Goal: Task Accomplishment & Management: Manage account settings

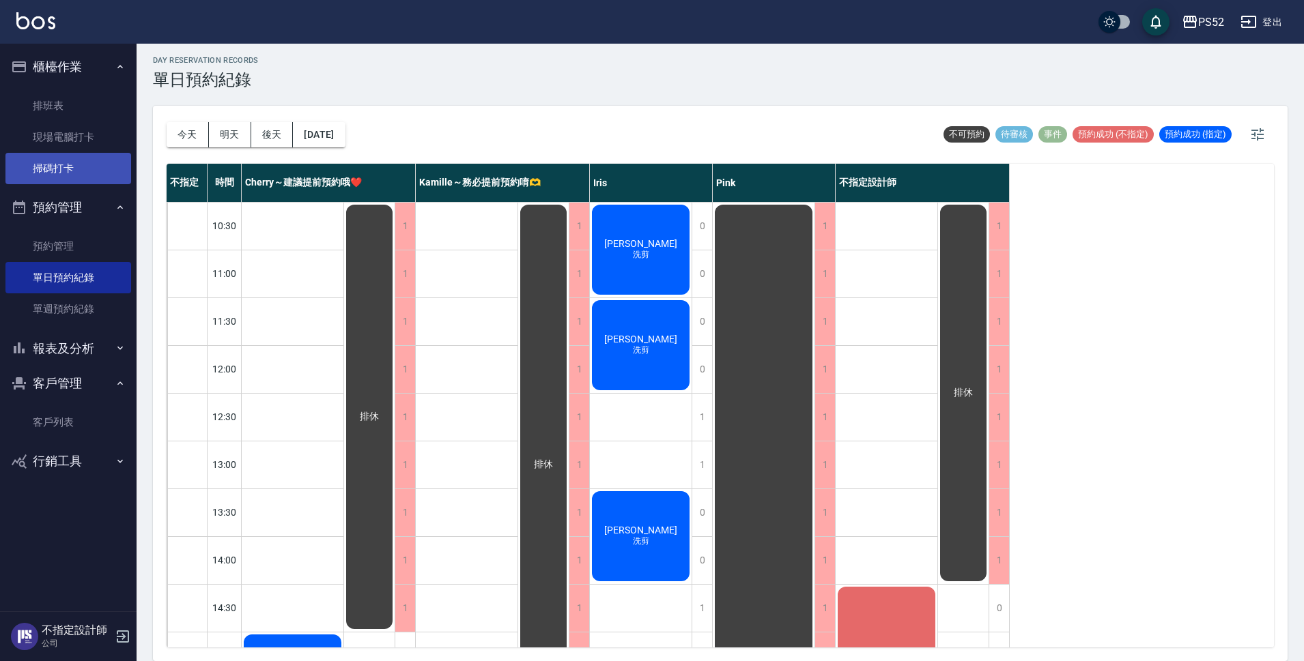
scroll to position [205, 0]
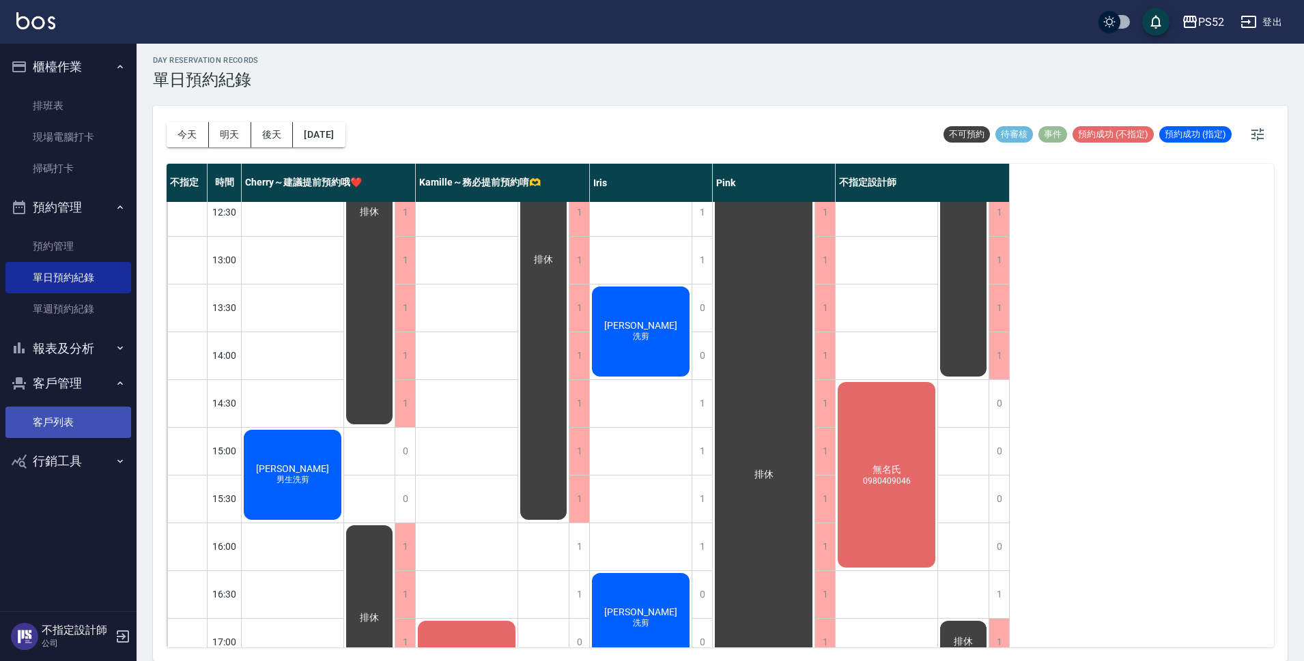
click at [87, 414] on link "客戶列表" at bounding box center [68, 422] width 126 height 31
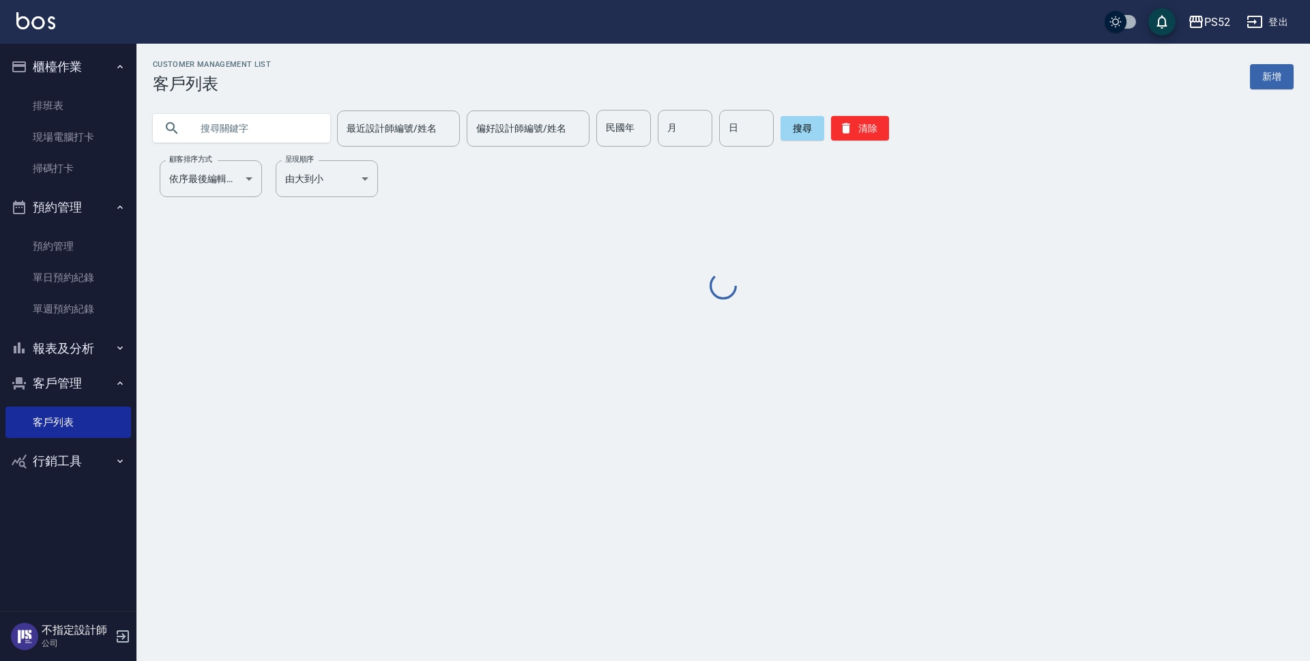
click at [263, 139] on input "text" at bounding box center [255, 128] width 128 height 37
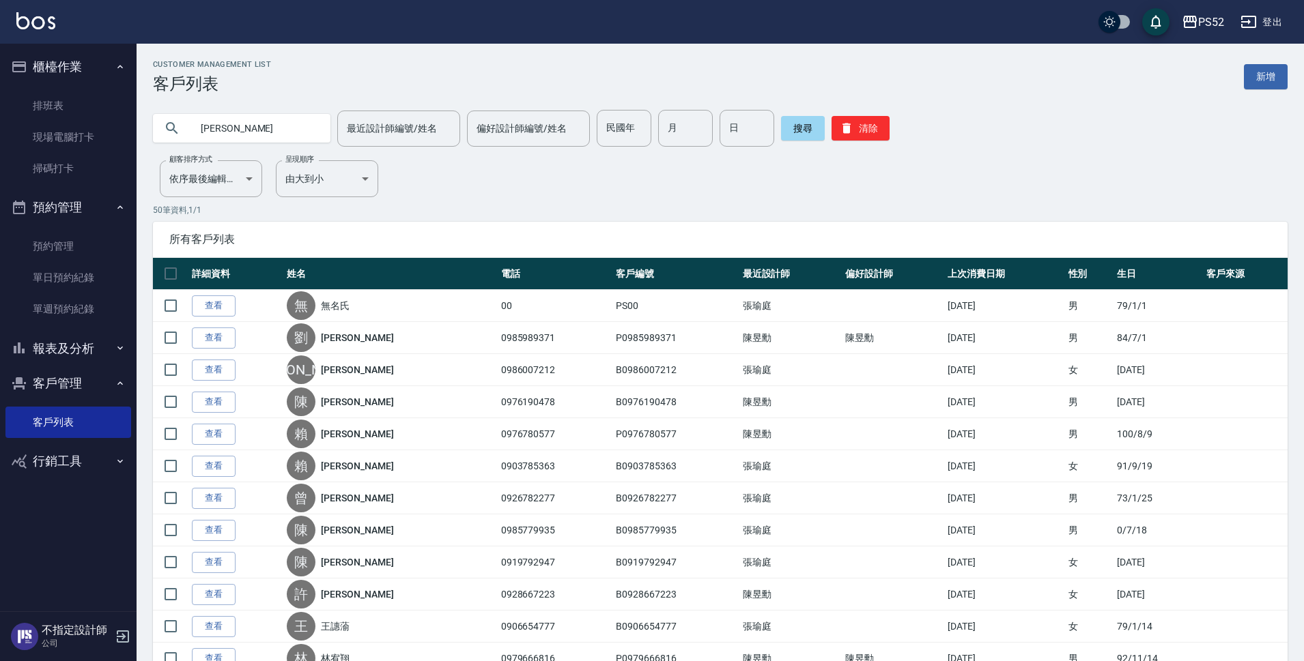
type input "林美"
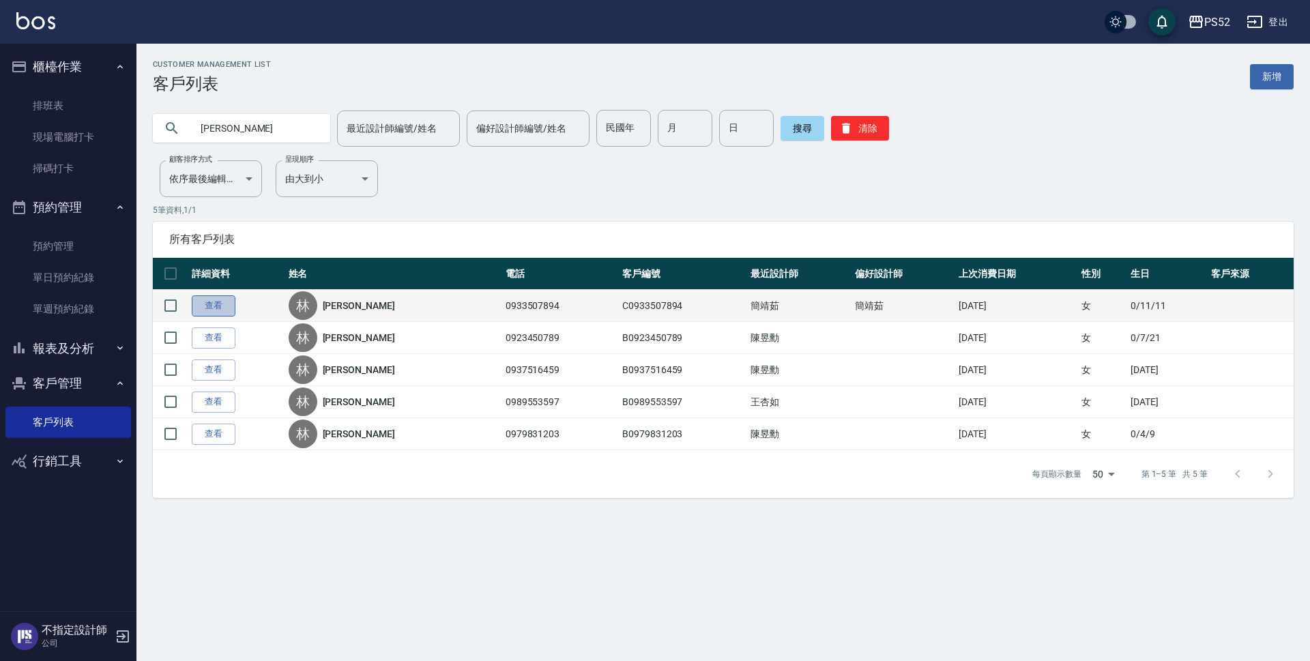
click at [212, 305] on link "查看" at bounding box center [214, 306] width 44 height 21
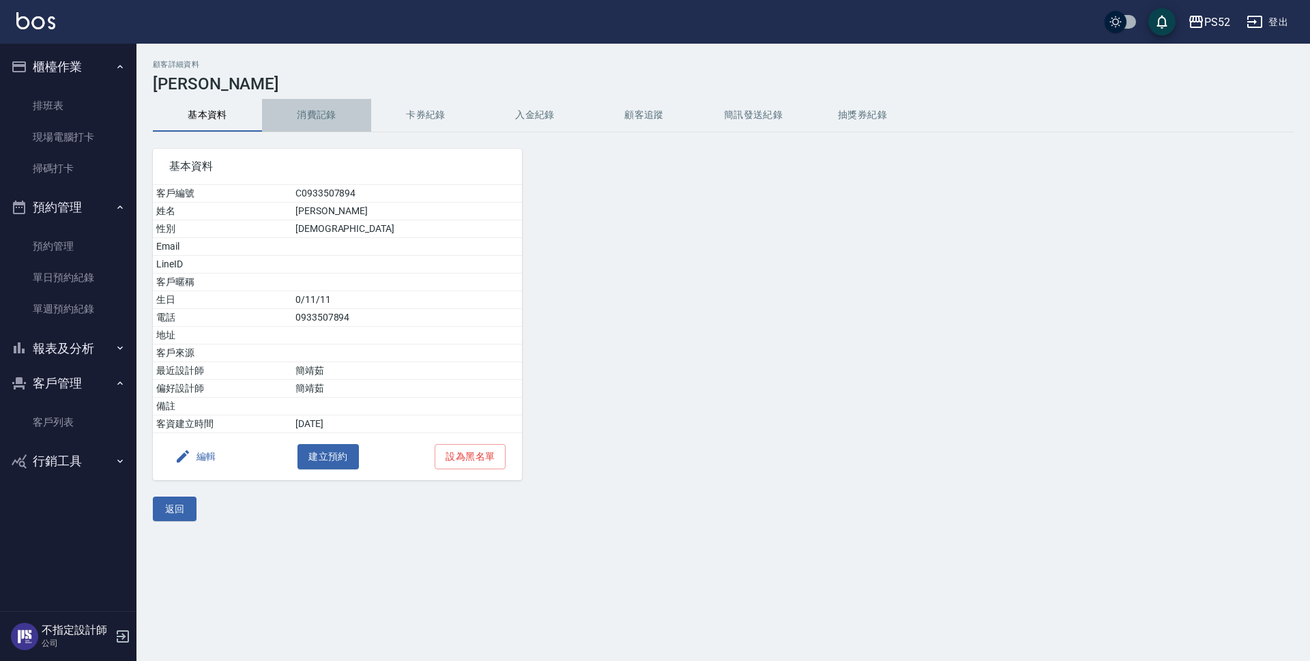
click at [308, 108] on button "消費記錄" at bounding box center [316, 115] width 109 height 33
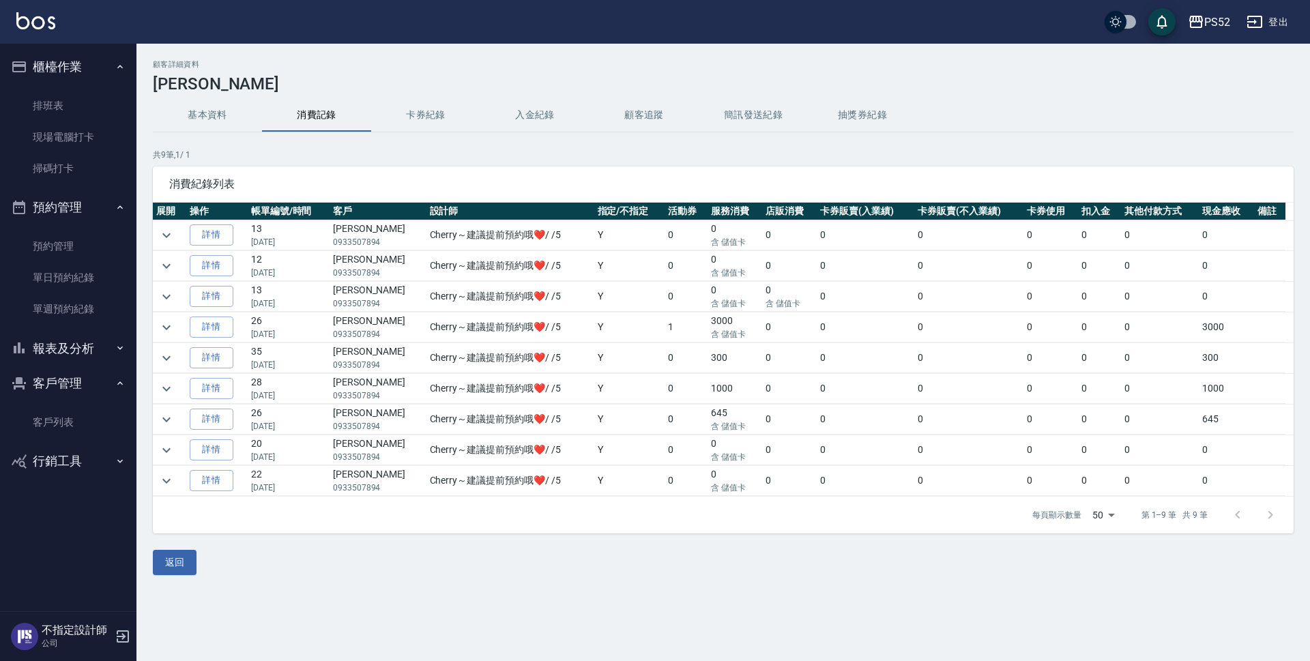
click at [1299, 22] on div "PS52 登出" at bounding box center [655, 22] width 1310 height 44
click at [1284, 27] on button "登出" at bounding box center [1267, 22] width 53 height 25
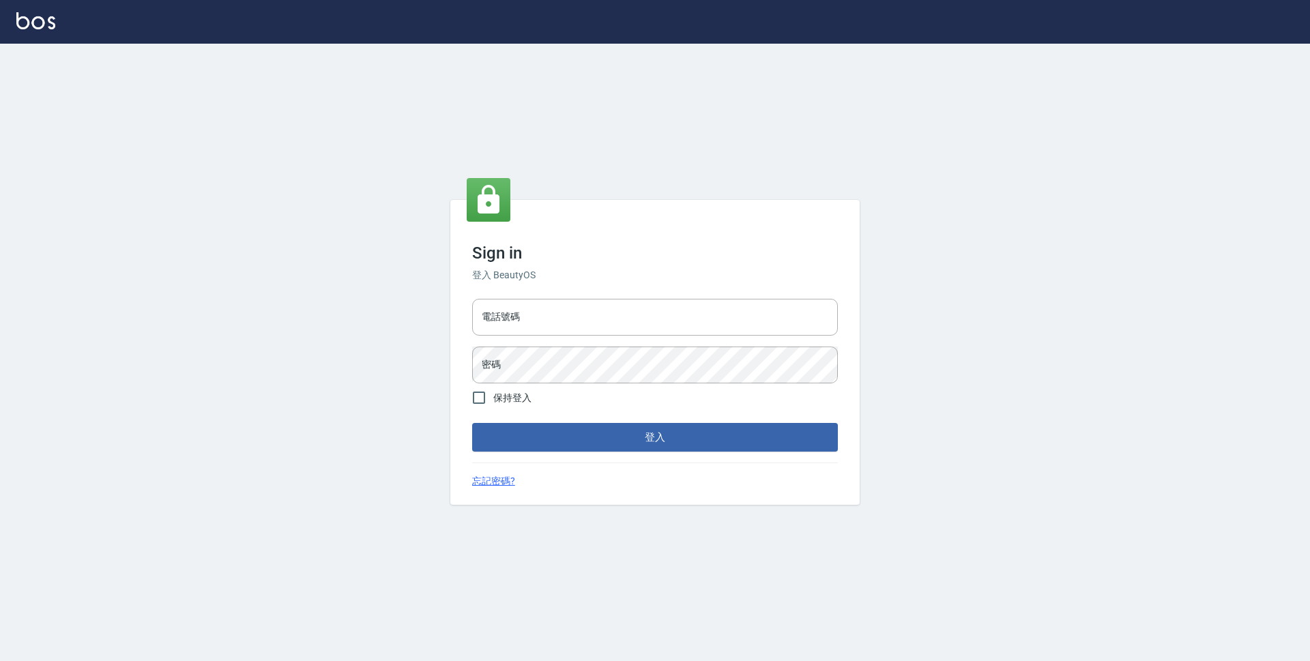
click at [540, 325] on input "電話號碼" at bounding box center [655, 317] width 366 height 37
type input "0923939755"
click at [472, 423] on button "登入" at bounding box center [655, 437] width 366 height 29
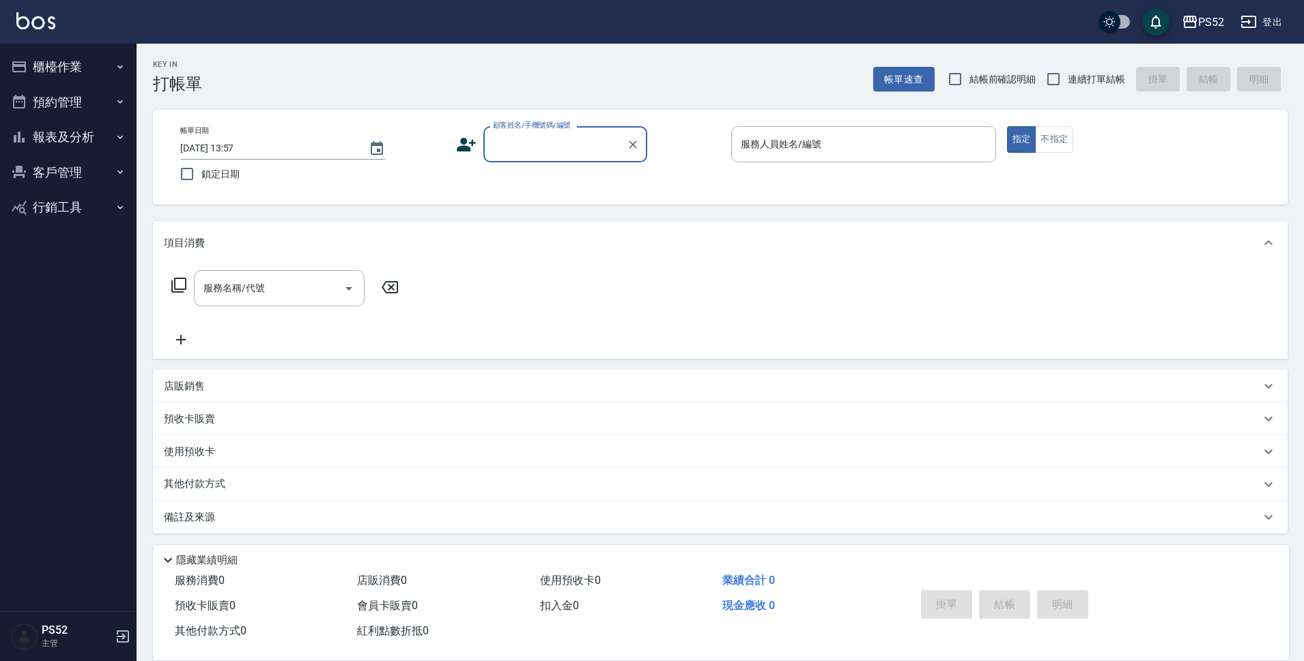
click at [1073, 92] on label "連續打單結帳" at bounding box center [1082, 79] width 86 height 29
click at [1067, 92] on input "連續打單結帳" at bounding box center [1053, 79] width 29 height 29
checkbox input "true"
click at [87, 101] on button "預約管理" at bounding box center [68, 102] width 126 height 35
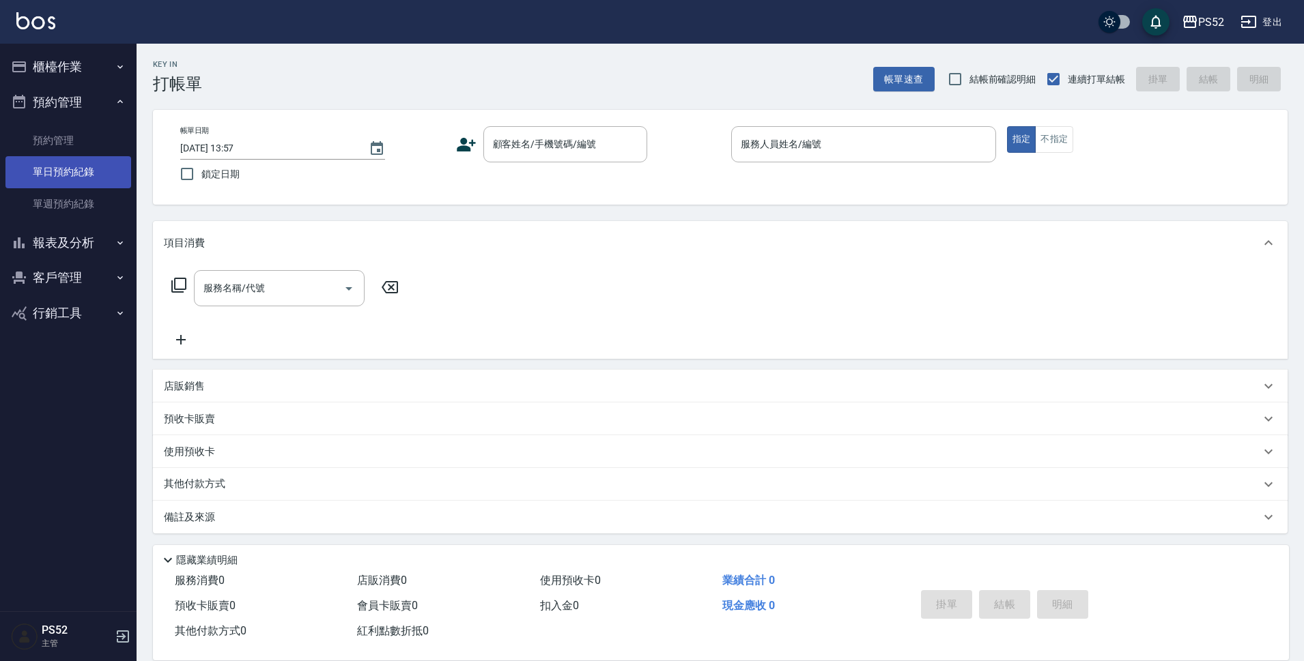
click at [72, 167] on link "單日預約紀錄" at bounding box center [68, 171] width 126 height 31
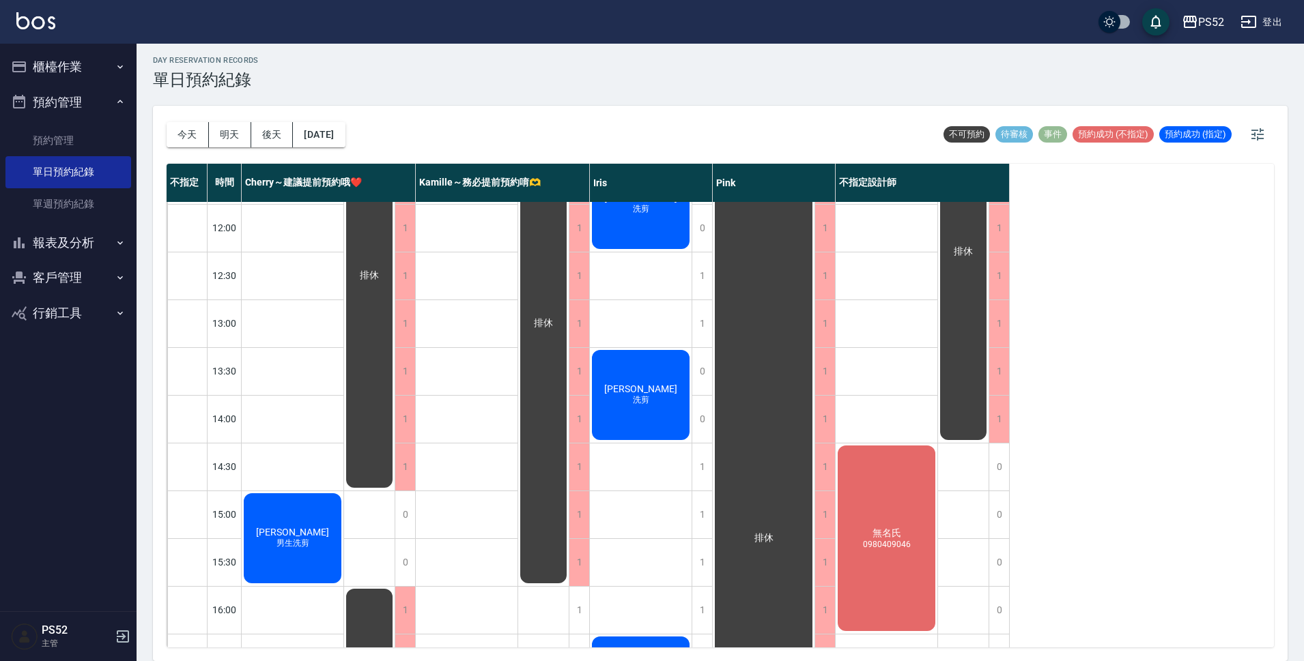
scroll to position [205, 0]
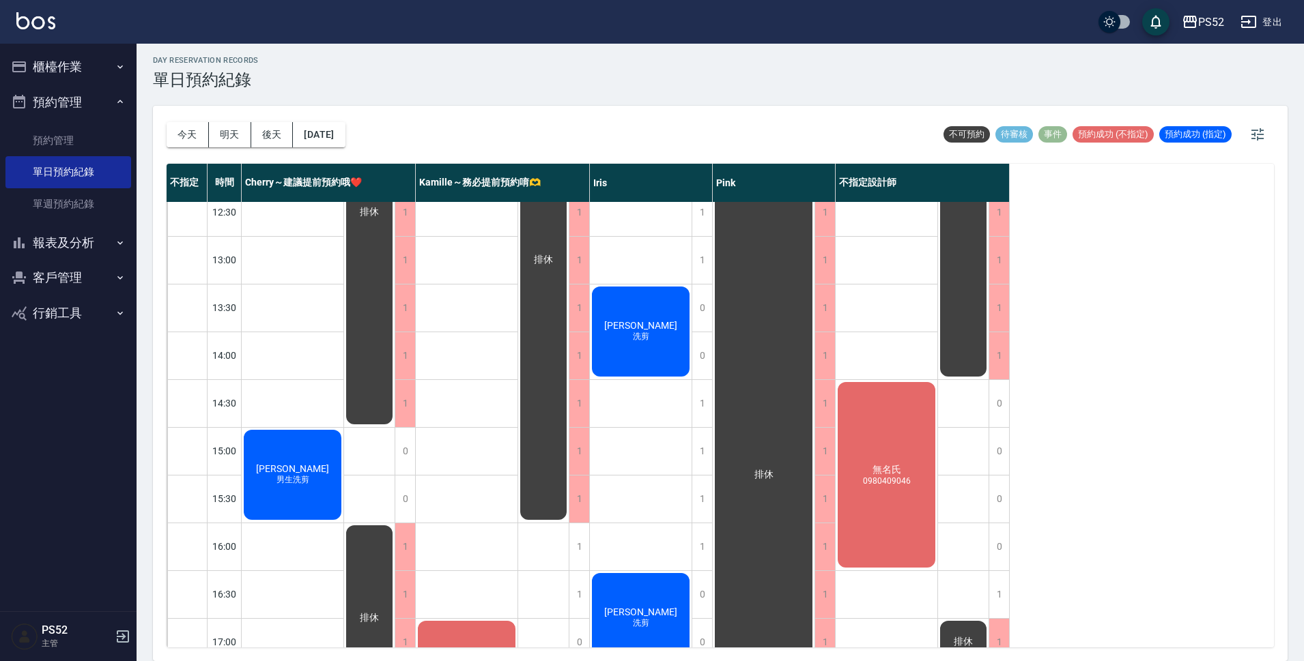
click at [78, 69] on button "櫃檯作業" at bounding box center [68, 66] width 126 height 35
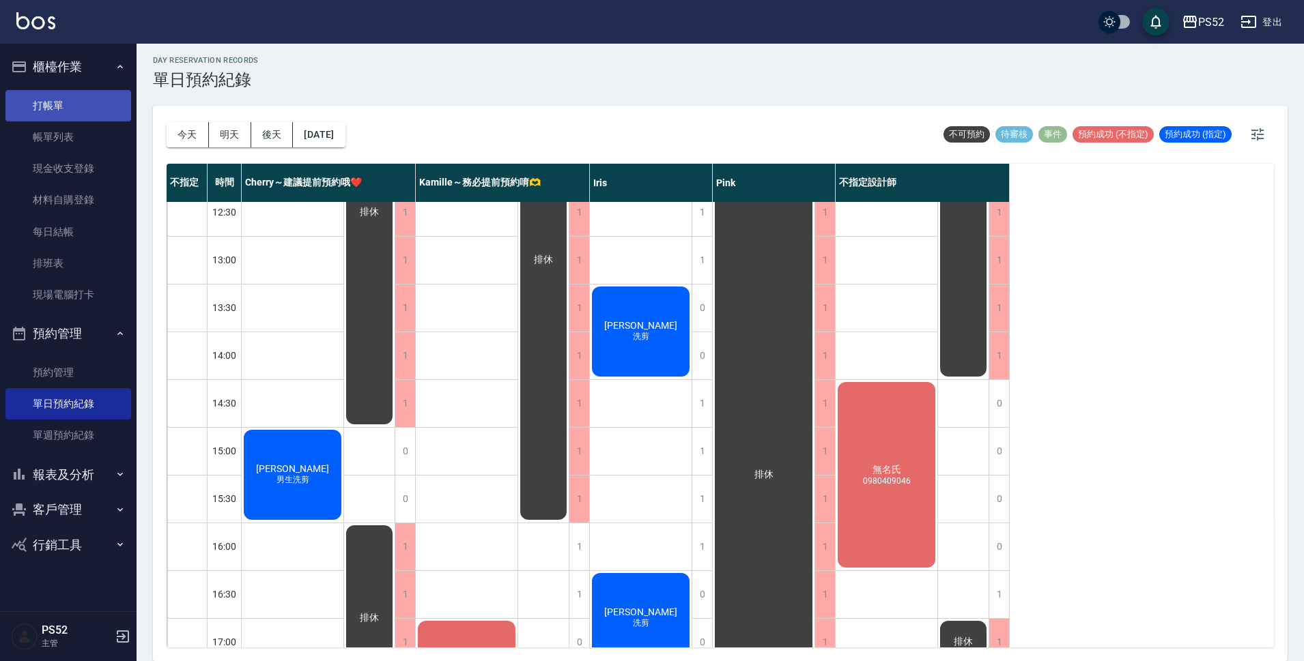
click at [85, 91] on link "打帳單" at bounding box center [68, 105] width 126 height 31
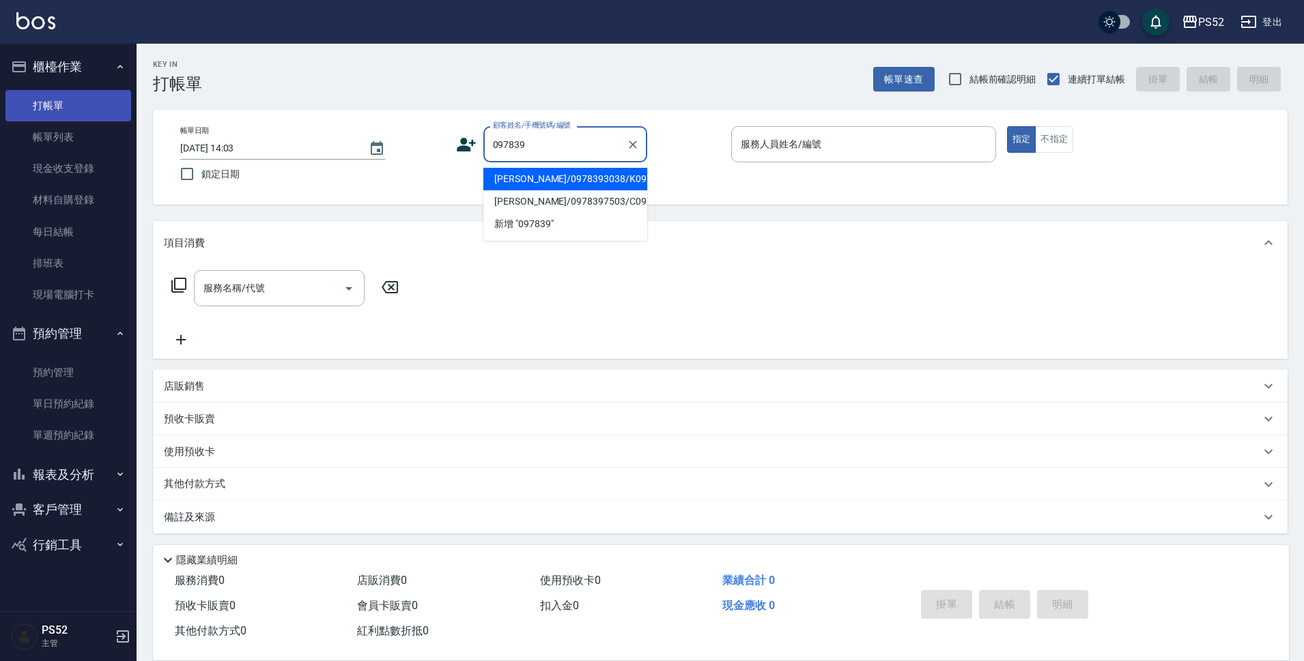
type input "[PERSON_NAME]/0978393038/K0978393038"
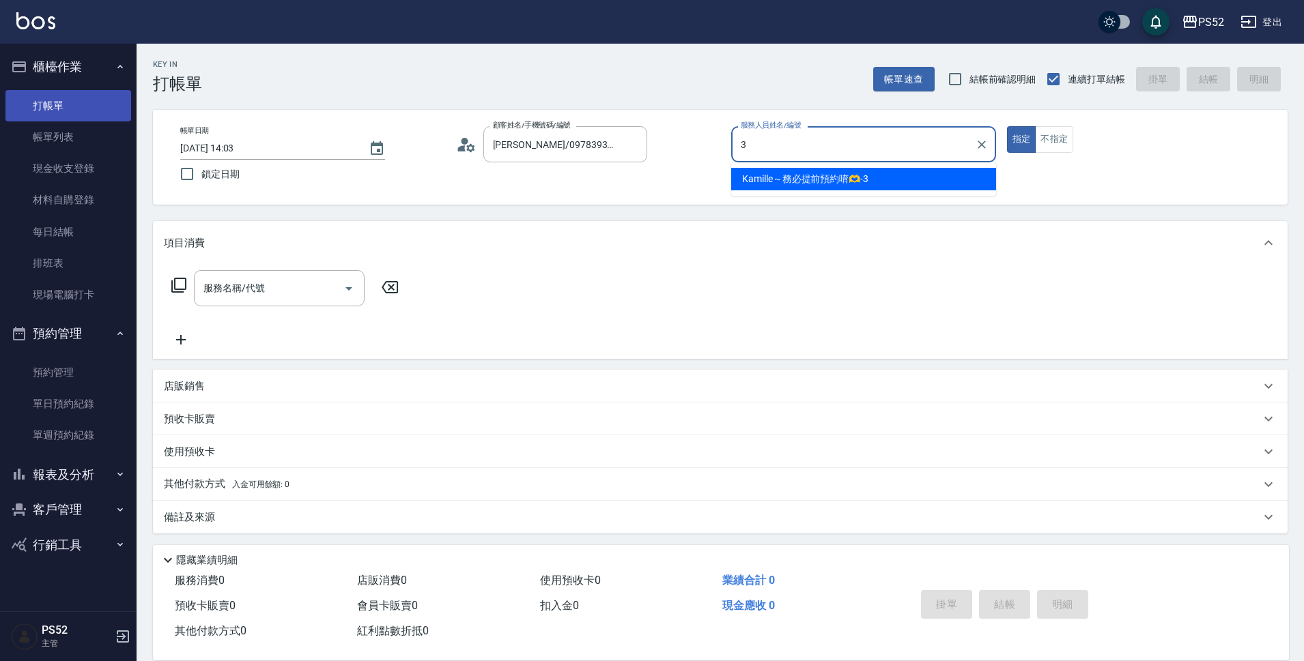
type input "Kamille～務必提前預約唷🫶-3"
type button "true"
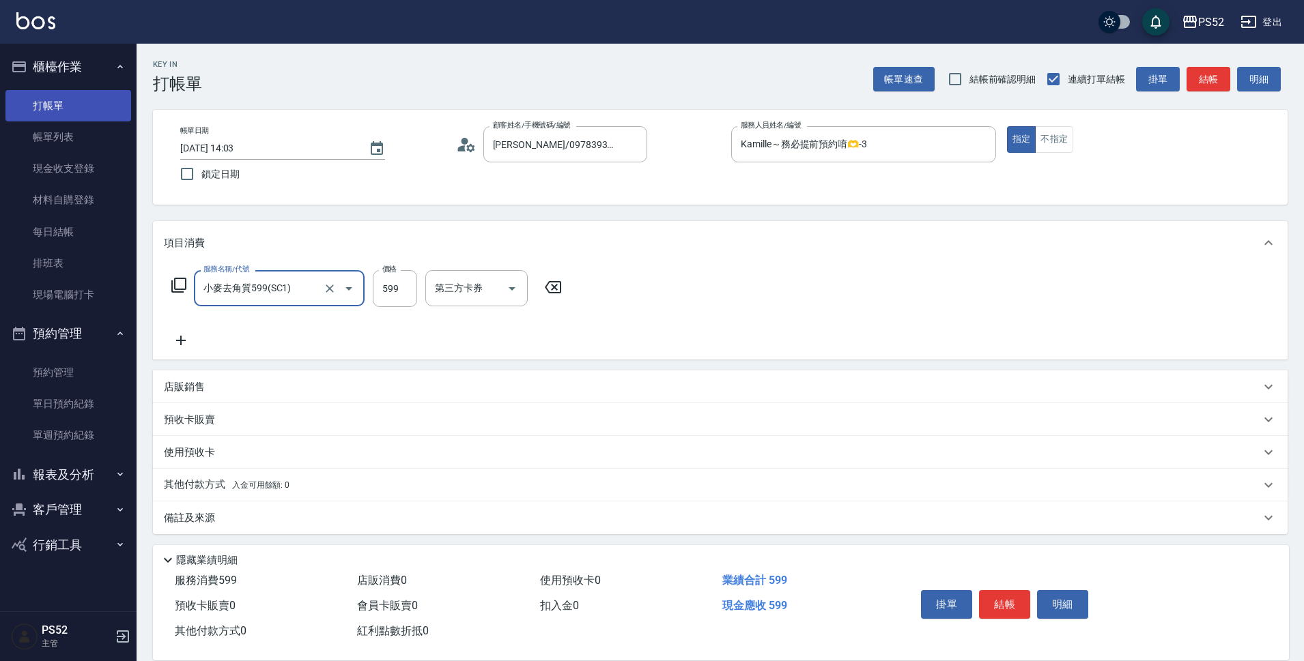
type input "小麥去角質599(SC1)"
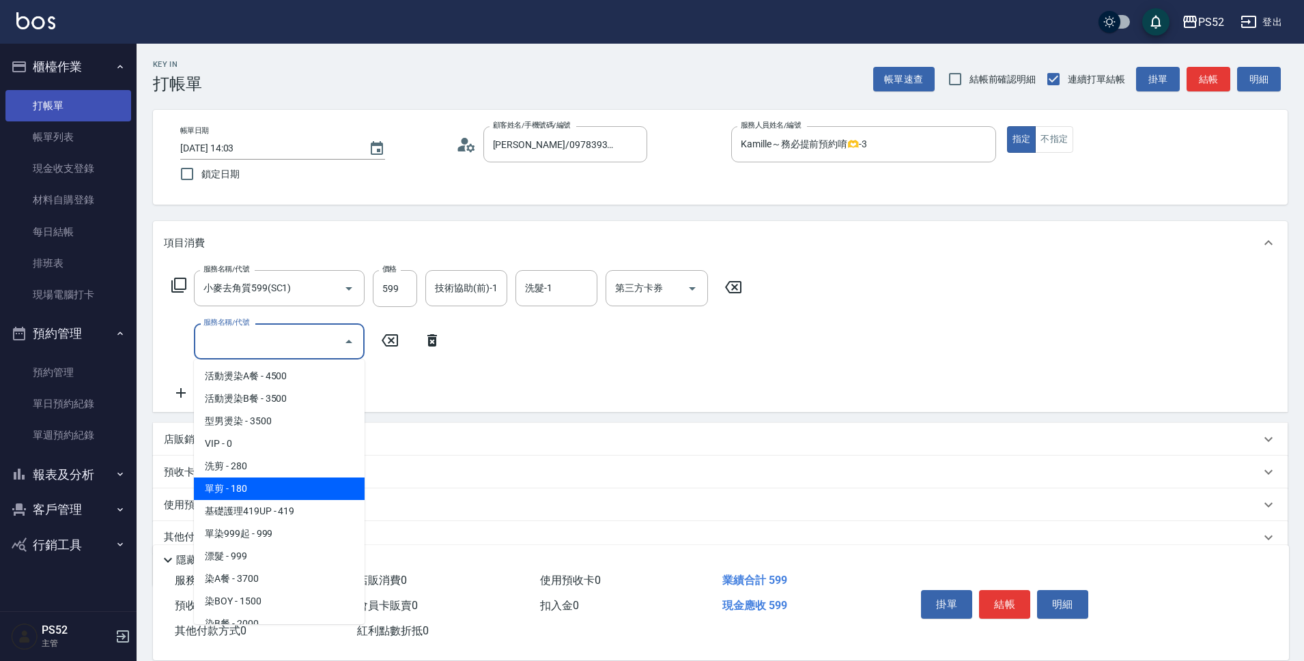
type input "單剪(C2)"
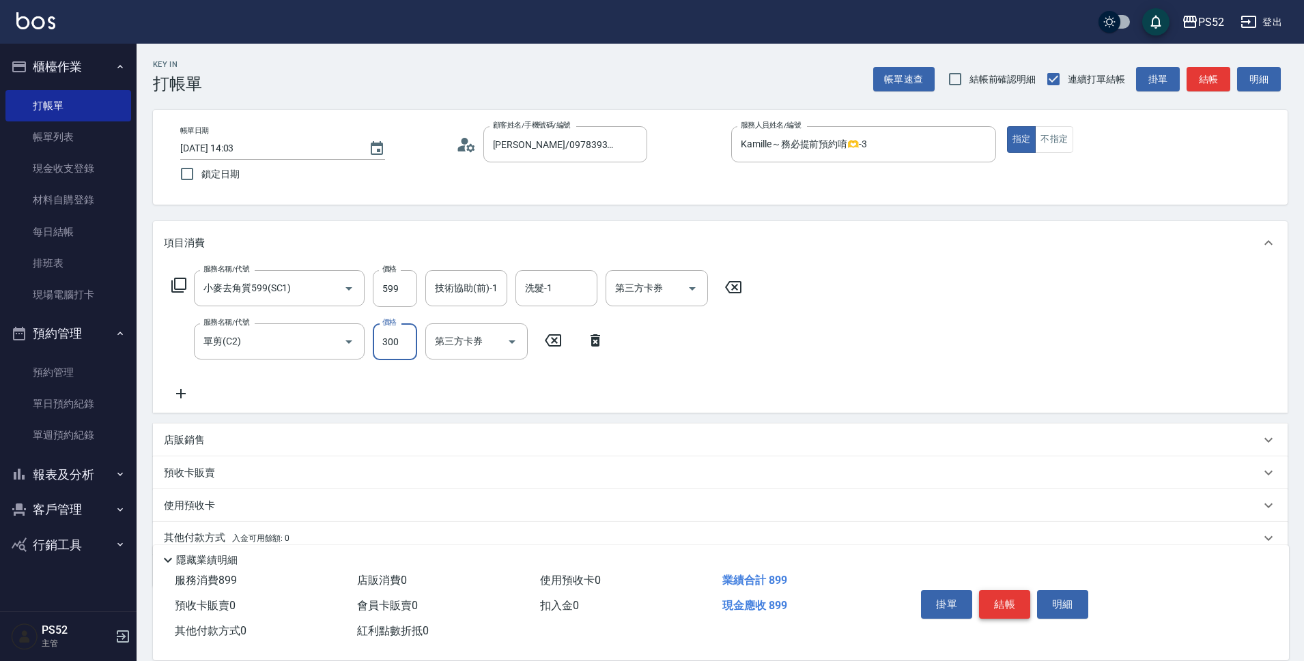
type input "300"
click at [1026, 594] on button "結帳" at bounding box center [1004, 604] width 51 height 29
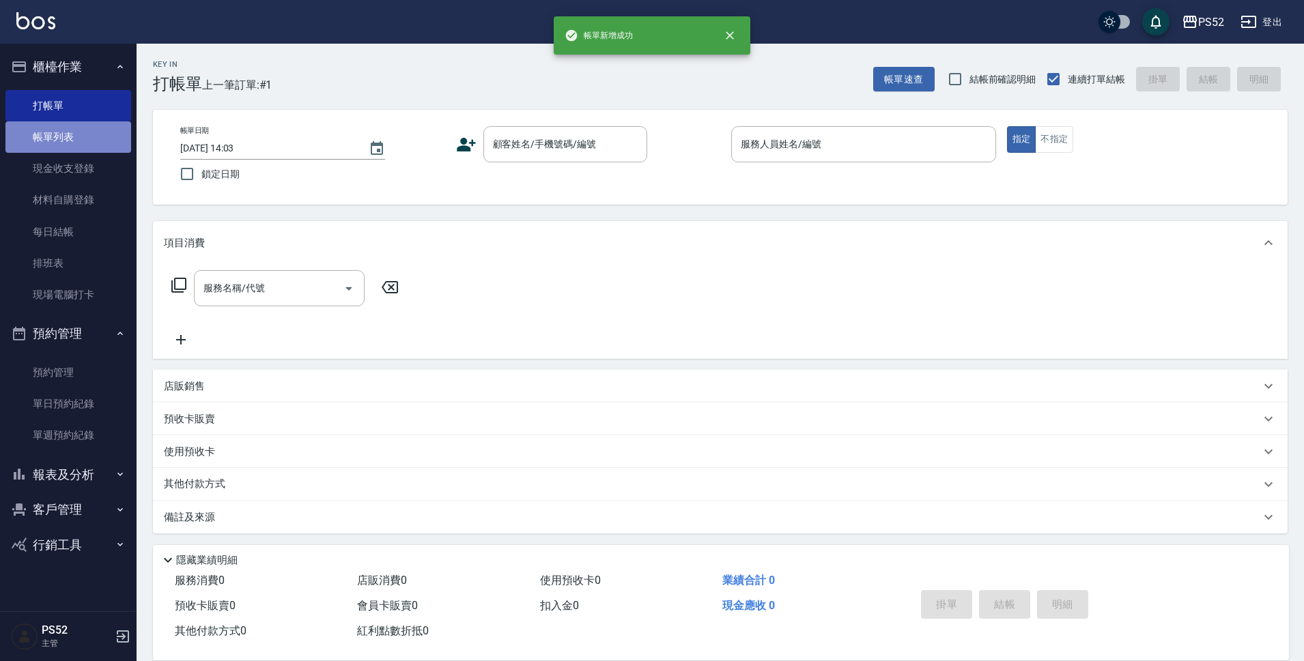
click at [41, 143] on link "帳單列表" at bounding box center [68, 136] width 126 height 31
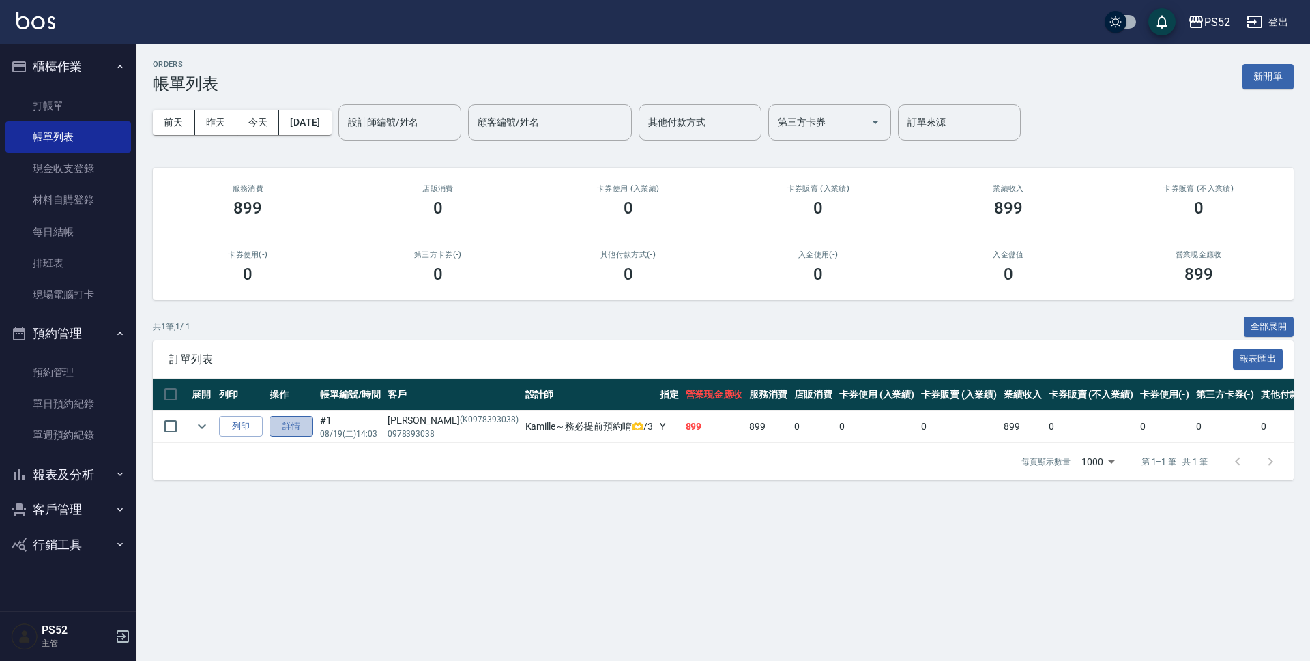
click at [289, 426] on link "詳情" at bounding box center [292, 426] width 44 height 21
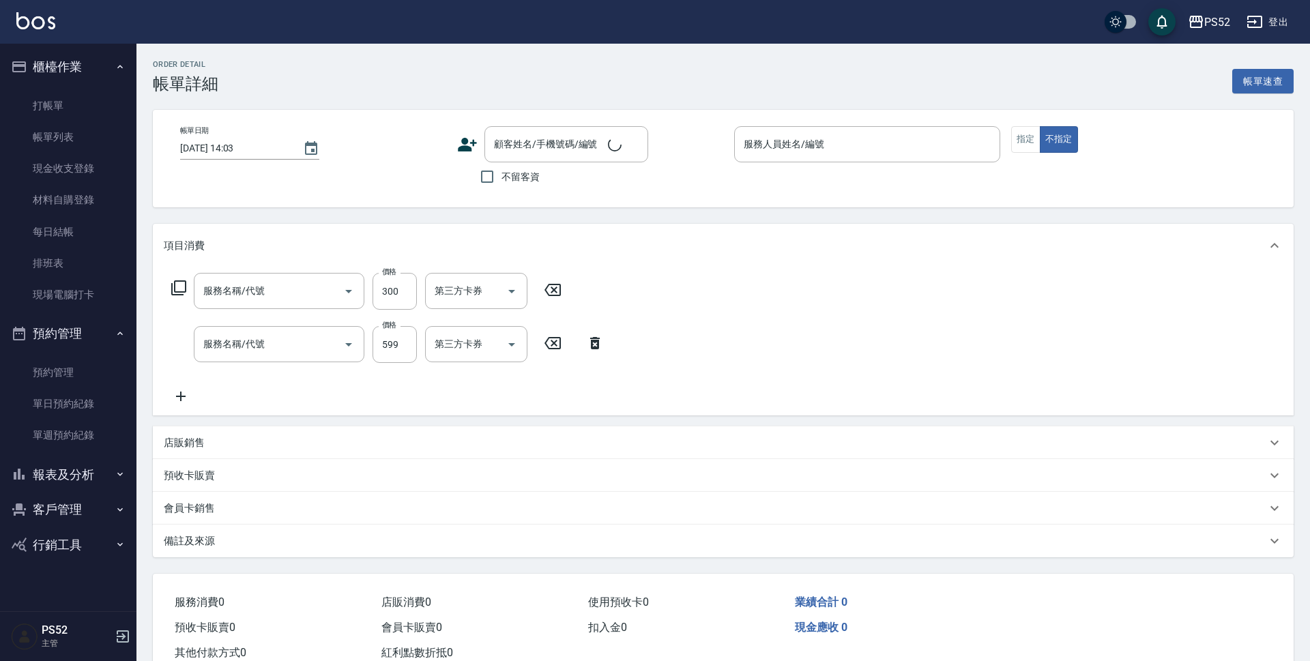
type input "Kamille～務必提前預約唷🫶-3"
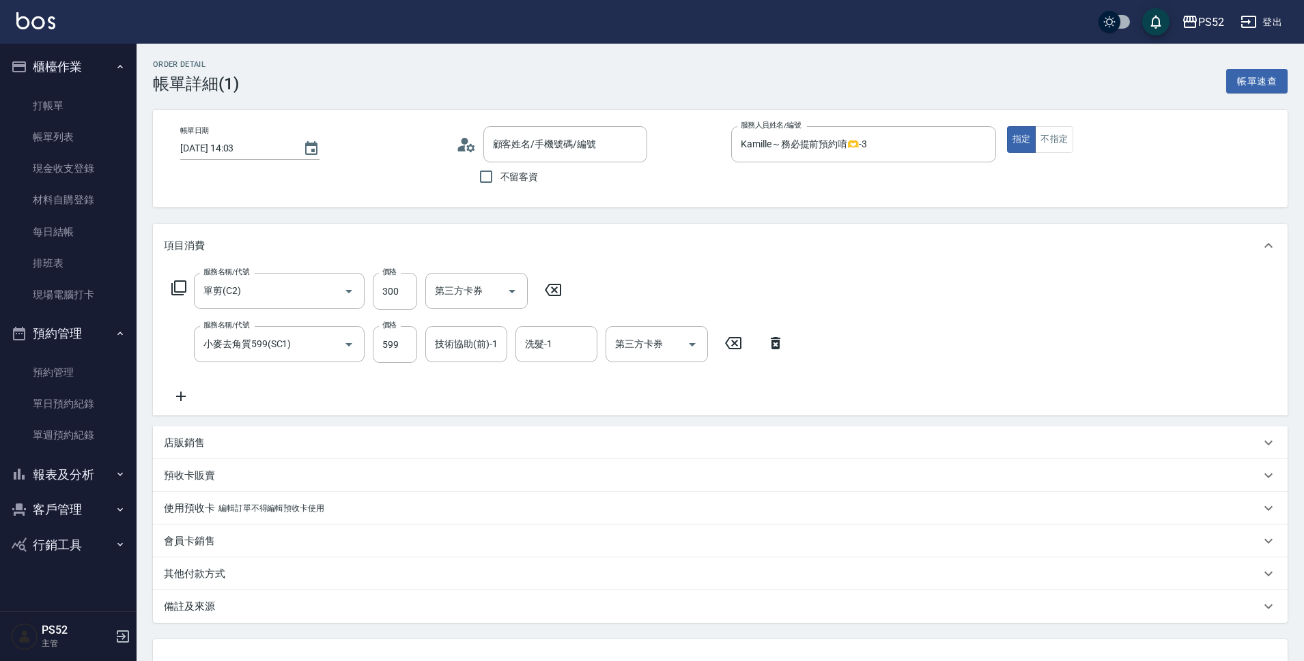
type input "單剪(C2)"
type input "小麥去角質599(SC1)"
type input "[PERSON_NAME]/0978393038/K0978393038"
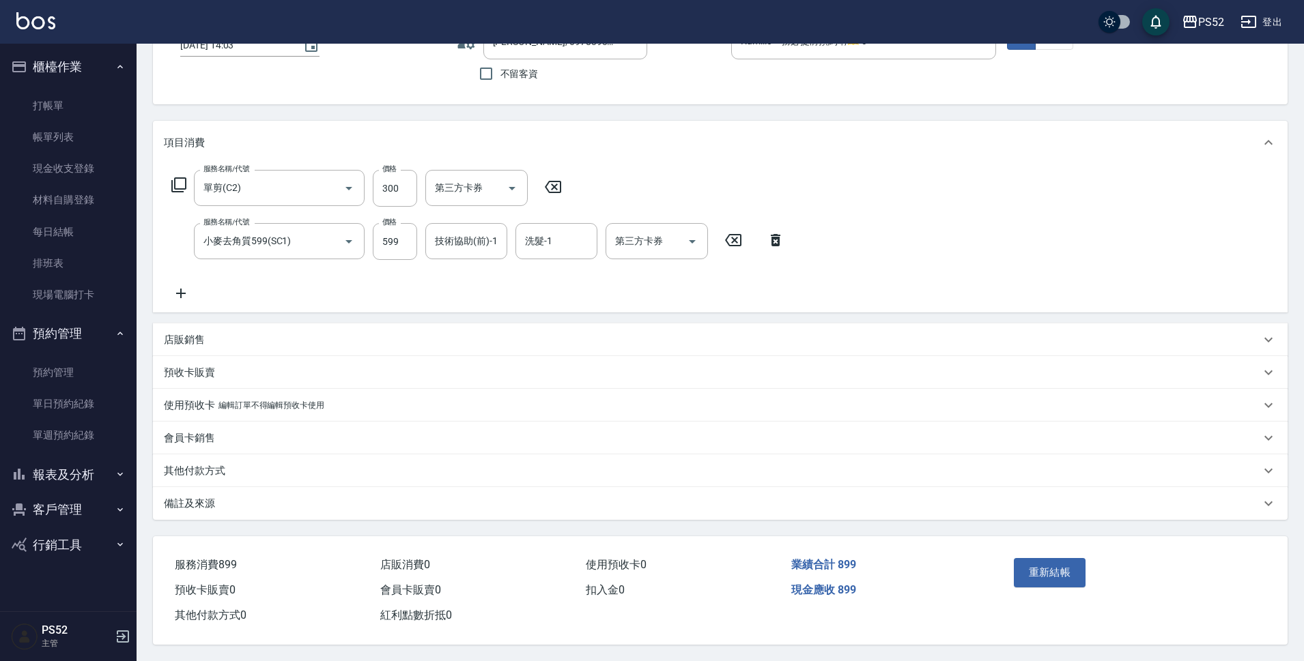
scroll to position [109, 0]
click at [75, 104] on link "打帳單" at bounding box center [68, 105] width 126 height 31
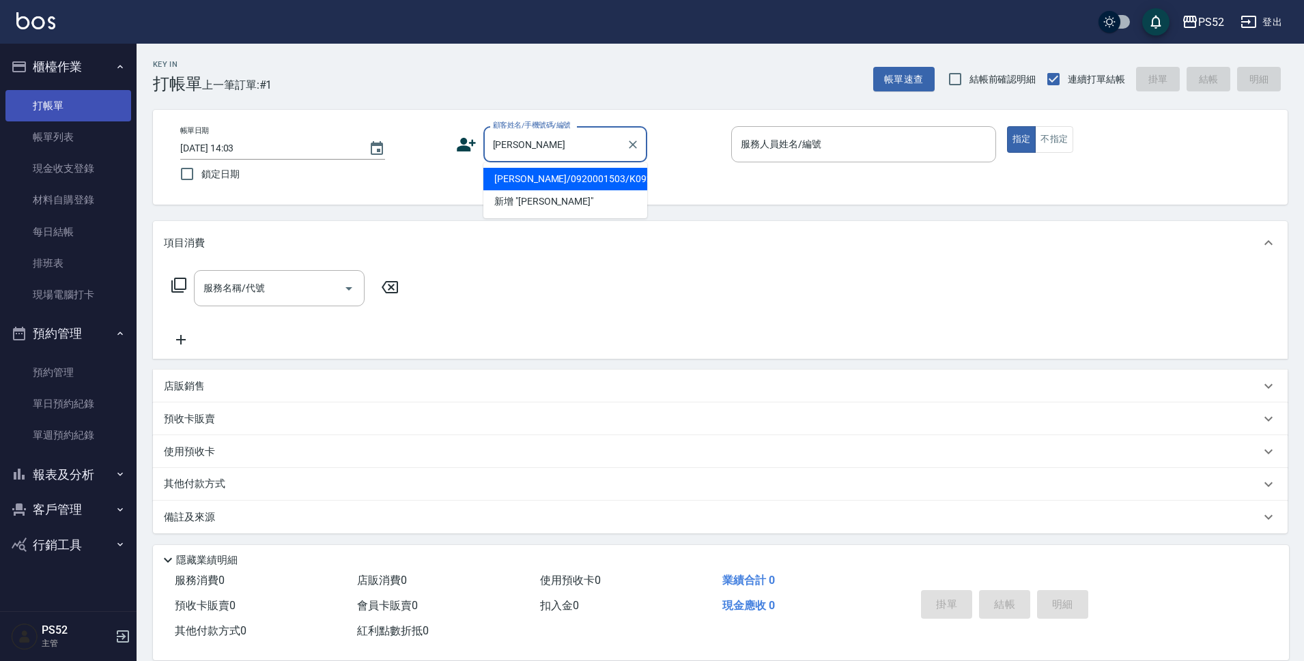
type input "[PERSON_NAME]/0920001503/K0920001503"
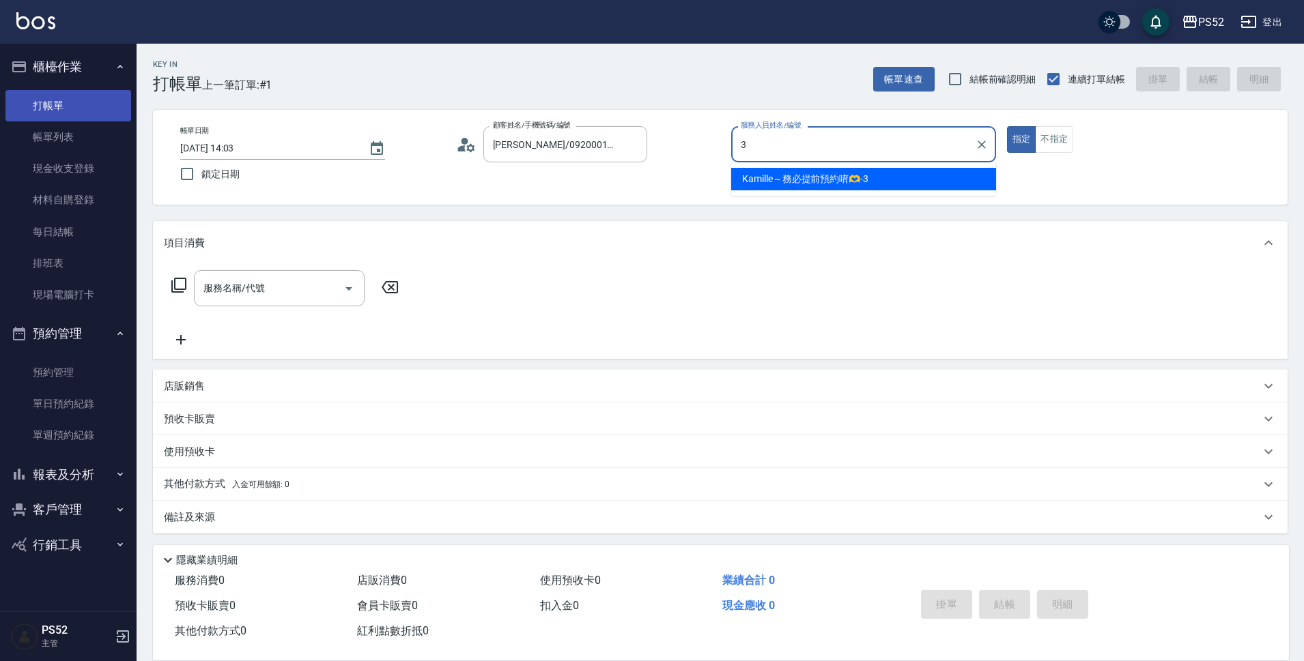
type input "3"
type button "true"
type input "Kamille～務必提前預約唷🫶-3"
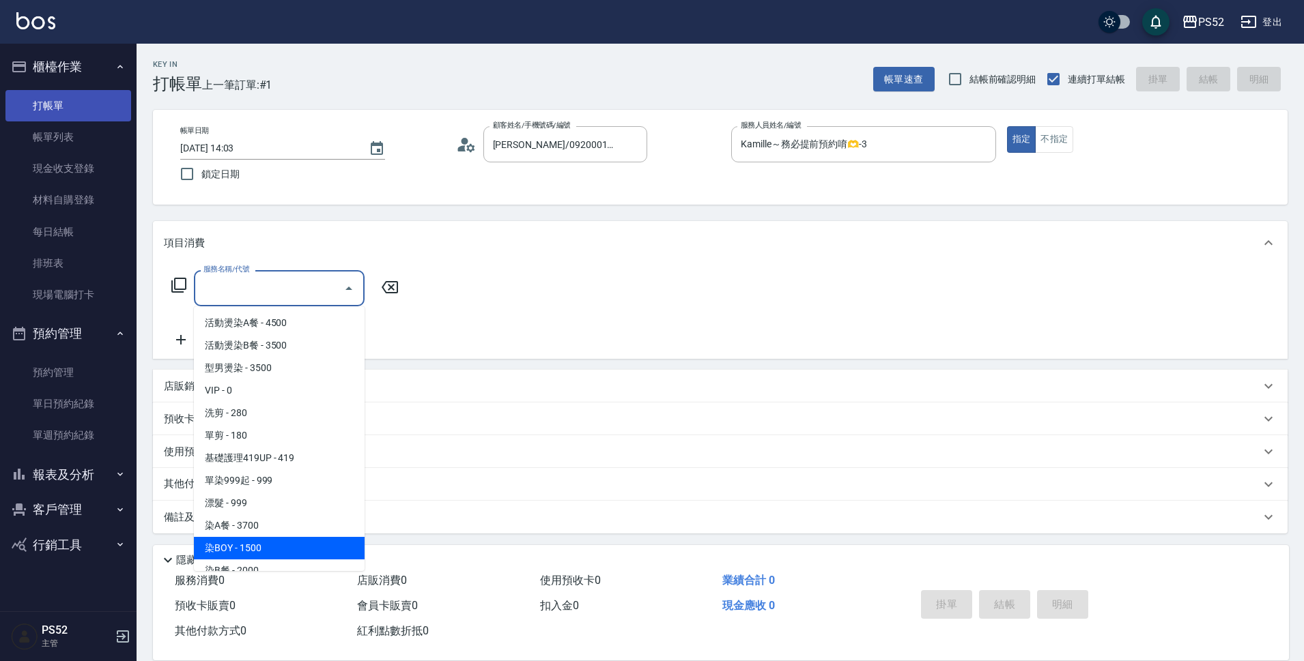
type input "染BOY(L4)"
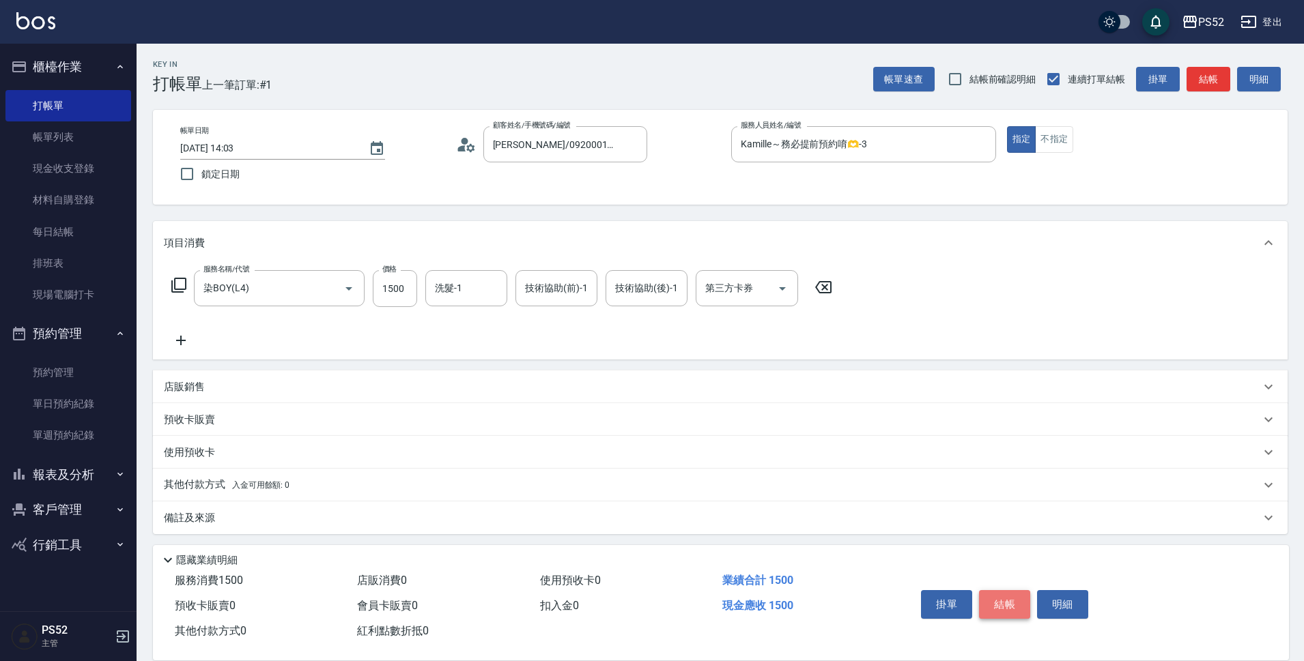
click at [1010, 607] on button "結帳" at bounding box center [1004, 604] width 51 height 29
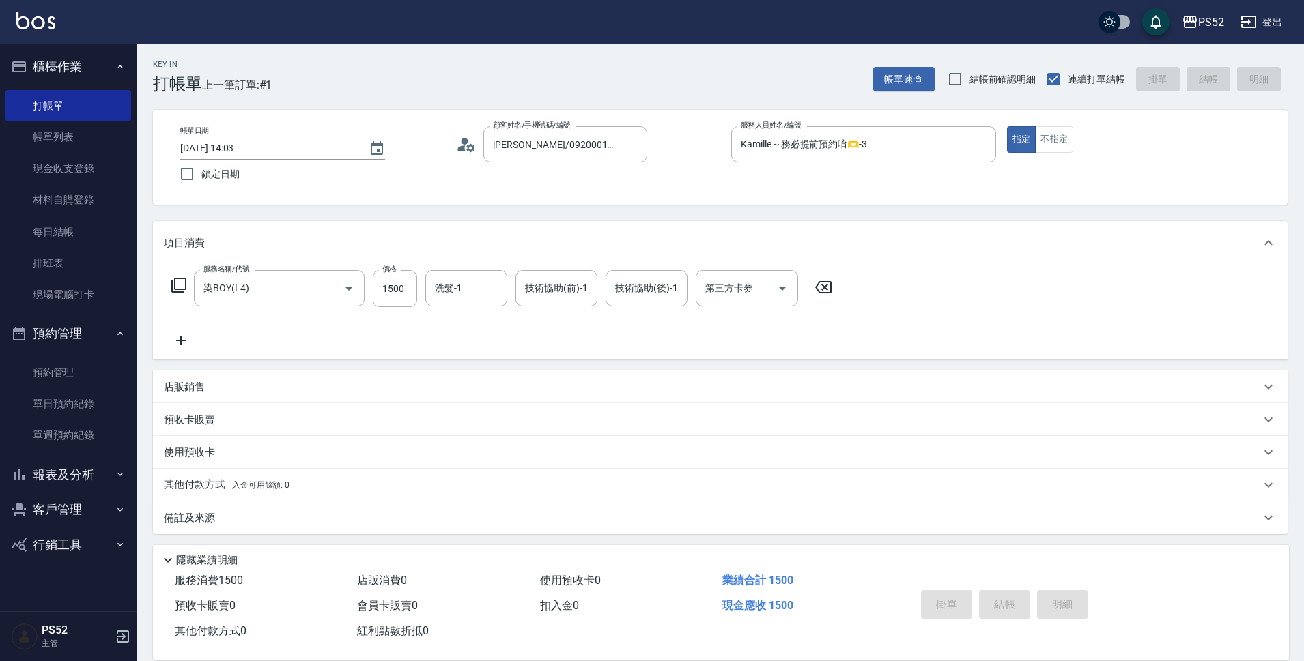
type input "[DATE] 14:04"
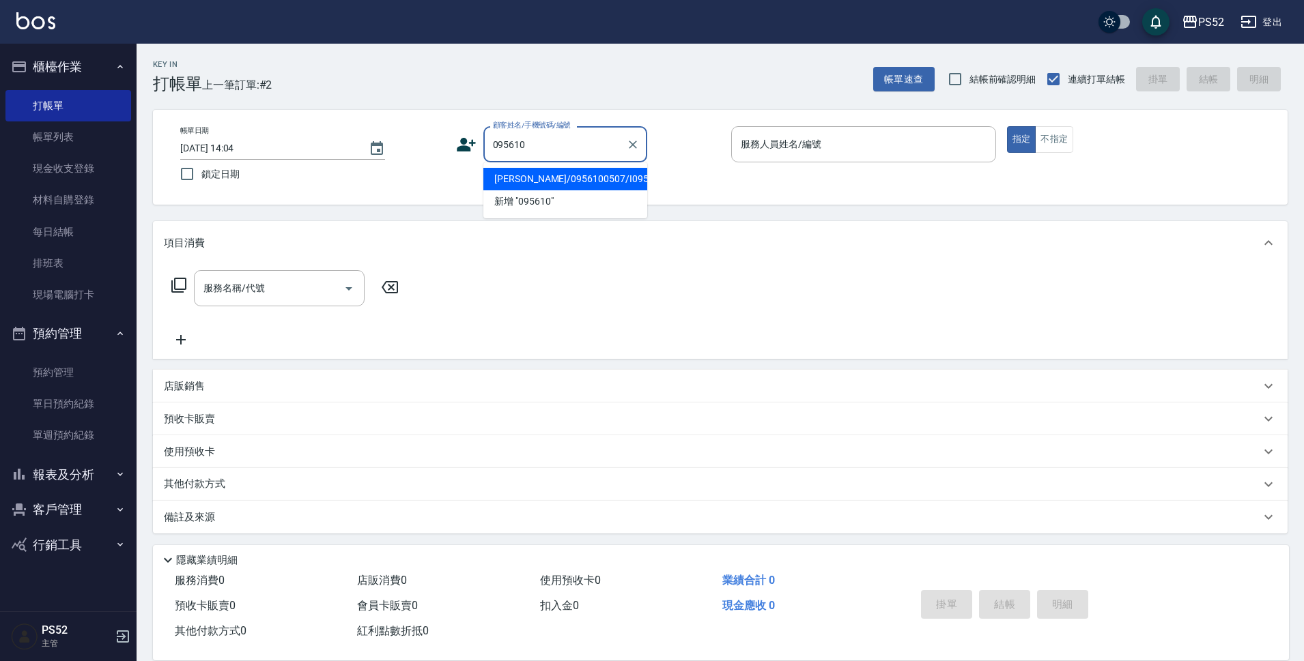
type input "[PERSON_NAME]/0956100507/I0956100507"
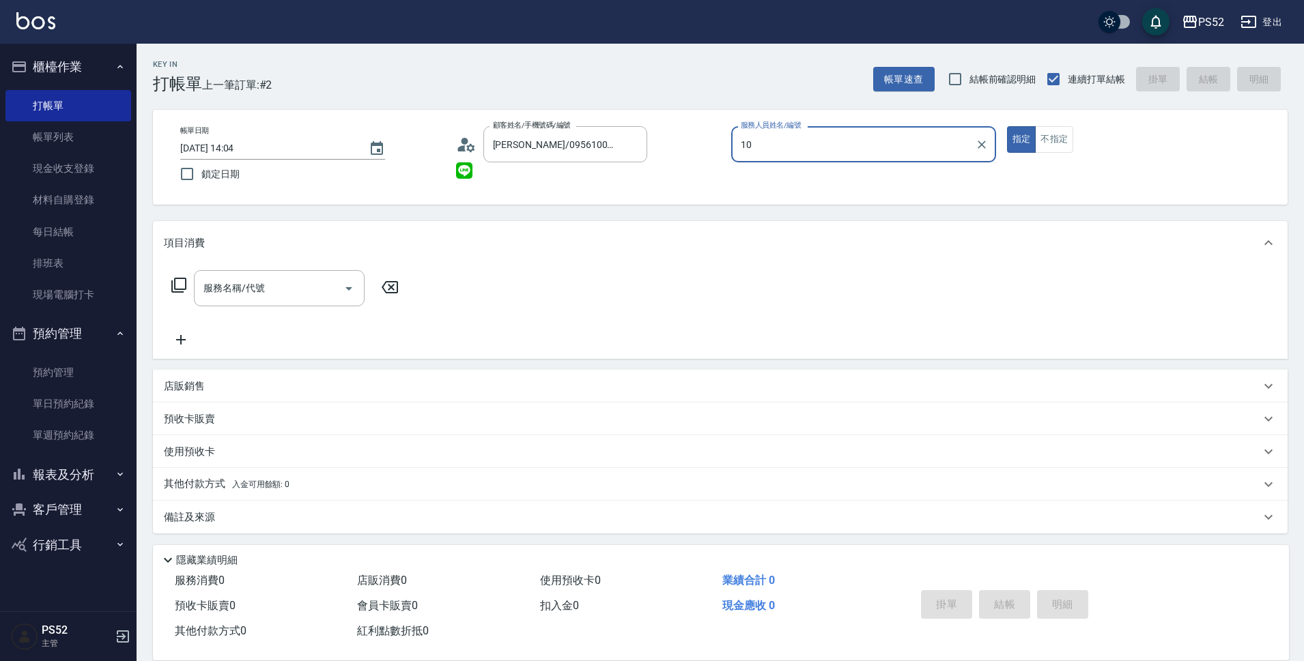
type input "Iris-10"
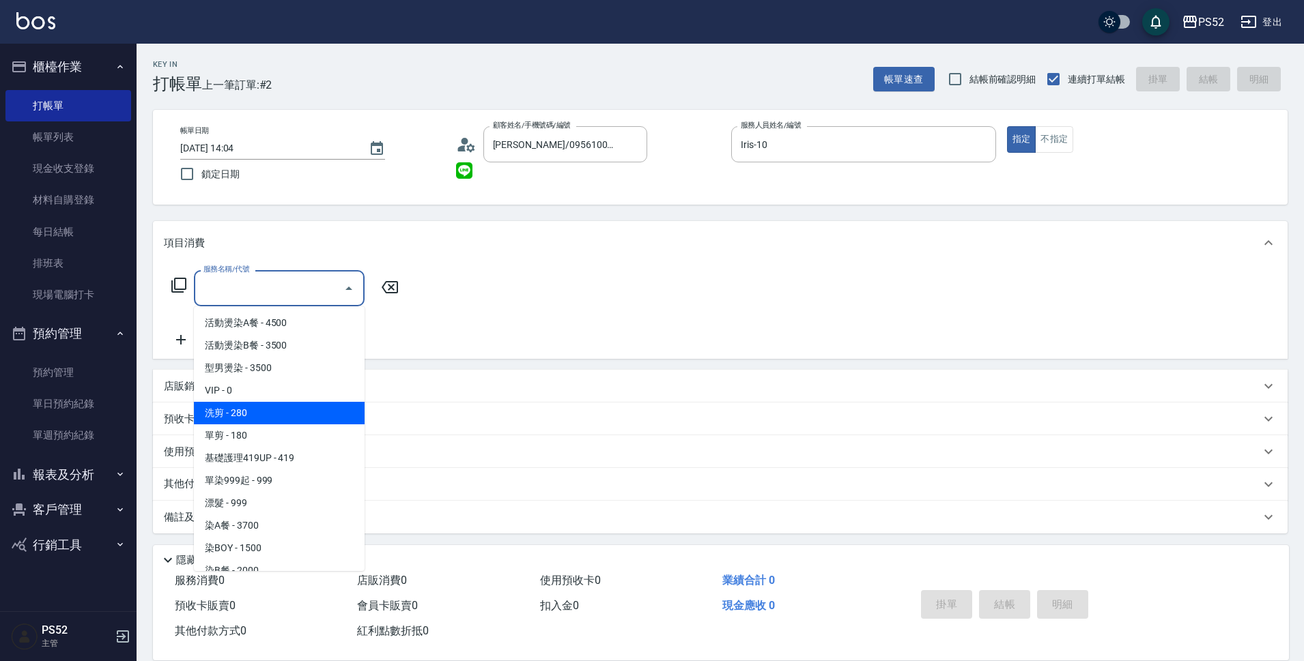
type input "洗剪(C1)"
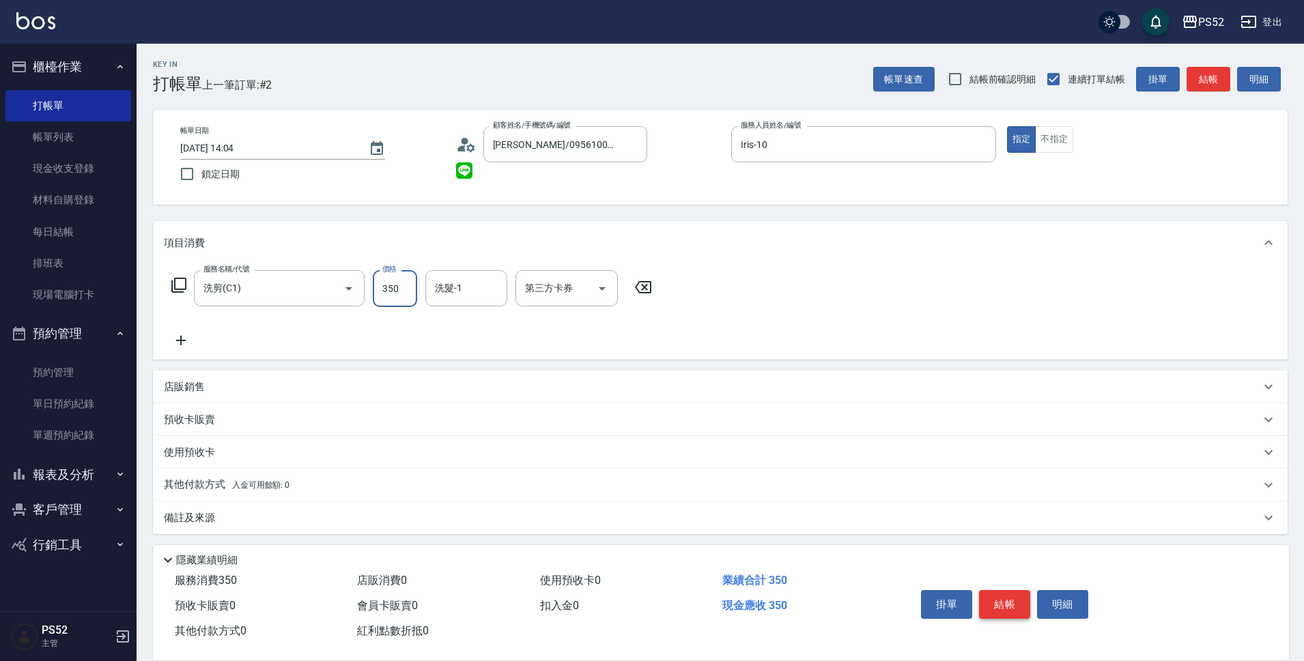
type input "350"
click at [1010, 607] on button "結帳" at bounding box center [1004, 604] width 51 height 29
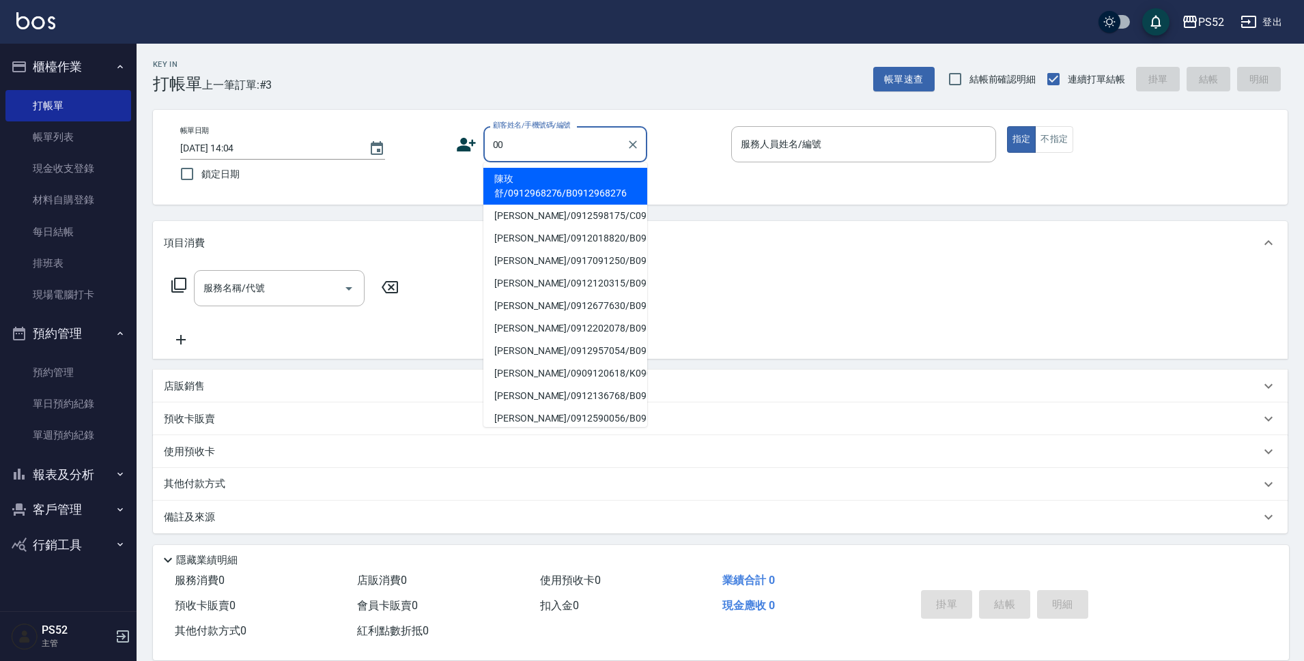
type input "[PERSON_NAME]/0912590056/B0912590056"
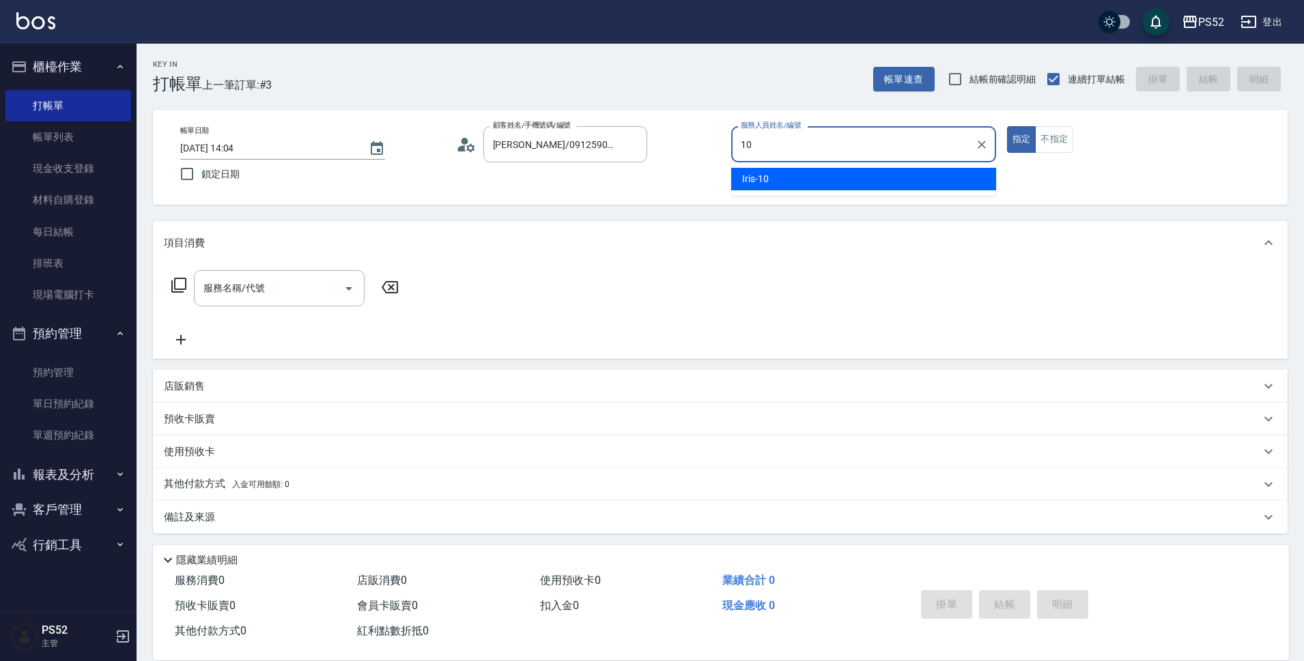
type input "Iris-10"
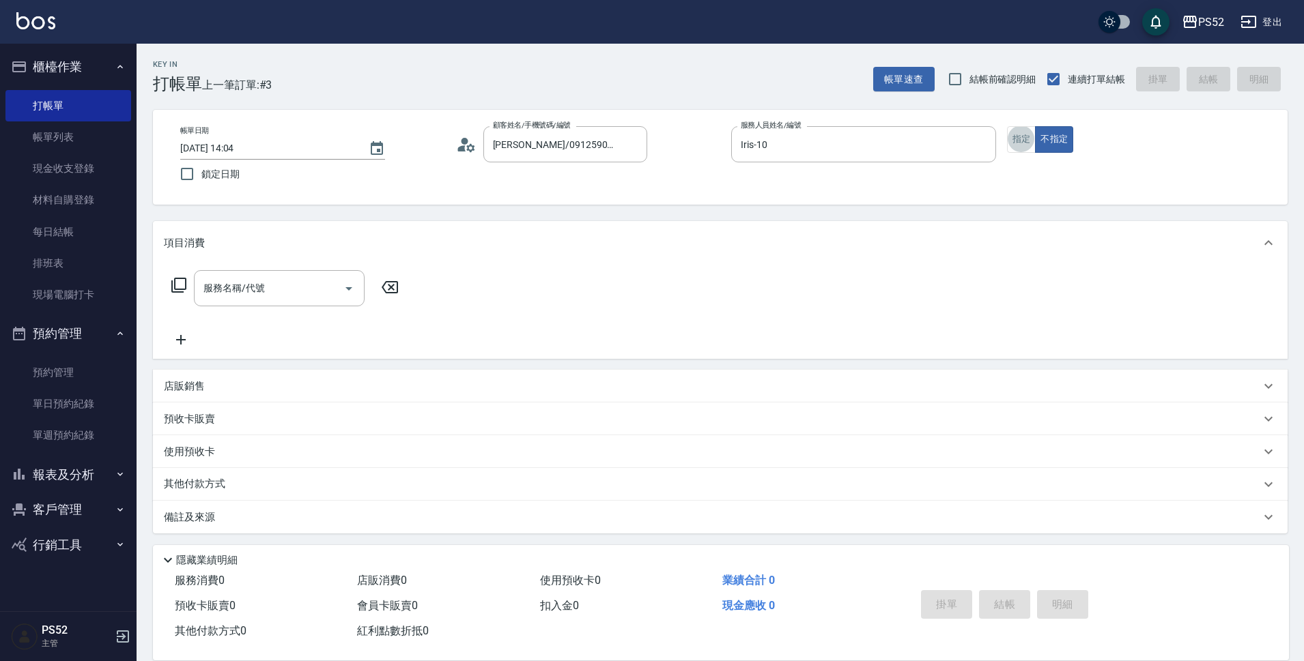
type input "無名氏/00/PS00"
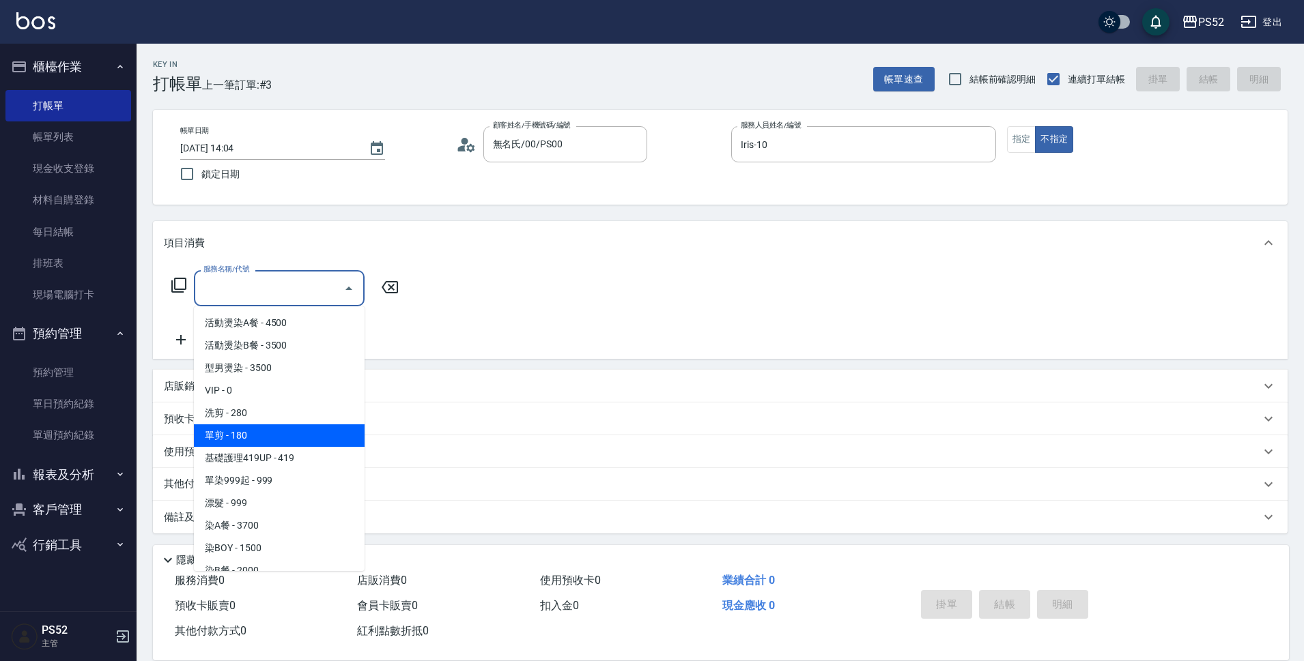
type input "單剪(C2)"
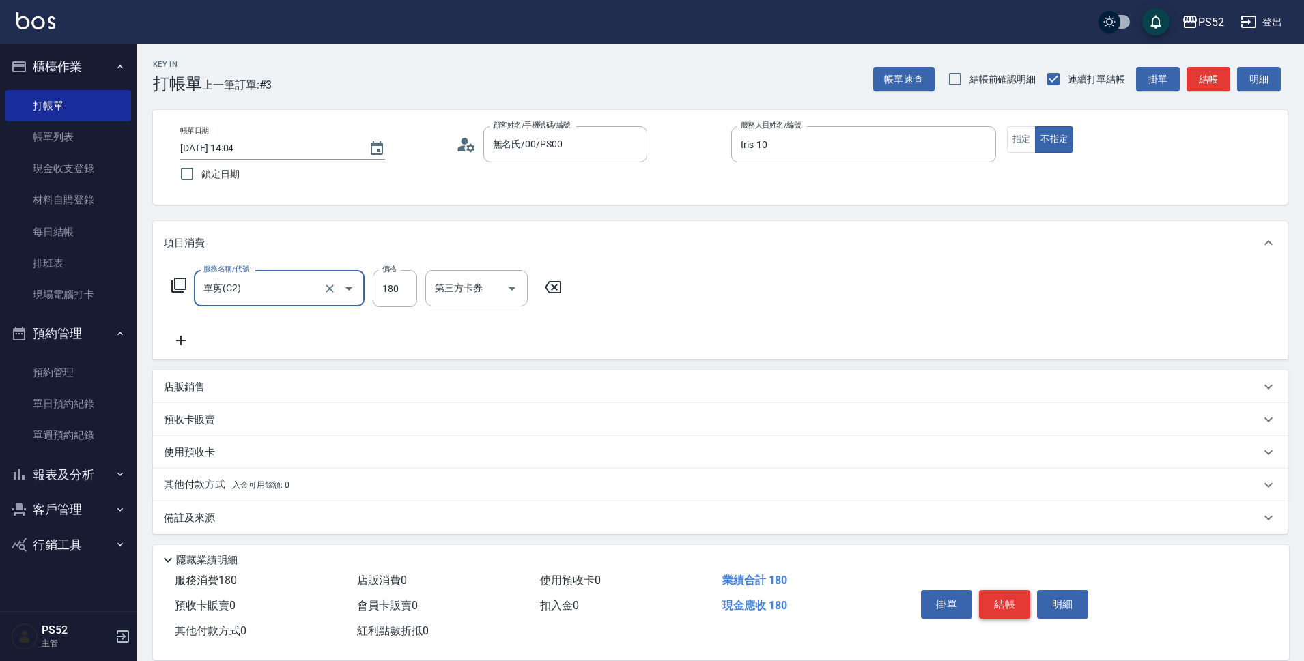
click at [1013, 602] on button "結帳" at bounding box center [1004, 604] width 51 height 29
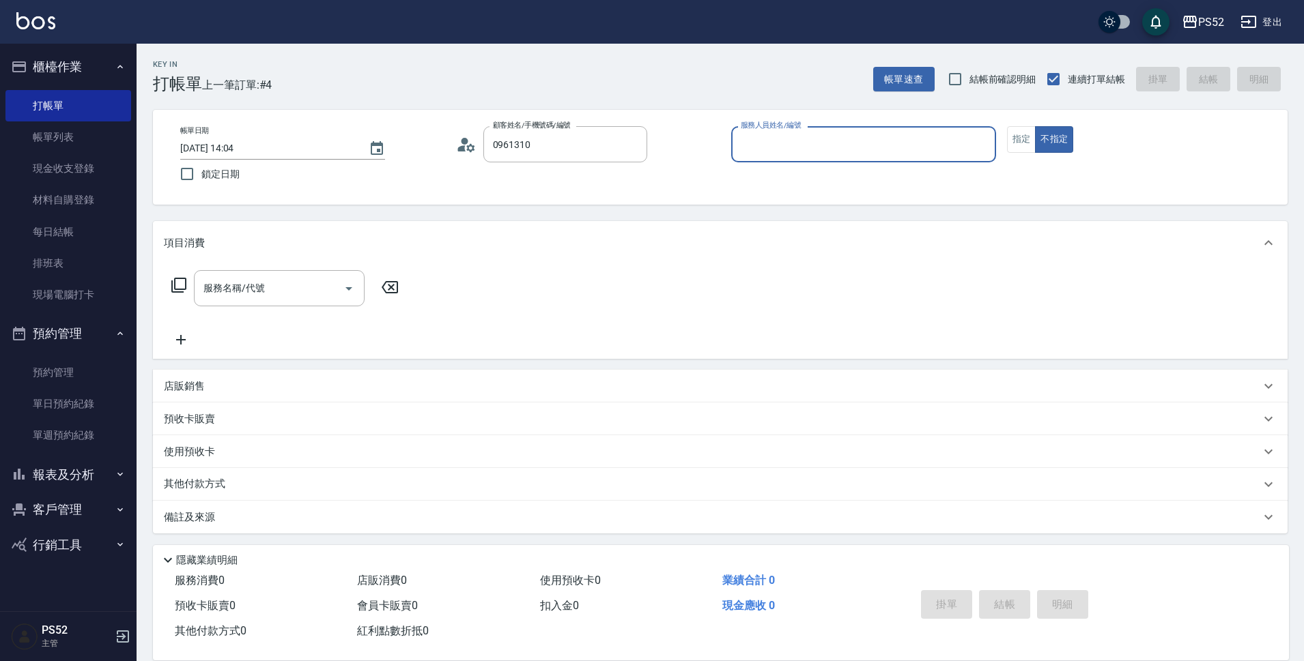
type input "[PERSON_NAME]/0961310389/I0961310389"
type input "Iris-10"
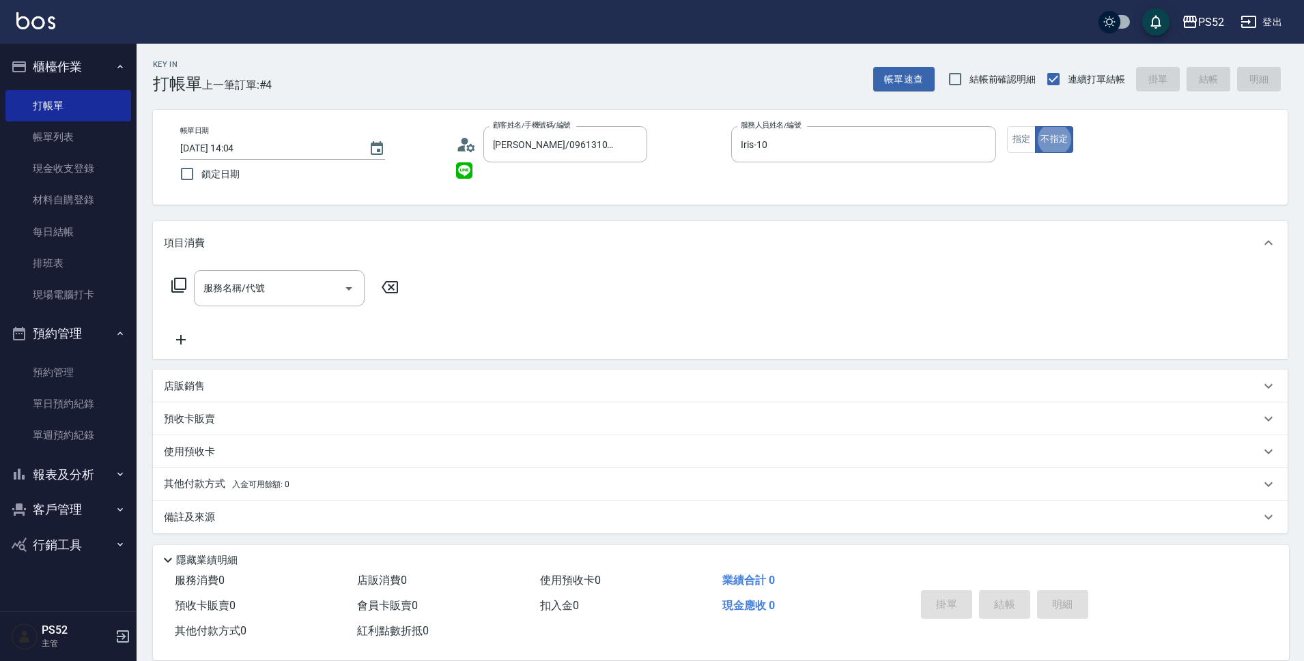
type button "false"
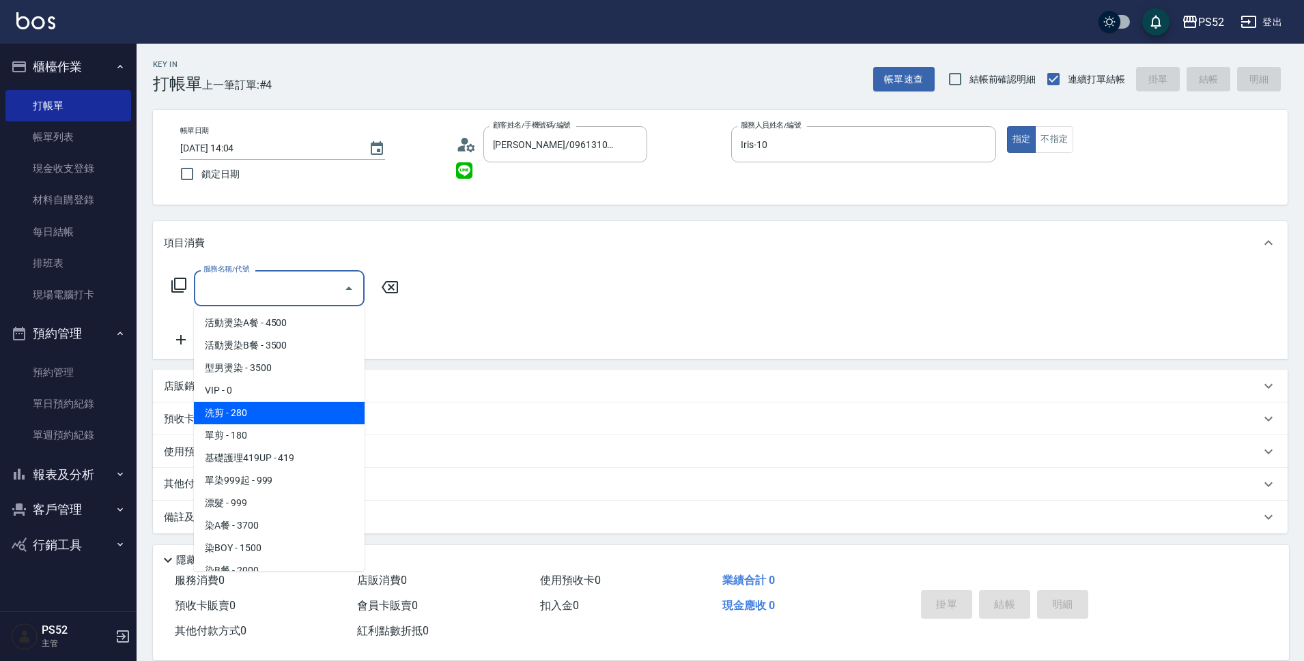
type input "洗剪(C1)"
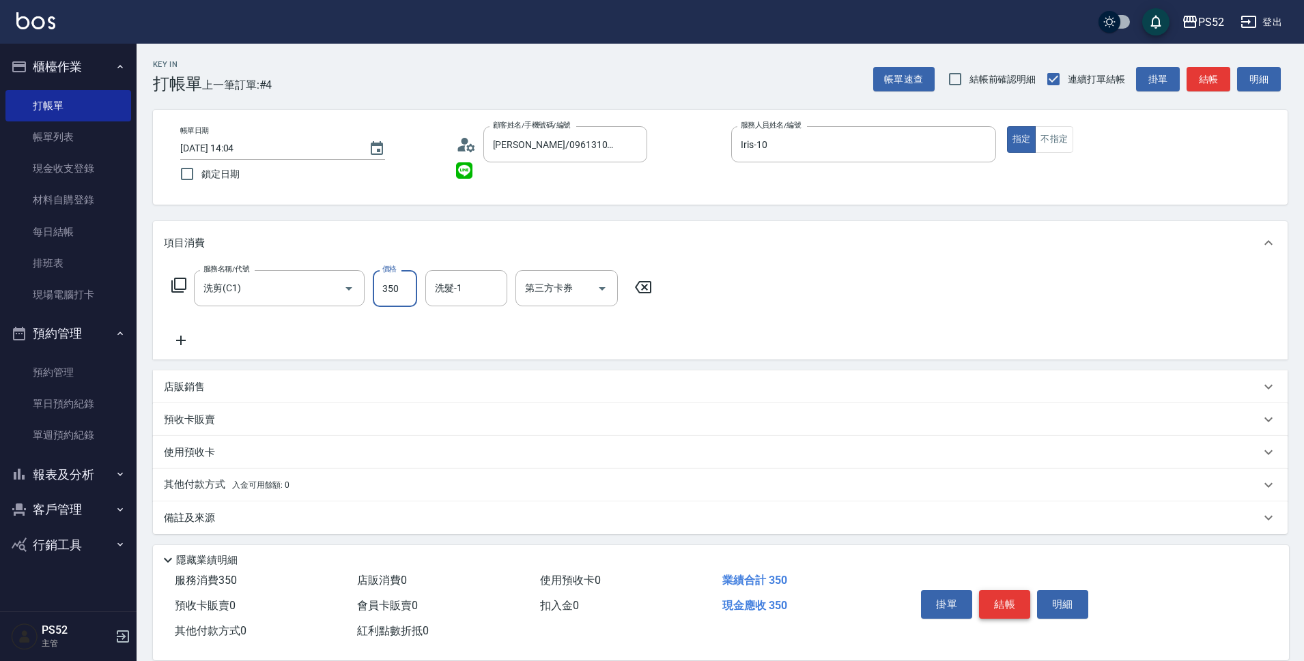
type input "350"
click at [1013, 602] on button "結帳" at bounding box center [1004, 604] width 51 height 29
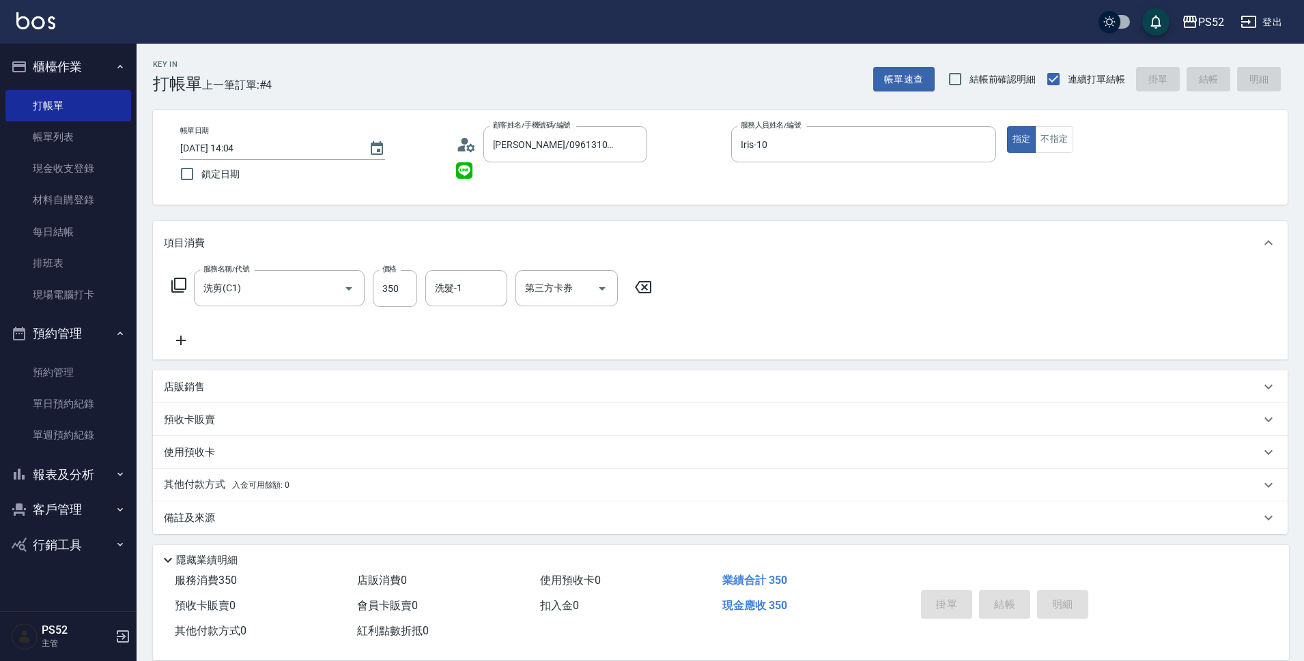
type input "[DATE] 14:05"
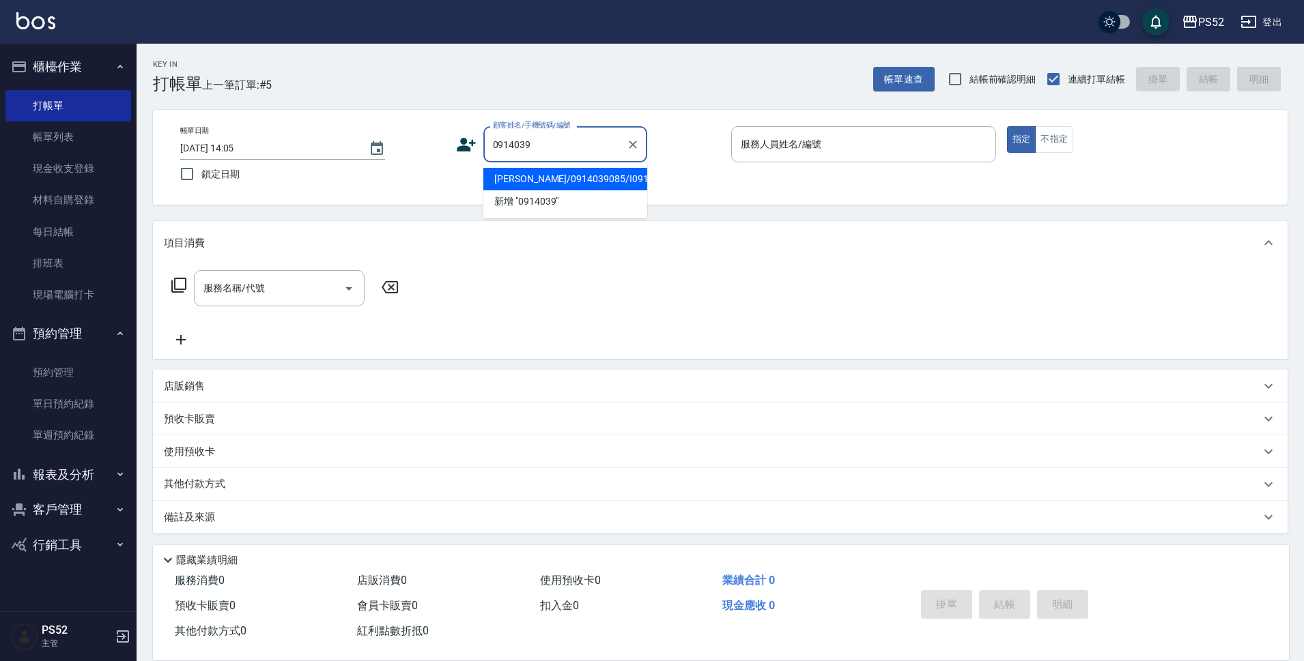
type input "[PERSON_NAME]/0914039085/I0914039085"
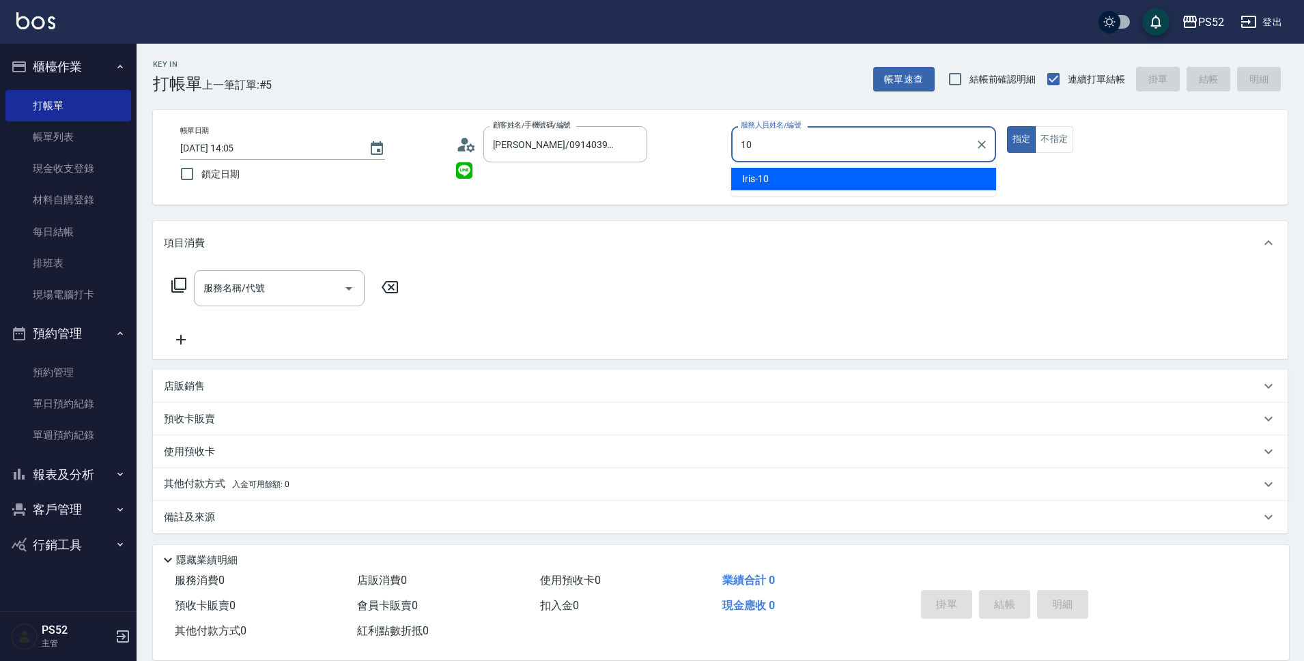
type input "Iris-10"
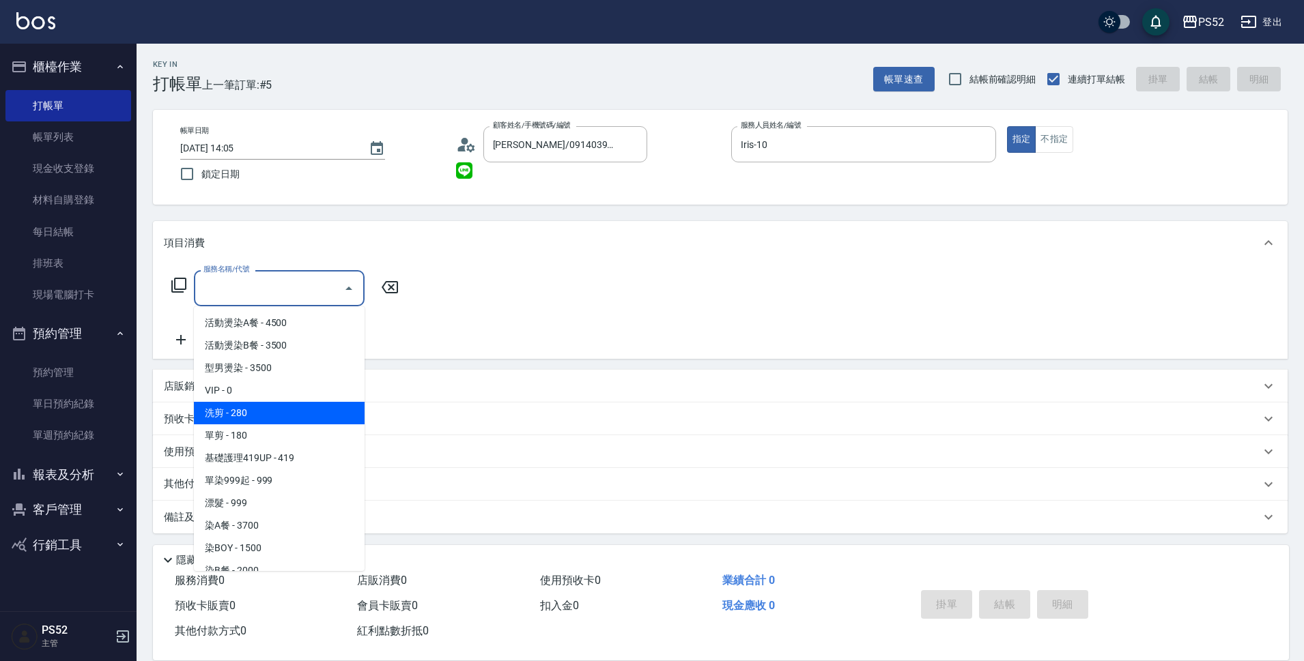
type input "洗剪(C1)"
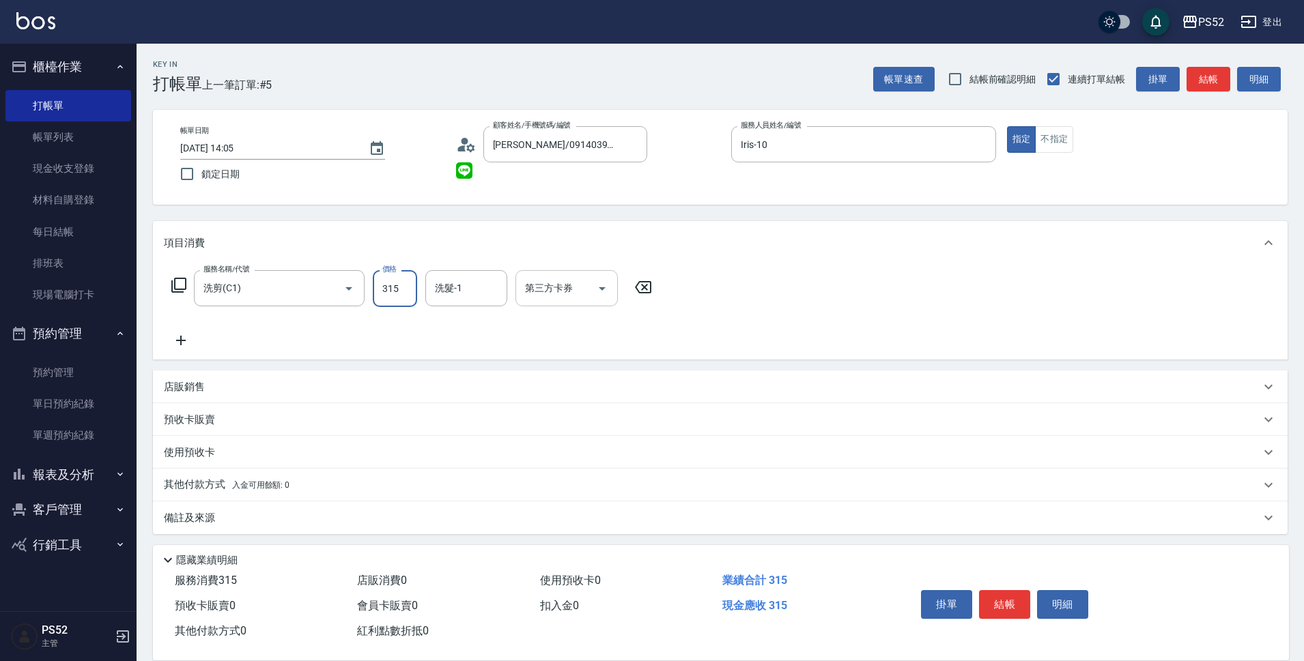
type input "315"
click at [576, 279] on input "第三方卡券" at bounding box center [556, 288] width 70 height 24
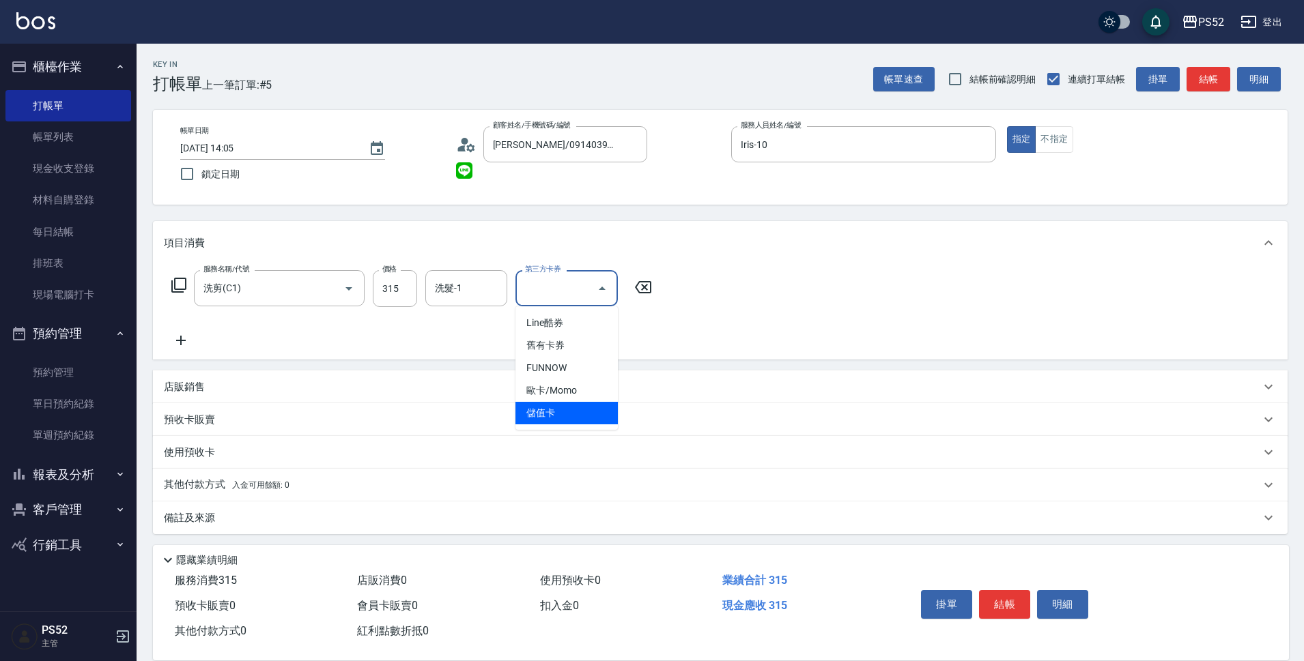
drag, startPoint x: 551, startPoint y: 409, endPoint x: 771, endPoint y: 429, distance: 221.3
click at [553, 409] on span "儲值卡" at bounding box center [566, 413] width 102 height 23
type input "儲值卡"
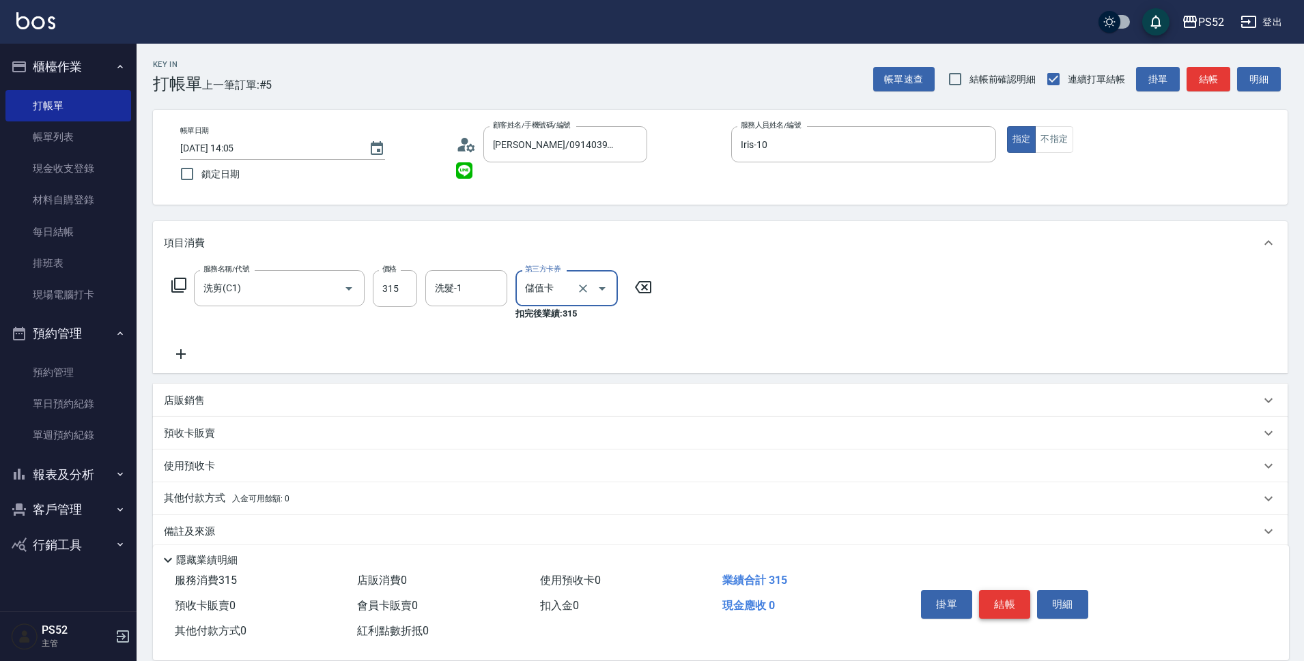
click at [1026, 601] on button "結帳" at bounding box center [1004, 604] width 51 height 29
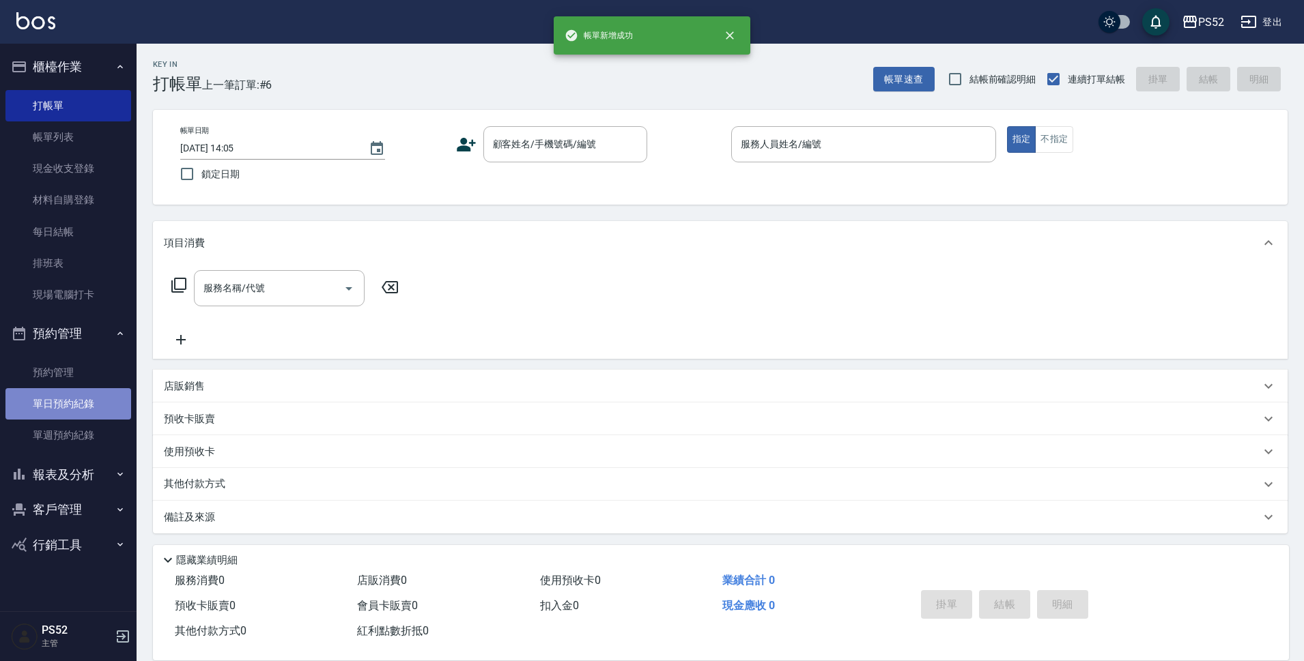
click at [84, 413] on link "單日預約紀錄" at bounding box center [68, 403] width 126 height 31
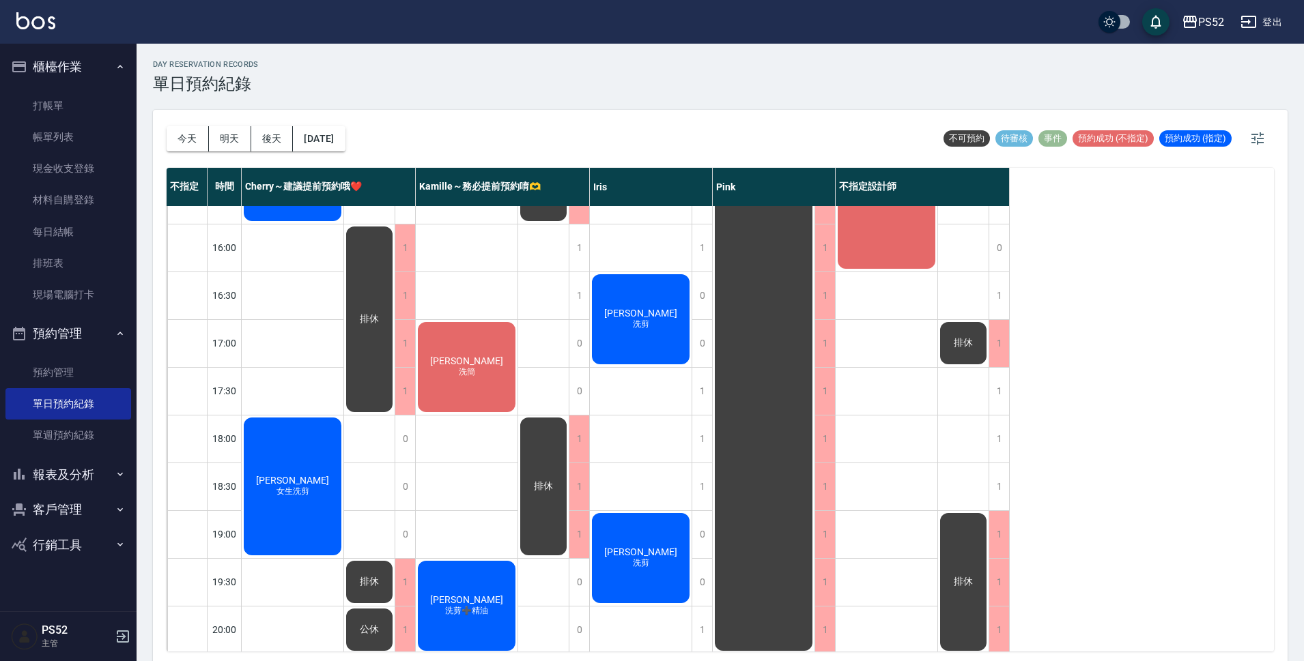
scroll to position [522, 0]
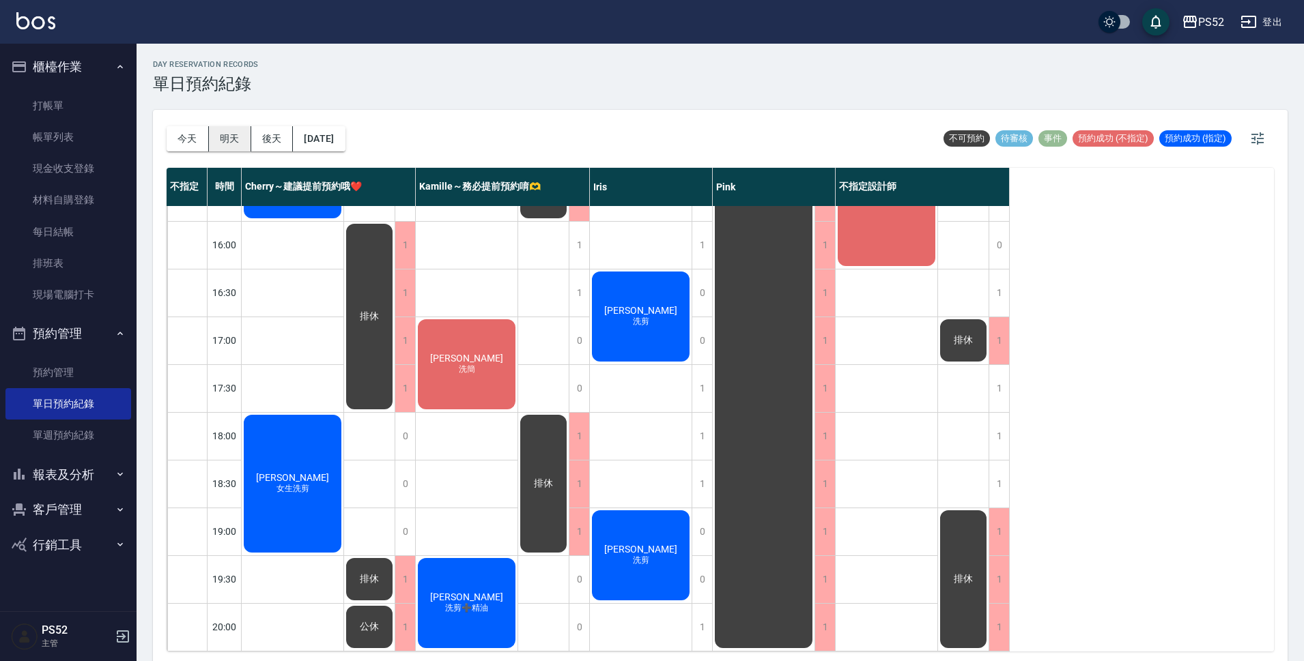
click at [226, 140] on button "明天" at bounding box center [230, 138] width 42 height 25
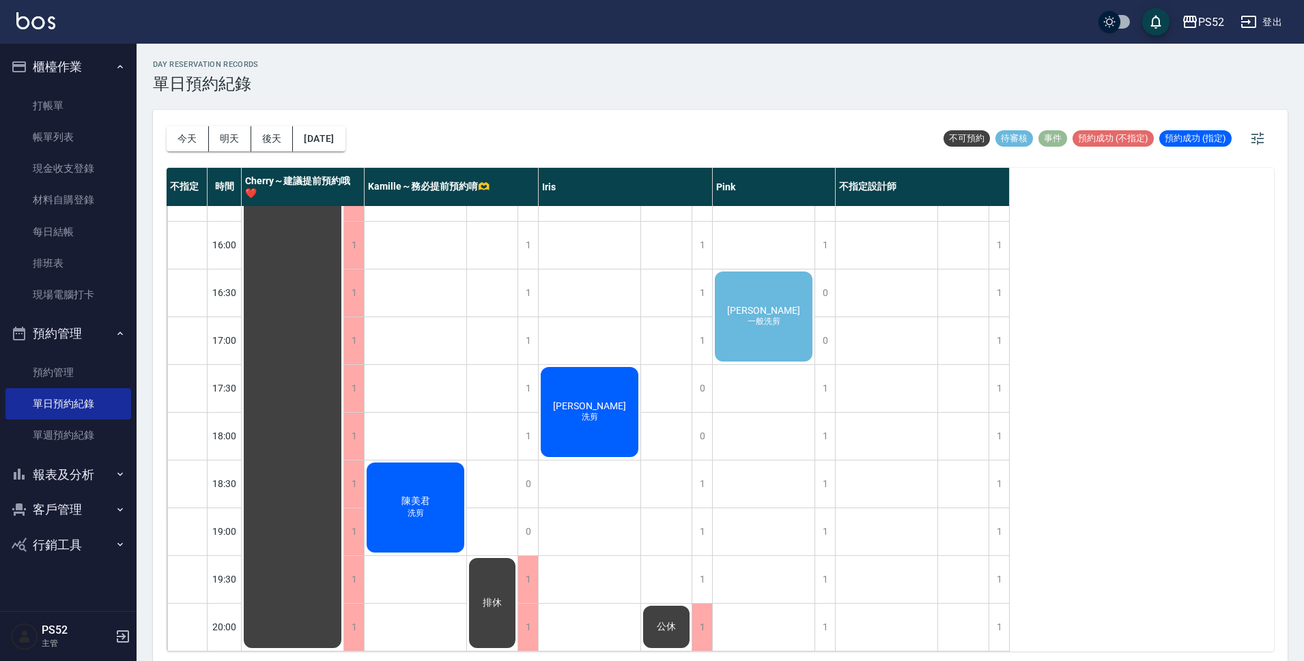
scroll to position [4, 0]
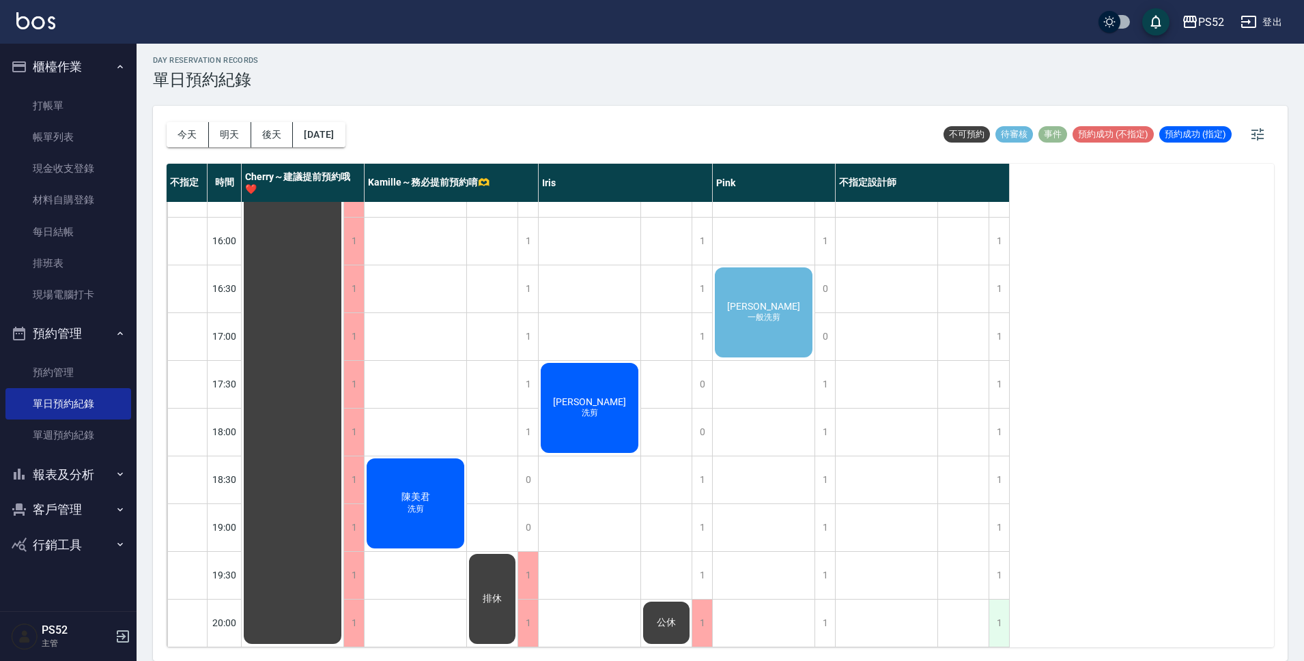
click at [992, 618] on div "1" at bounding box center [998, 623] width 20 height 47
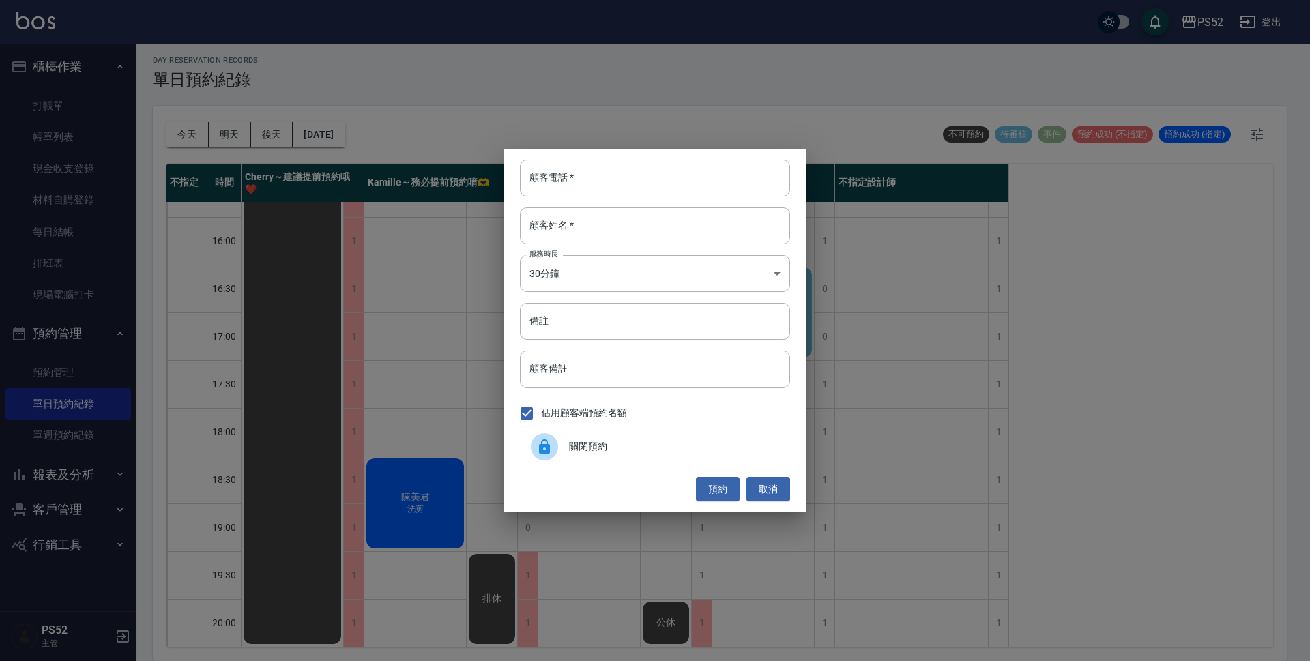
click at [586, 447] on span "關閉預約" at bounding box center [674, 447] width 210 height 14
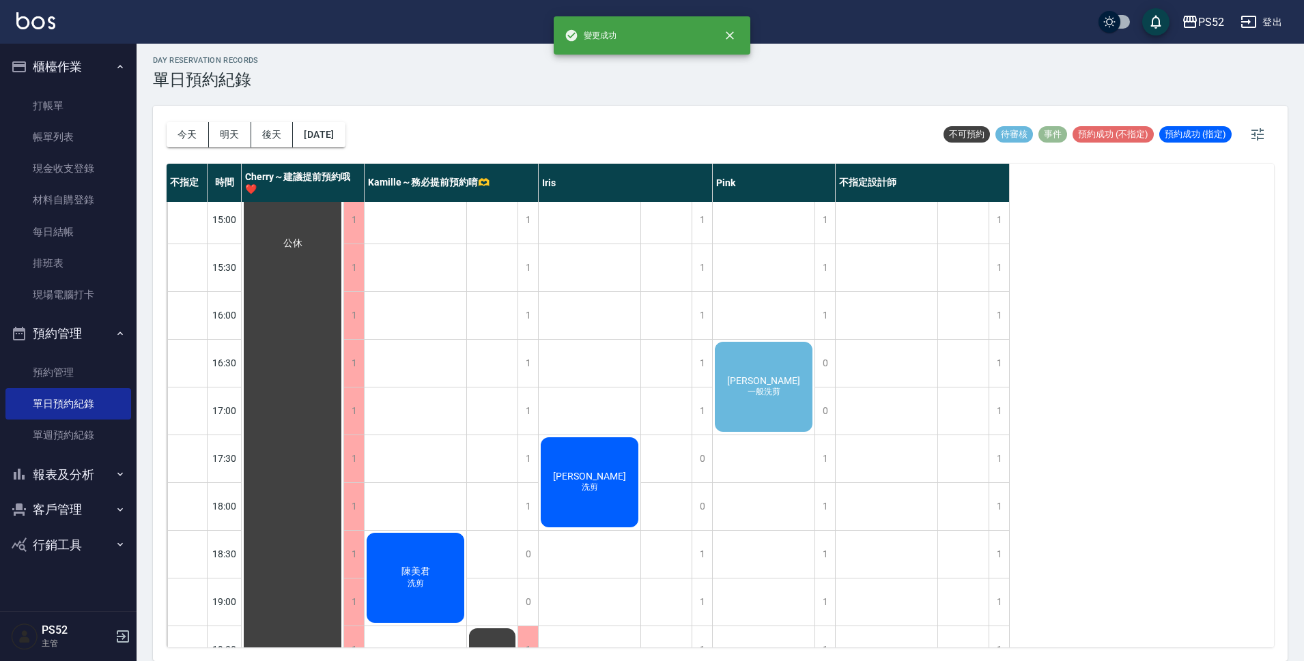
scroll to position [431, 0]
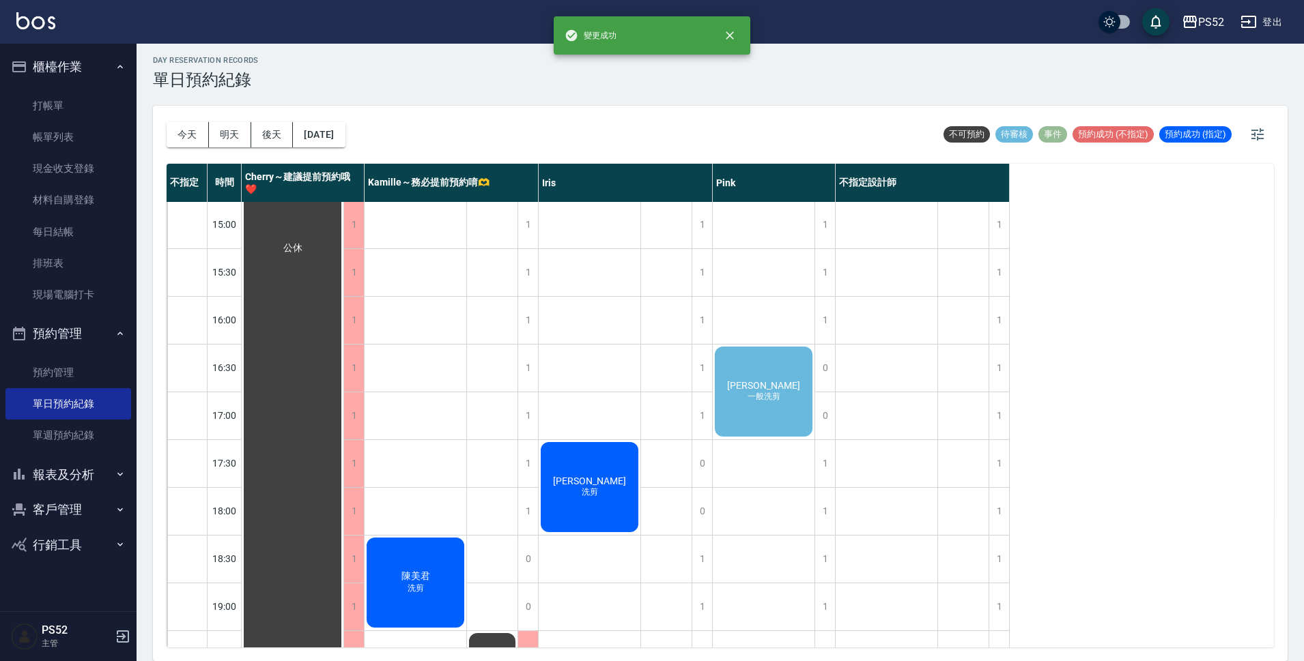
drag, startPoint x: 1156, startPoint y: 493, endPoint x: 1156, endPoint y: 486, distance: 7.5
click at [1156, 490] on div "不指定 時間 Cherry～建議提前預約哦❤️ [PERSON_NAME]～務必提前預約唷🫶 [PERSON_NAME] 不指定設計師 10:30 11:00…" at bounding box center [720, 406] width 1107 height 484
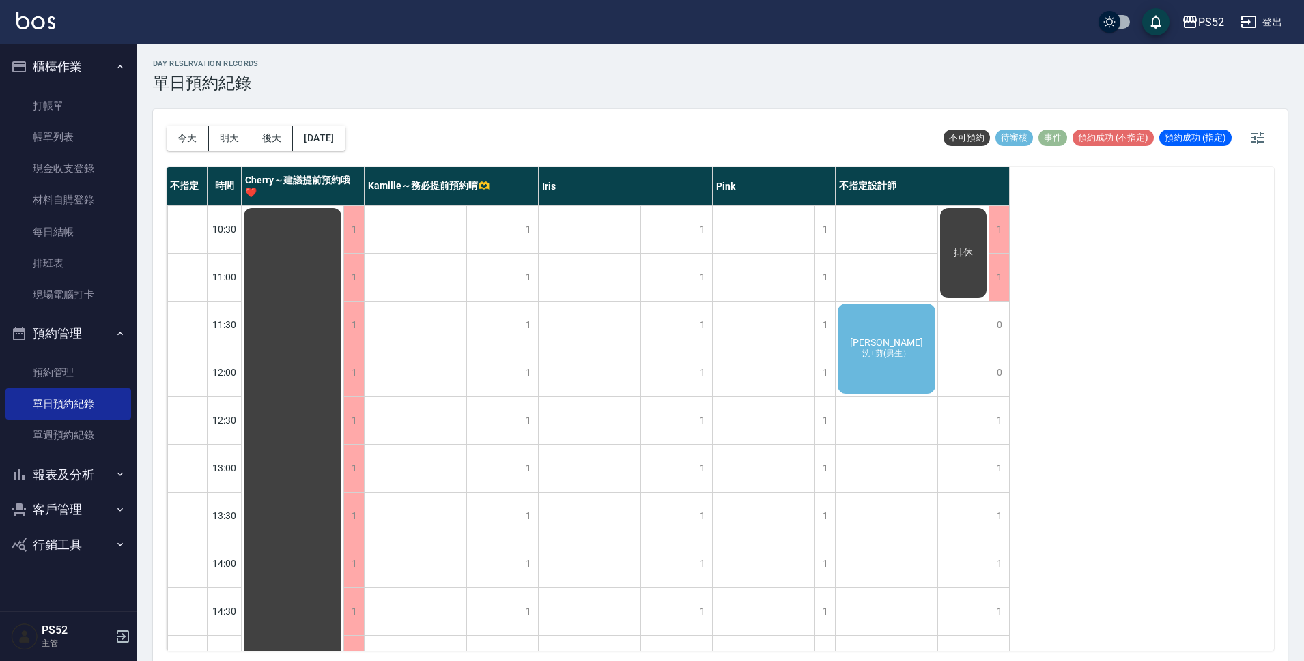
scroll to position [0, 0]
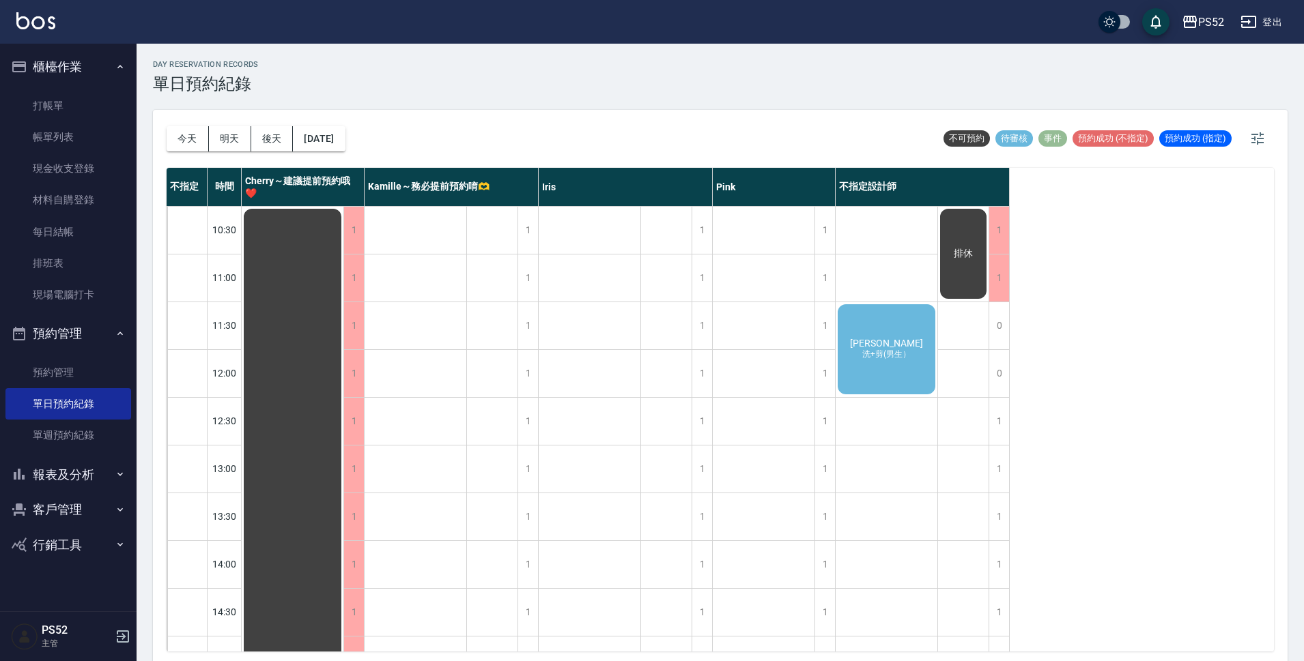
drag, startPoint x: 1166, startPoint y: 378, endPoint x: 1173, endPoint y: 359, distance: 20.1
click at [341, 149] on button "[DATE]" at bounding box center [319, 138] width 52 height 25
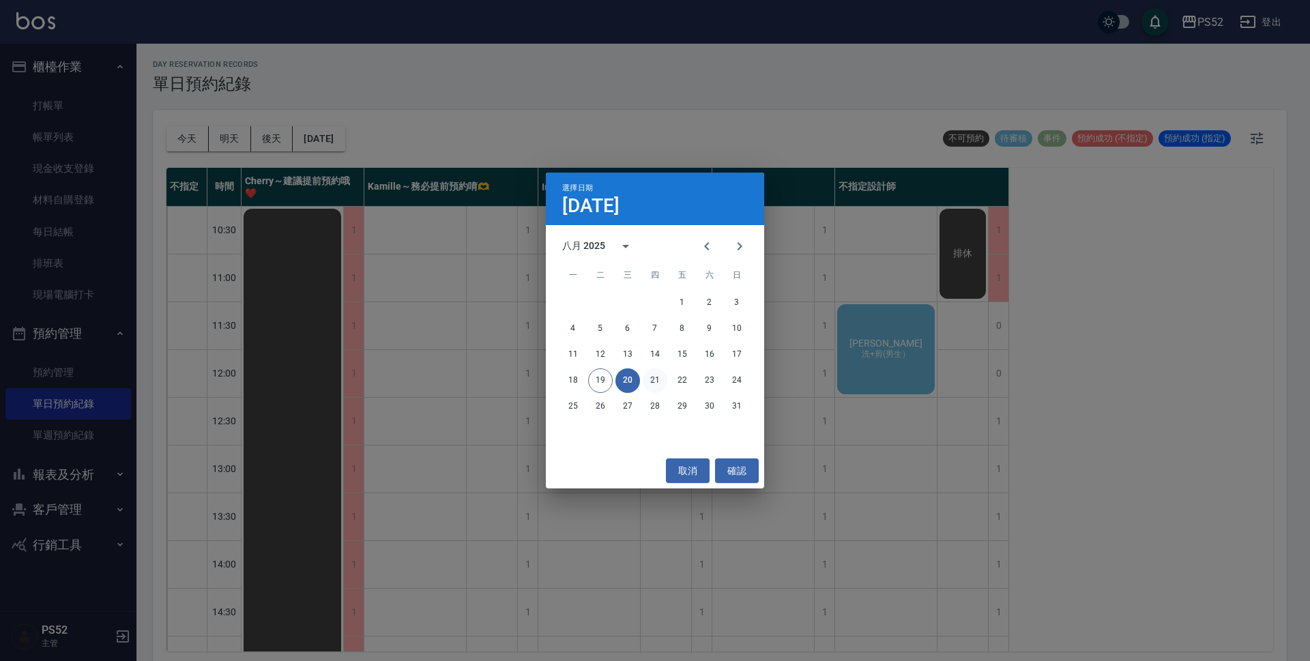
click at [650, 381] on button "21" at bounding box center [655, 381] width 25 height 25
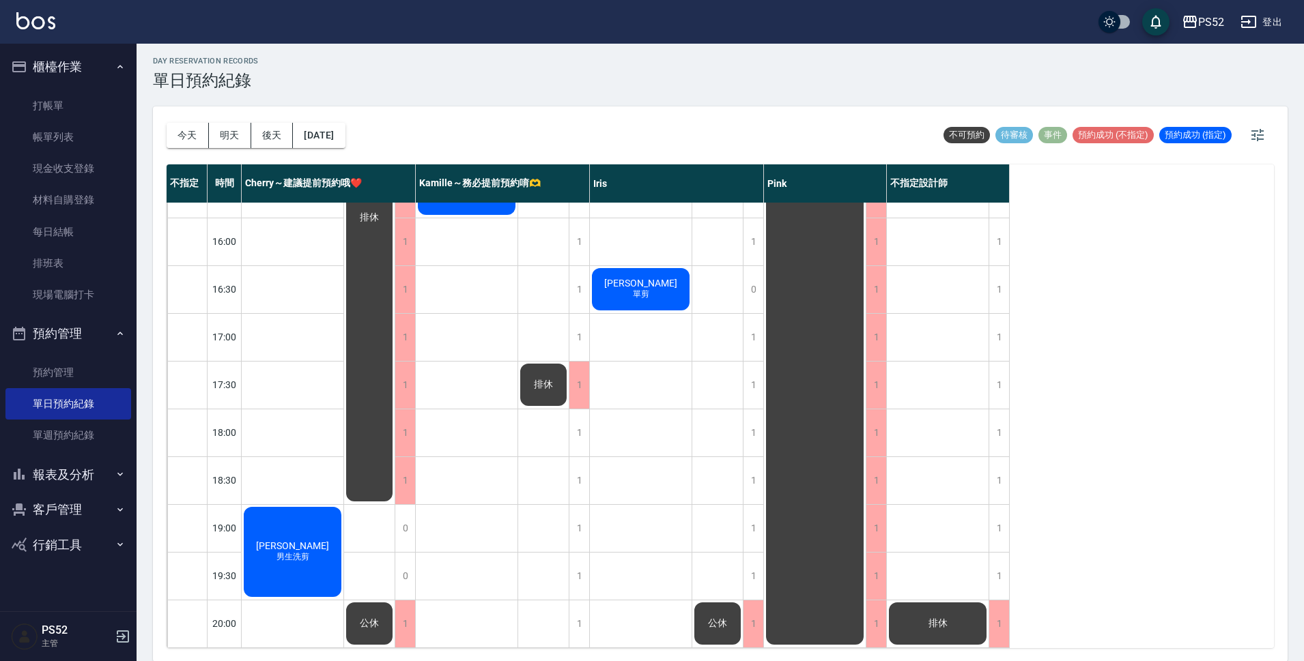
scroll to position [4, 0]
click at [184, 141] on button "今天" at bounding box center [188, 134] width 42 height 25
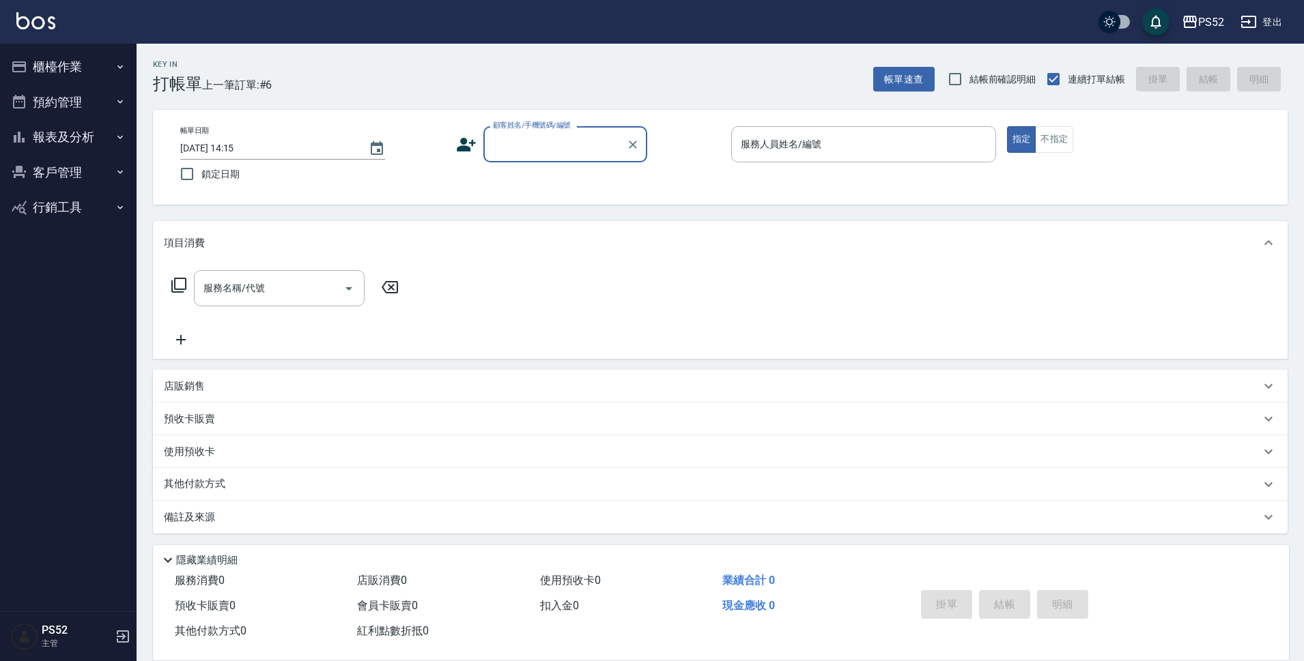
click at [63, 101] on button "預約管理" at bounding box center [68, 102] width 126 height 35
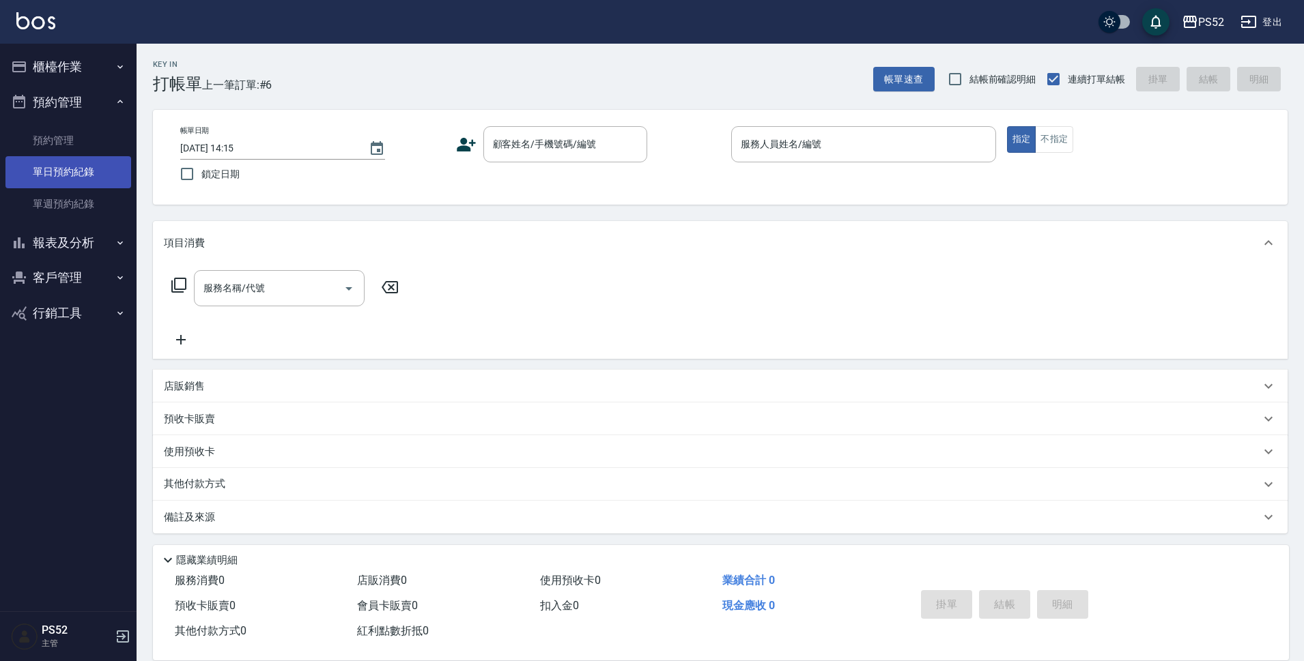
click at [65, 177] on link "單日預約紀錄" at bounding box center [68, 171] width 126 height 31
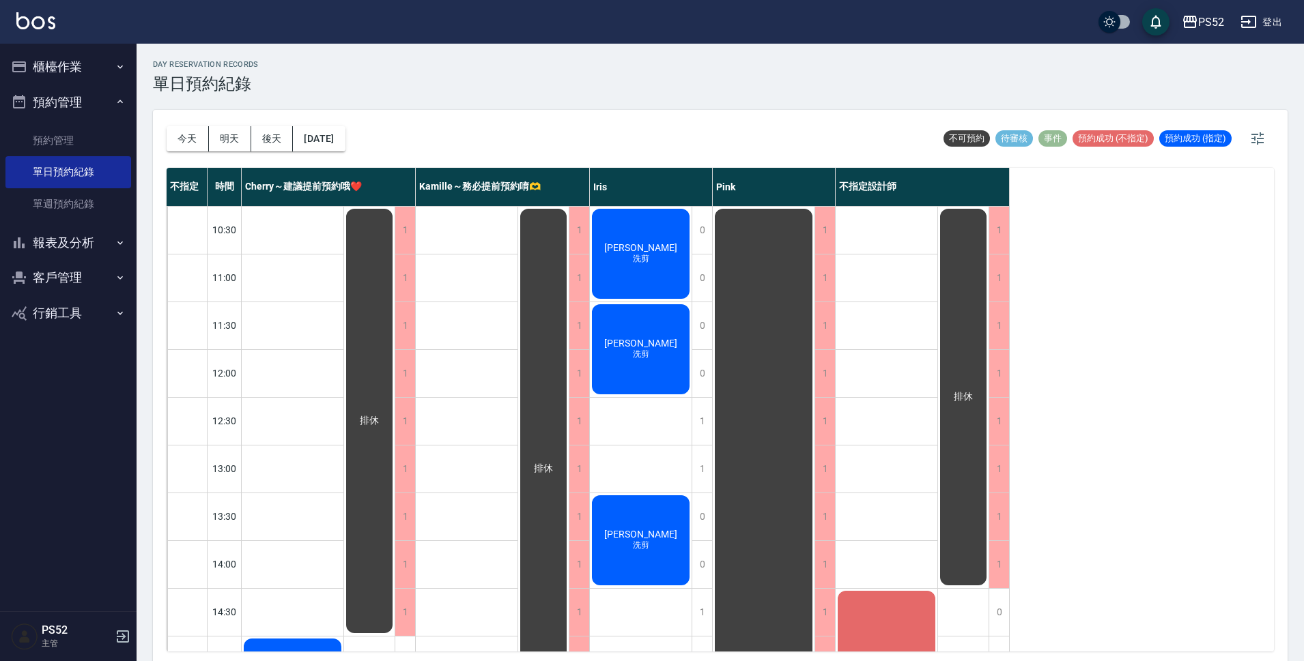
click at [55, 246] on button "報表及分析" at bounding box center [68, 242] width 126 height 35
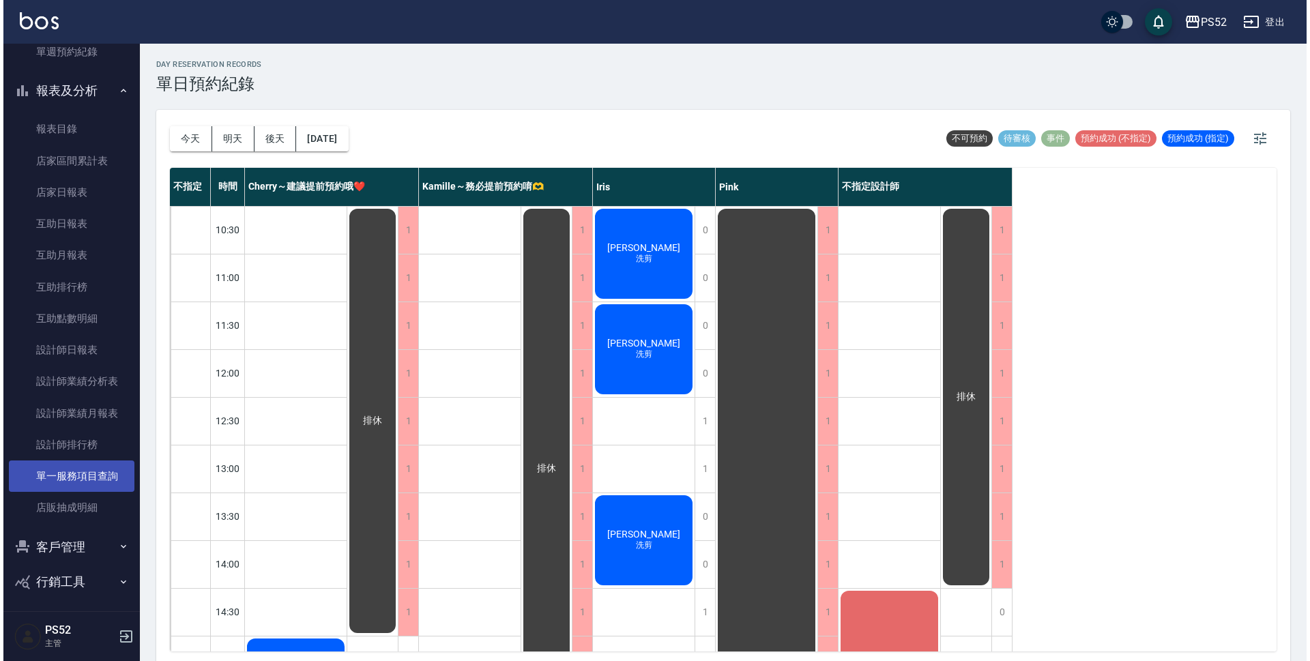
scroll to position [157, 0]
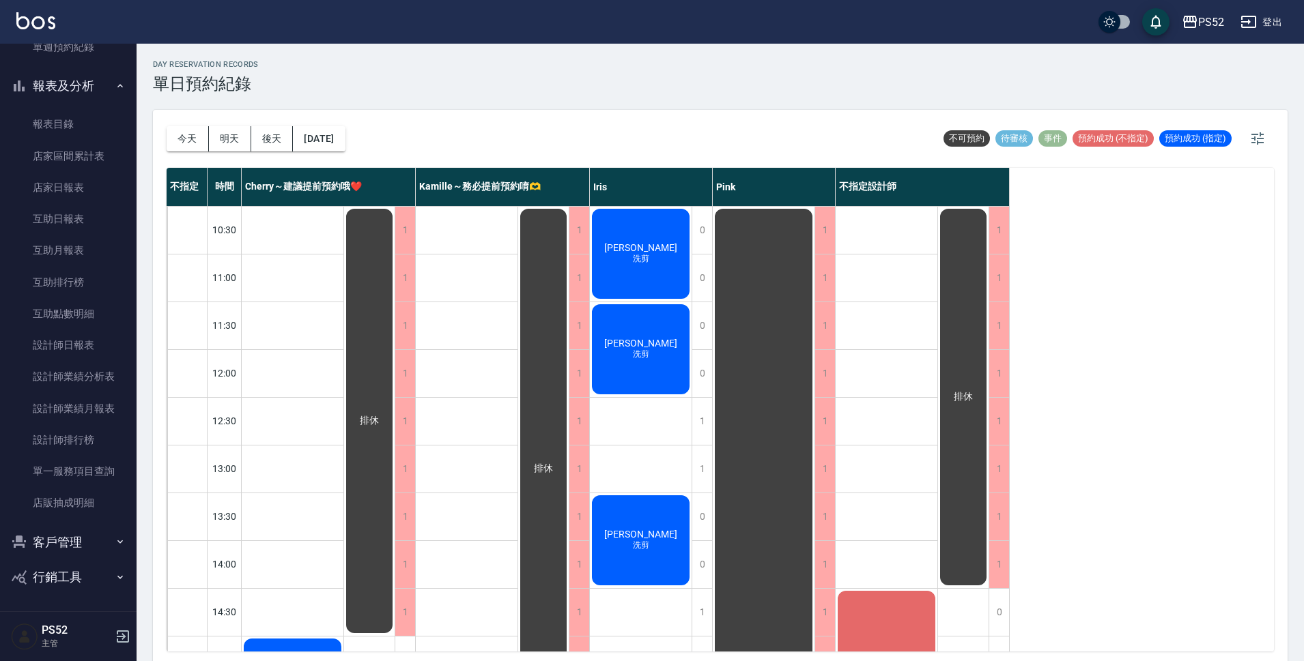
click at [69, 542] on button "客戶管理" at bounding box center [68, 542] width 126 height 35
click at [68, 581] on link "客戶列表" at bounding box center [68, 580] width 126 height 31
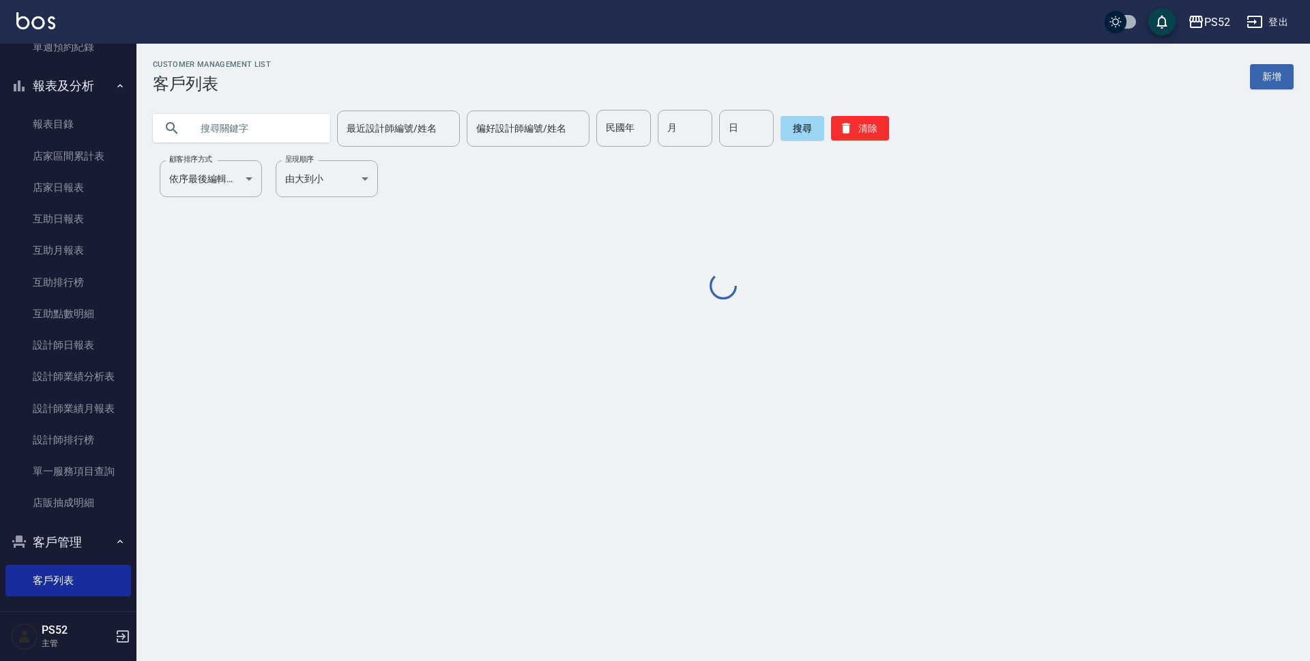
click at [251, 124] on input "text" at bounding box center [255, 128] width 128 height 37
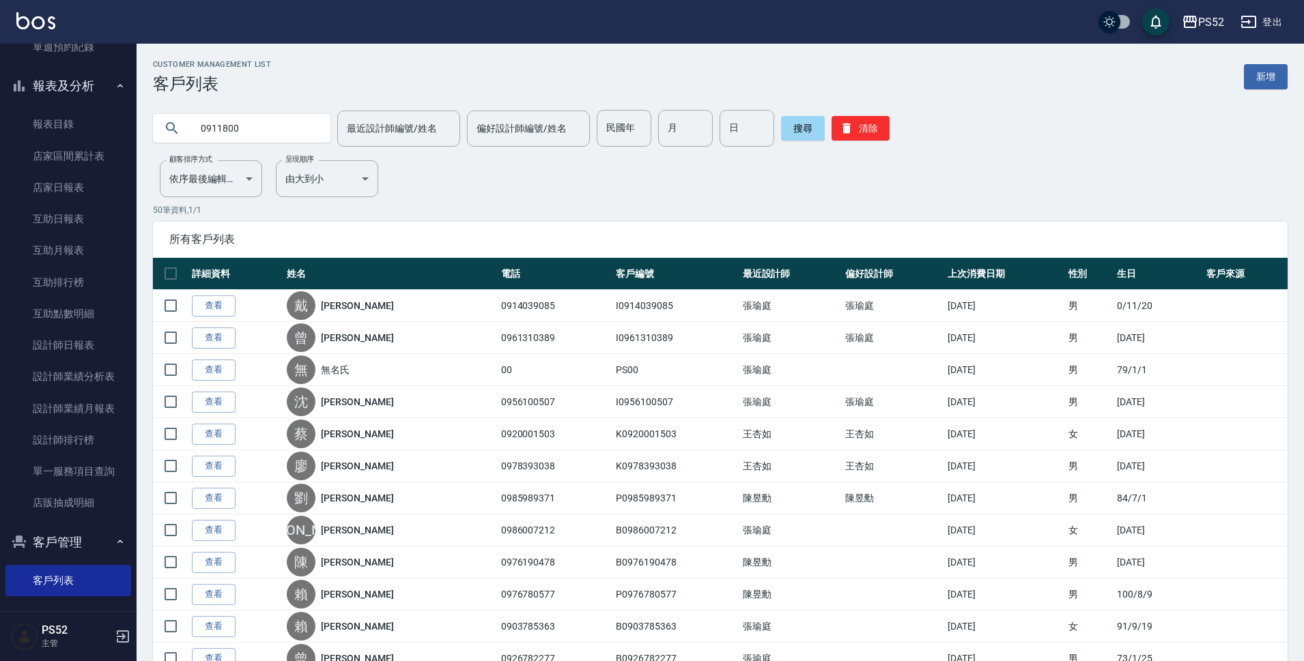
type input "0911800"
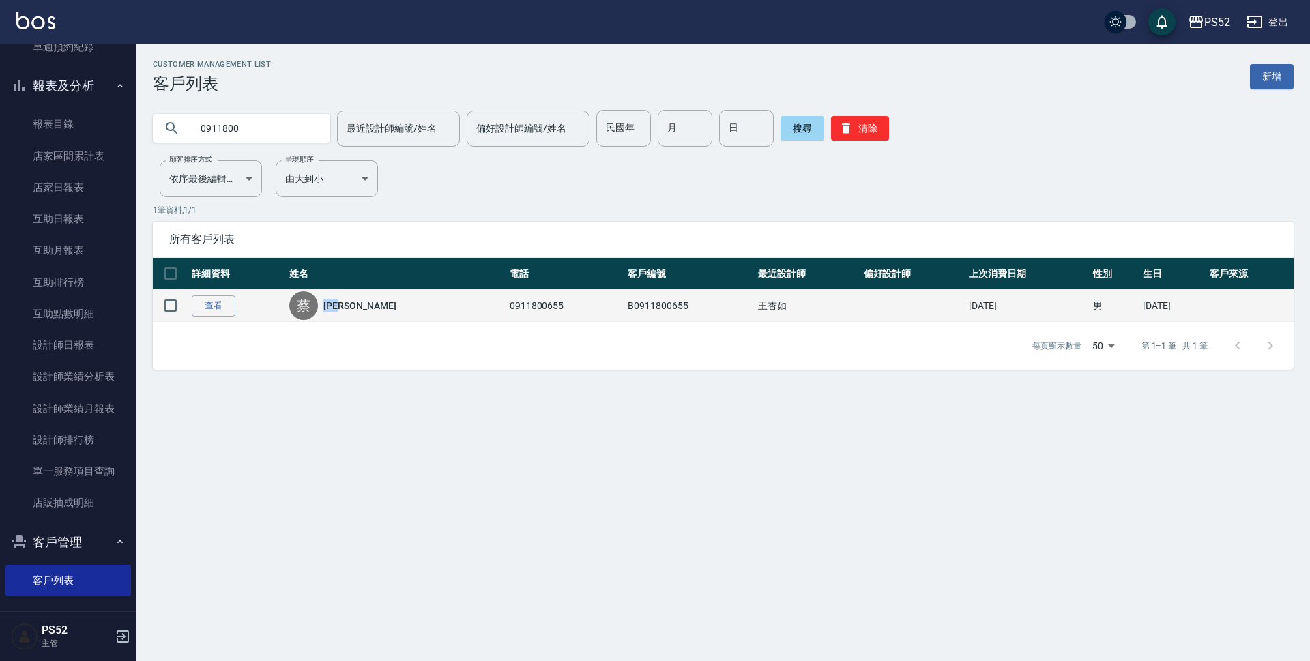
drag, startPoint x: 365, startPoint y: 308, endPoint x: 333, endPoint y: 314, distance: 32.7
click at [333, 314] on div "蔡 蔡嘉芳" at bounding box center [395, 305] width 213 height 29
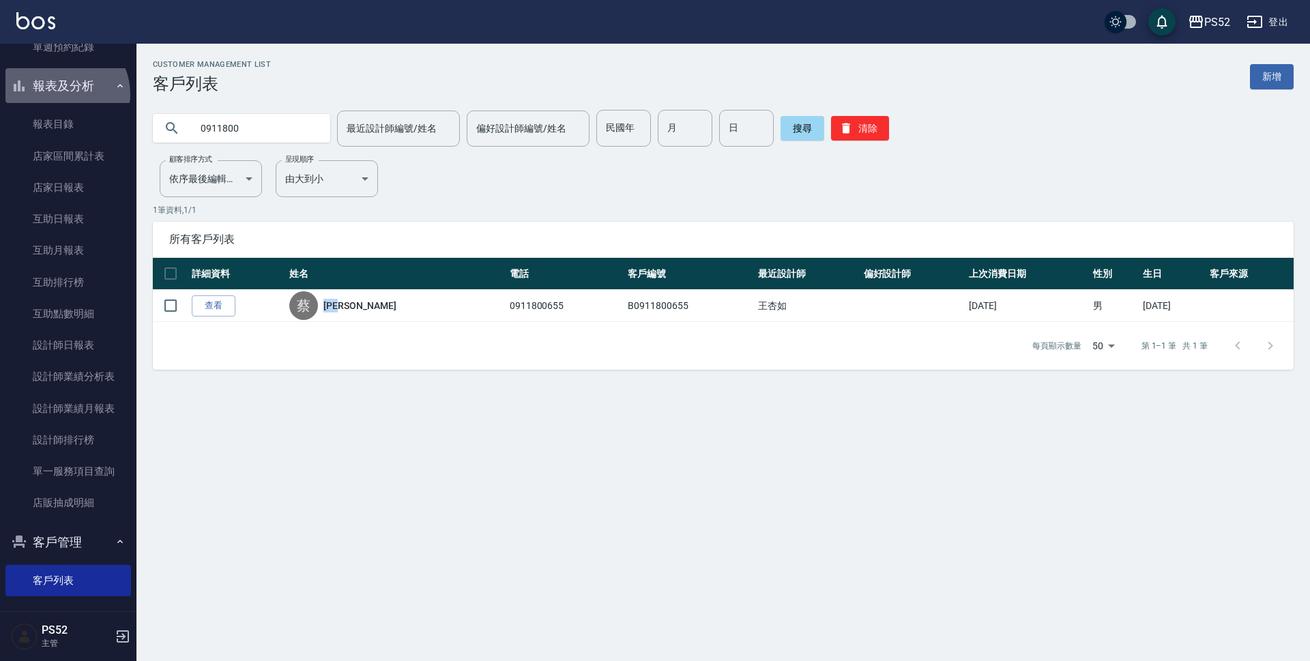
click at [61, 94] on button "報表及分析" at bounding box center [68, 85] width 126 height 35
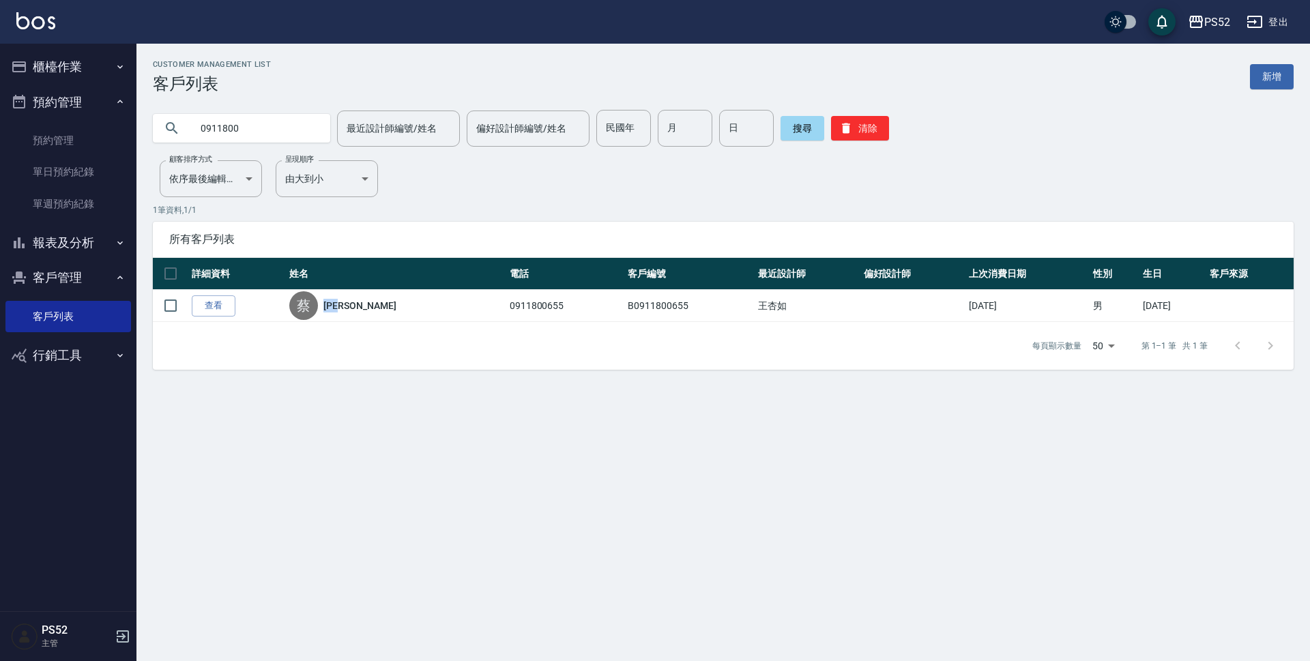
copy link "蔡嘉芳"
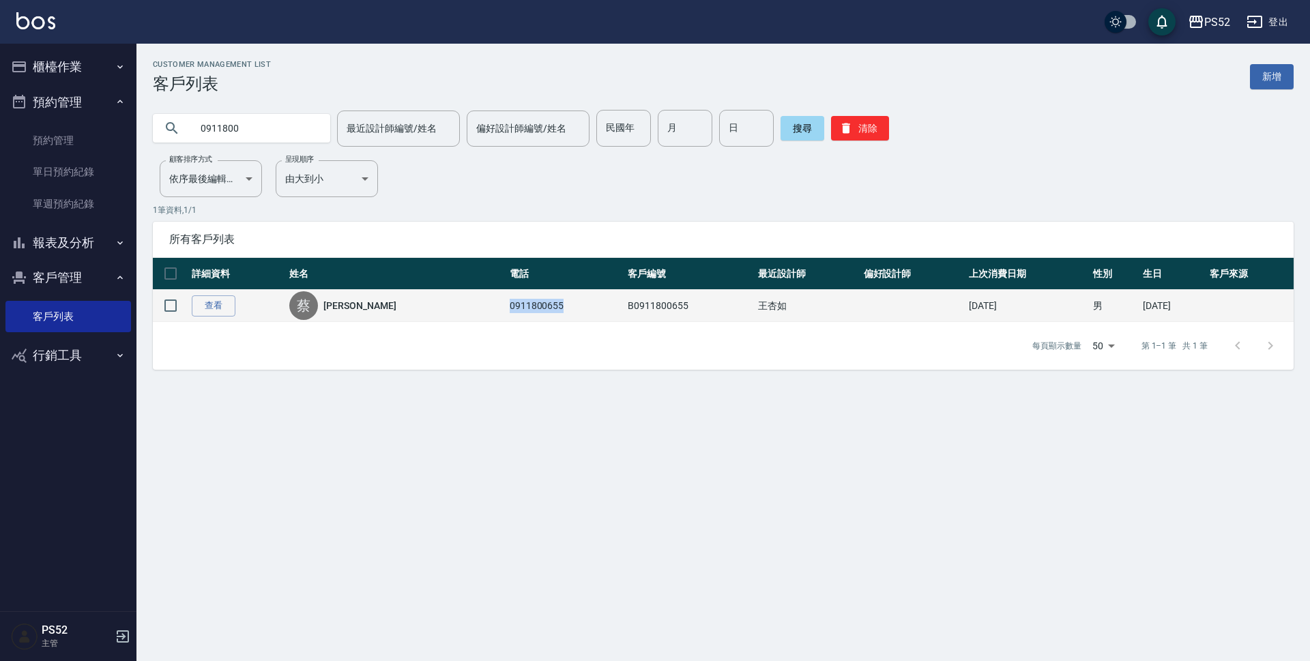
drag, startPoint x: 495, startPoint y: 308, endPoint x: 442, endPoint y: 315, distance: 53.0
click at [506, 315] on td "0911800655" at bounding box center [565, 306] width 118 height 32
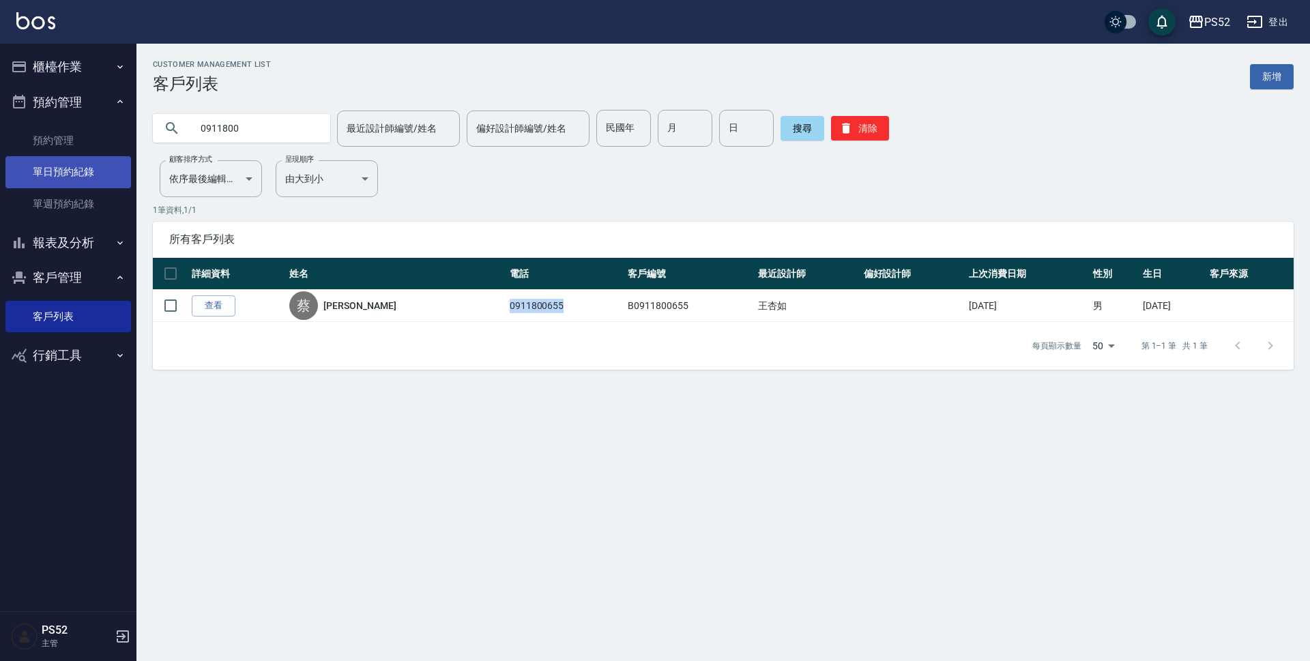
click at [83, 180] on link "單日預約紀錄" at bounding box center [68, 171] width 126 height 31
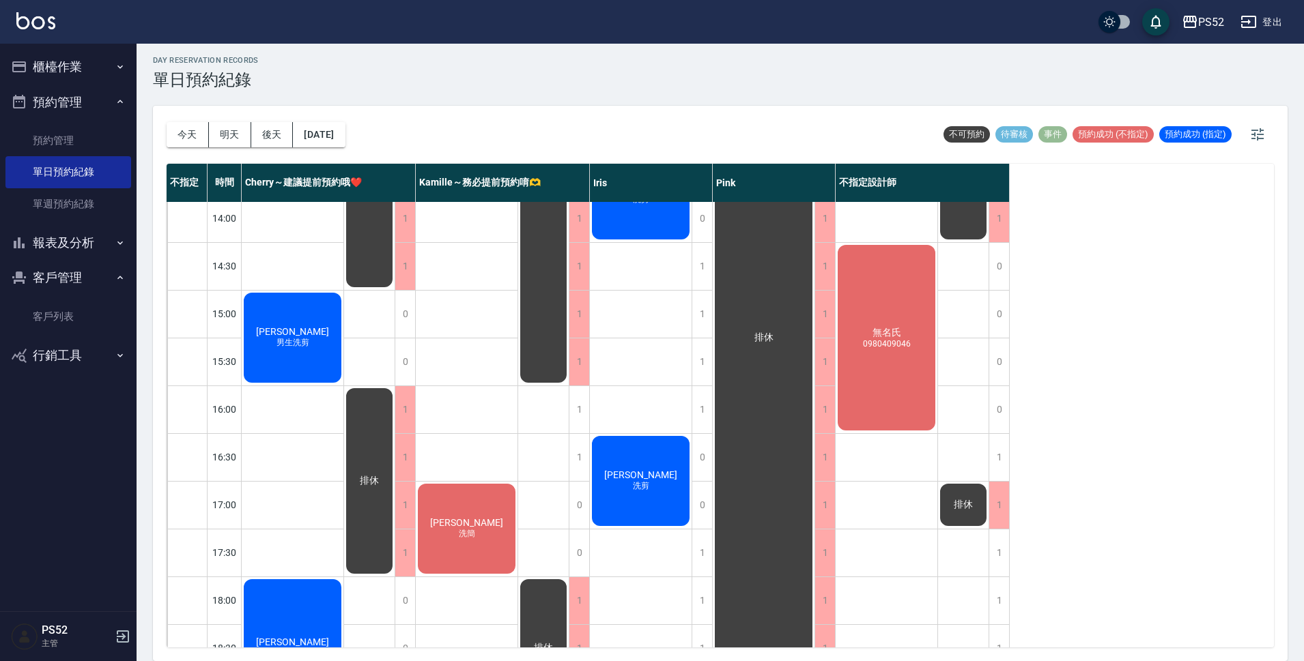
scroll to position [340, 0]
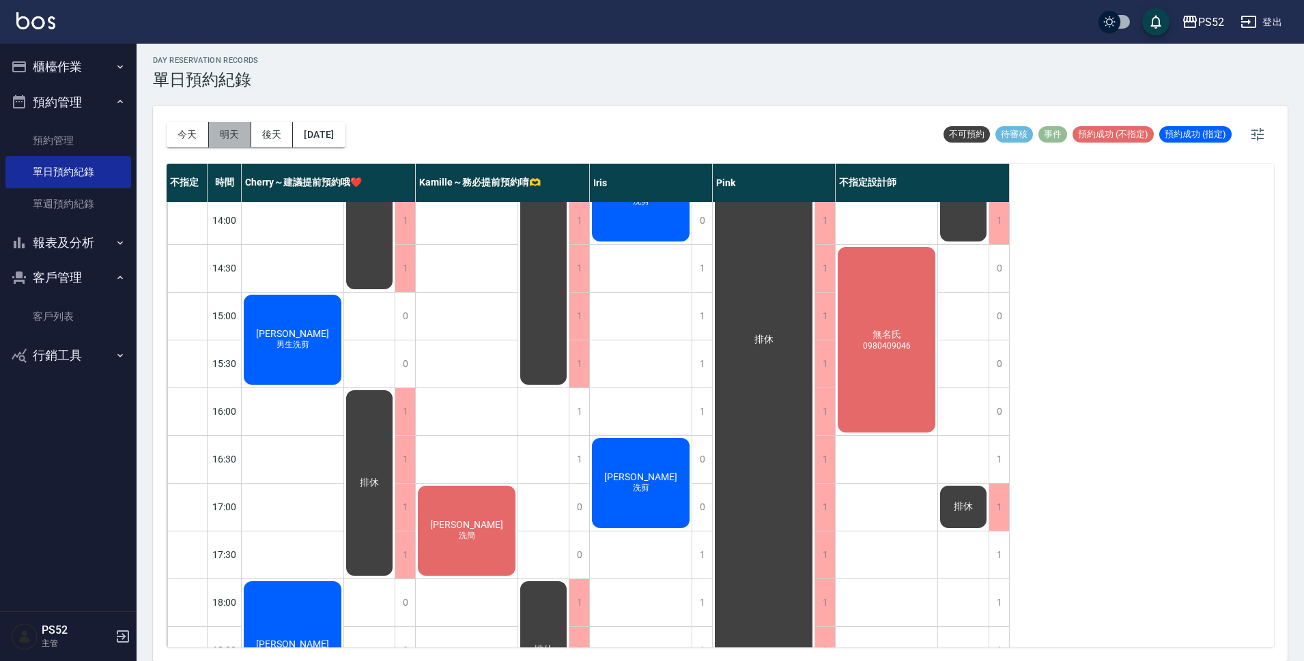
click at [229, 141] on button "明天" at bounding box center [230, 134] width 42 height 25
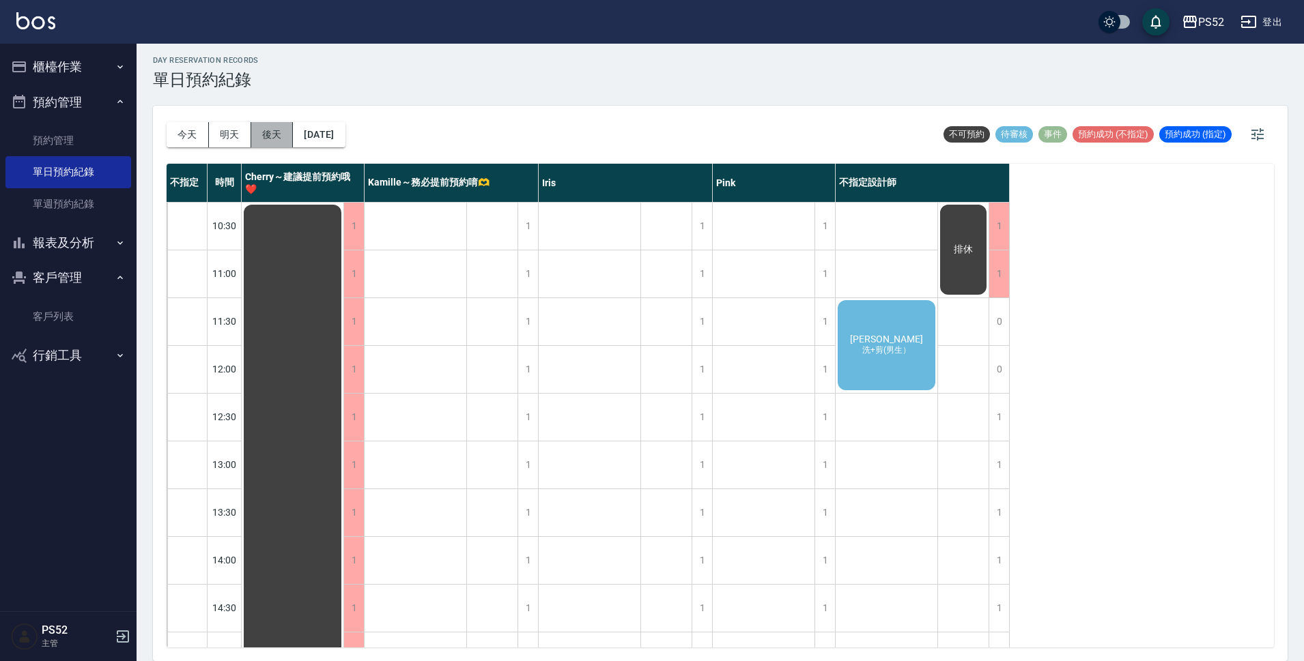
click at [274, 130] on button "後天" at bounding box center [272, 134] width 42 height 25
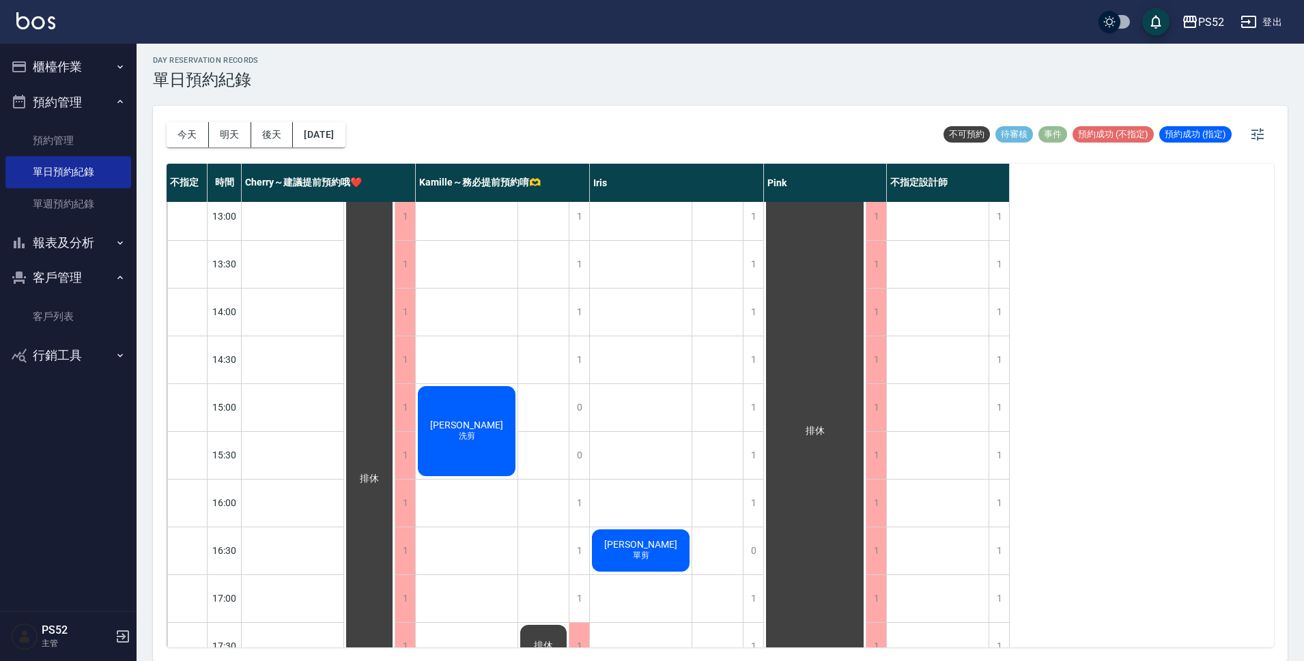
scroll to position [227, 0]
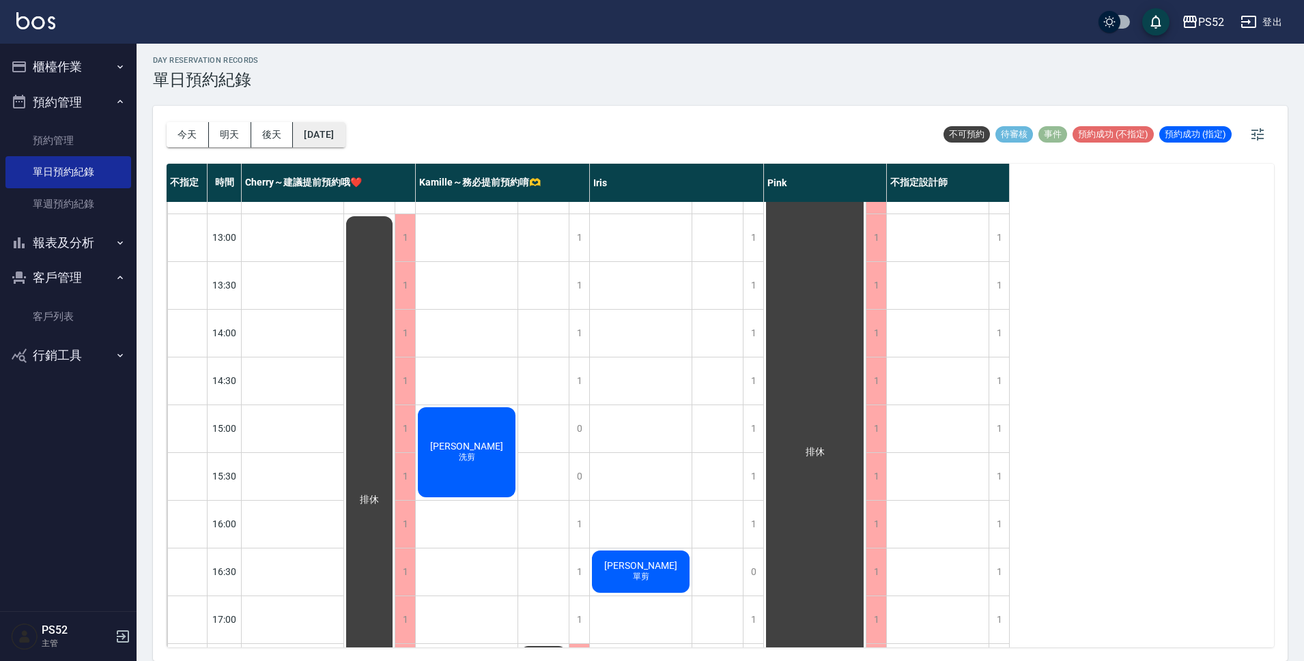
click at [342, 128] on button "[DATE]" at bounding box center [319, 134] width 52 height 25
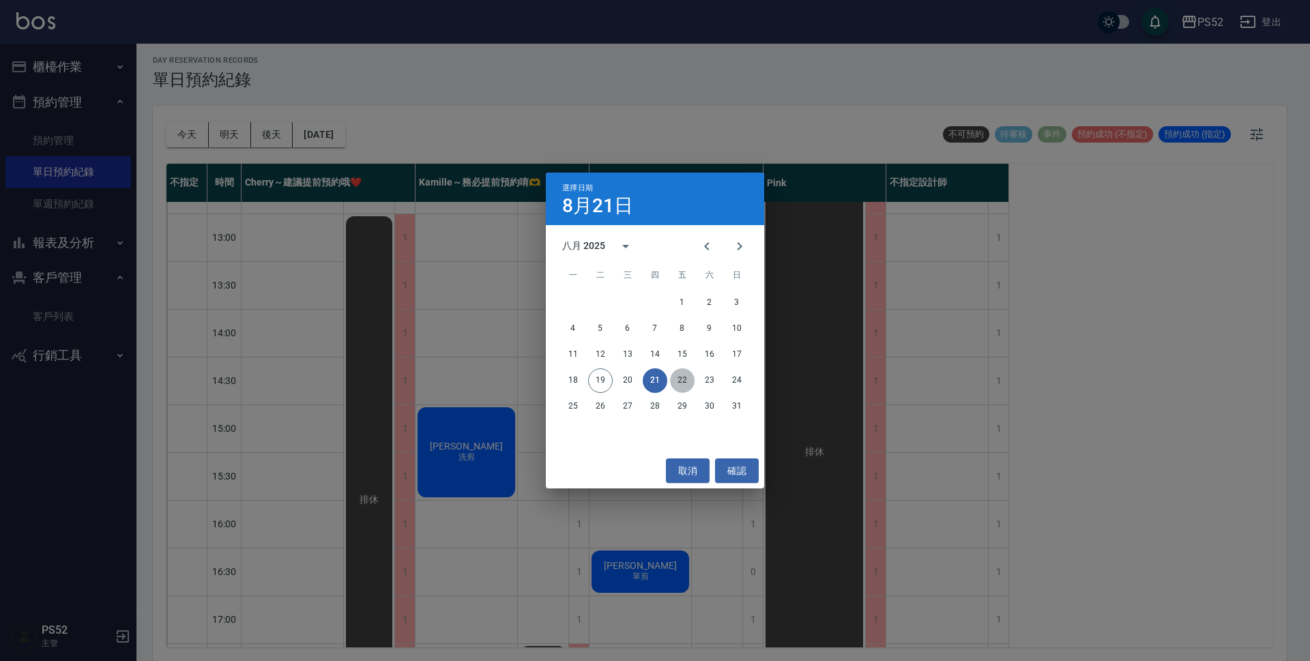
click at [687, 383] on button "22" at bounding box center [682, 381] width 25 height 25
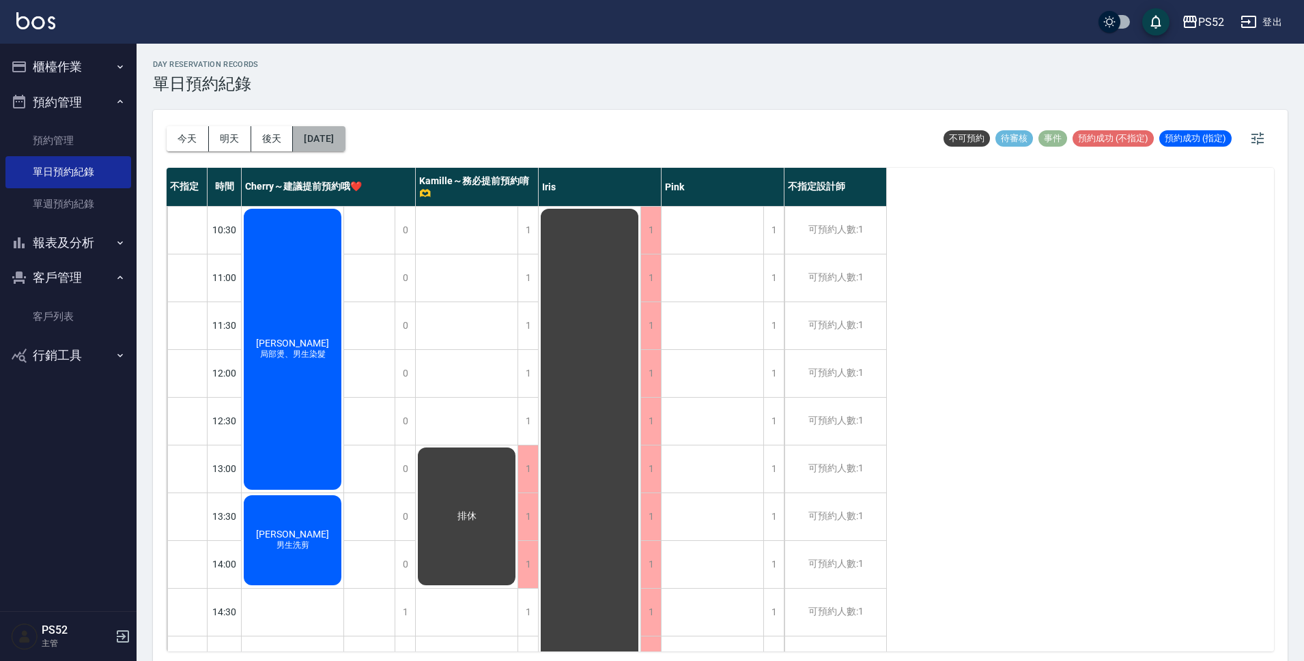
click at [313, 141] on button "2025/08/22" at bounding box center [319, 138] width 52 height 25
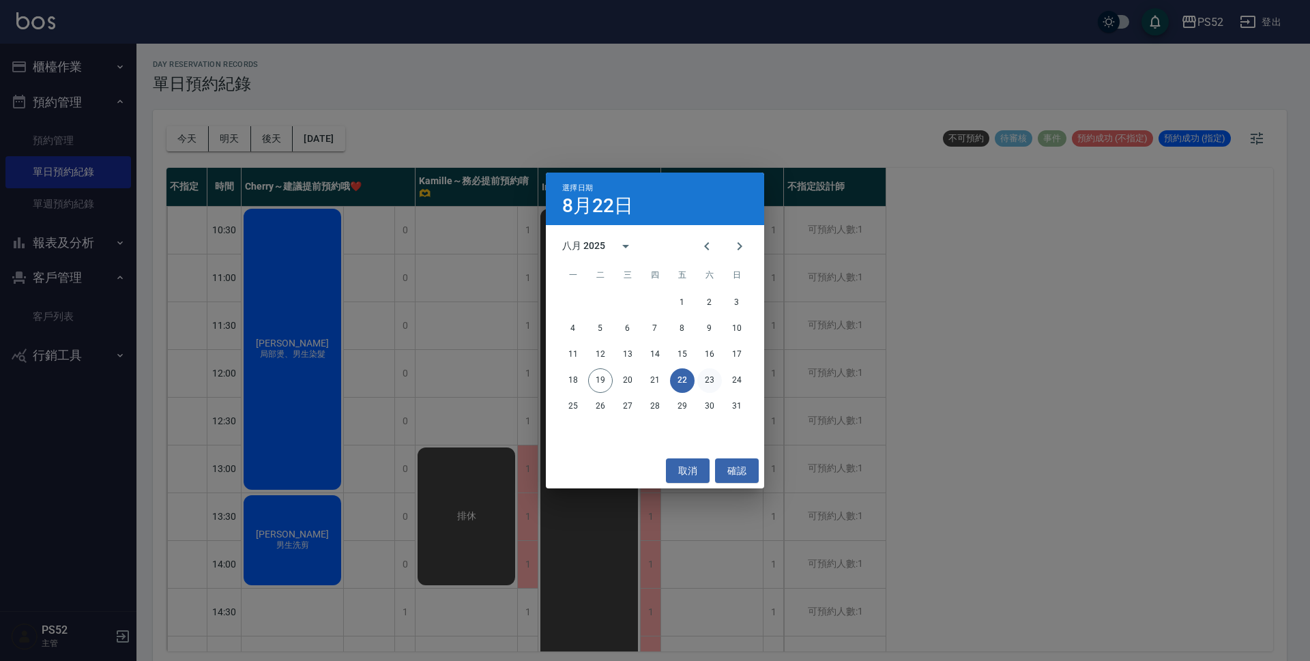
click at [698, 377] on button "23" at bounding box center [710, 381] width 25 height 25
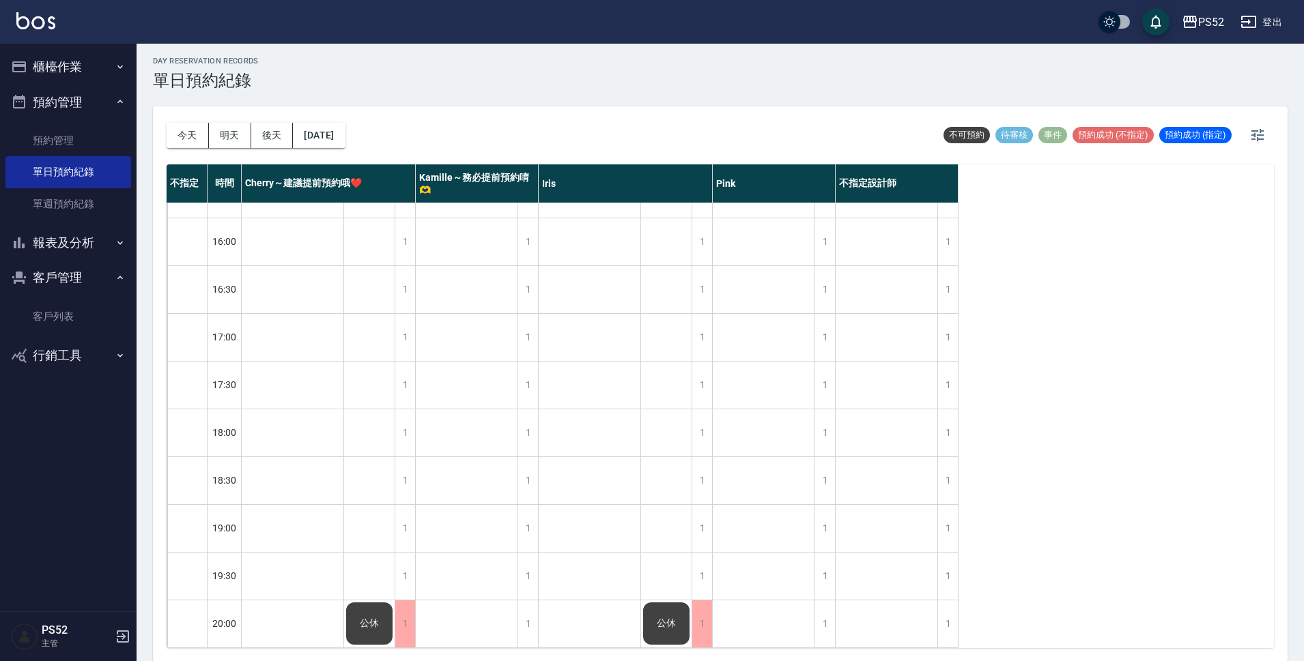
scroll to position [4, 0]
click at [189, 134] on button "今天" at bounding box center [188, 134] width 42 height 25
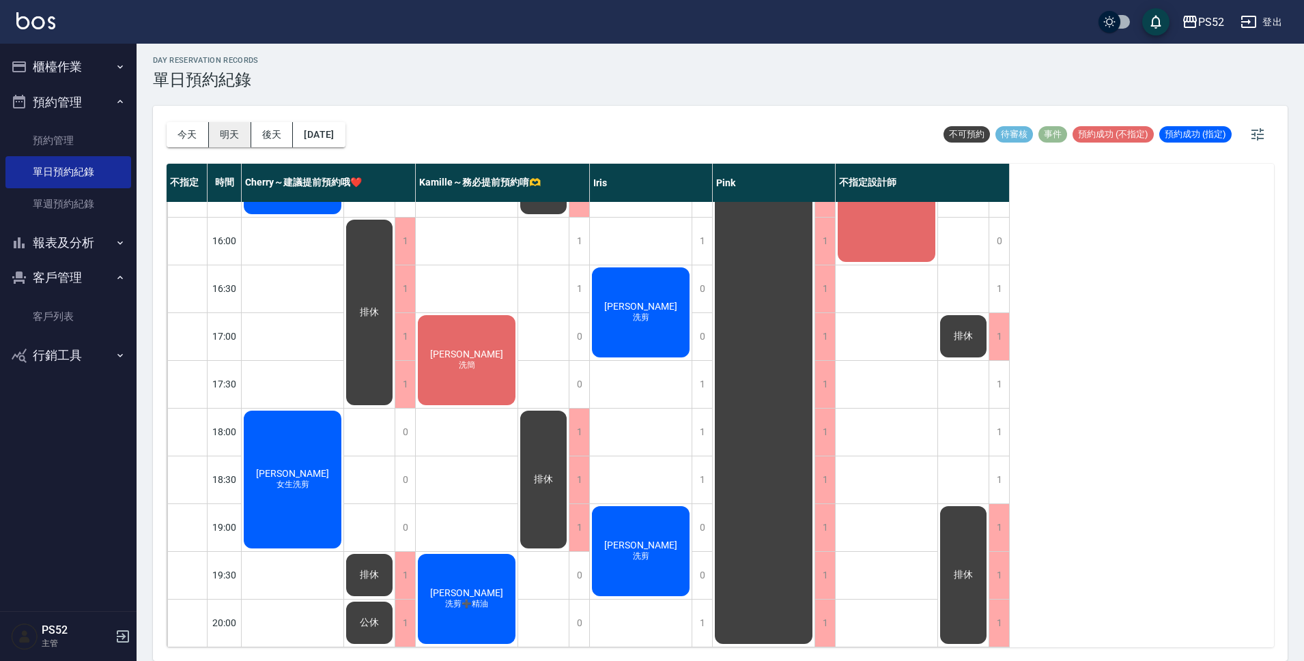
click at [235, 140] on button "明天" at bounding box center [230, 134] width 42 height 25
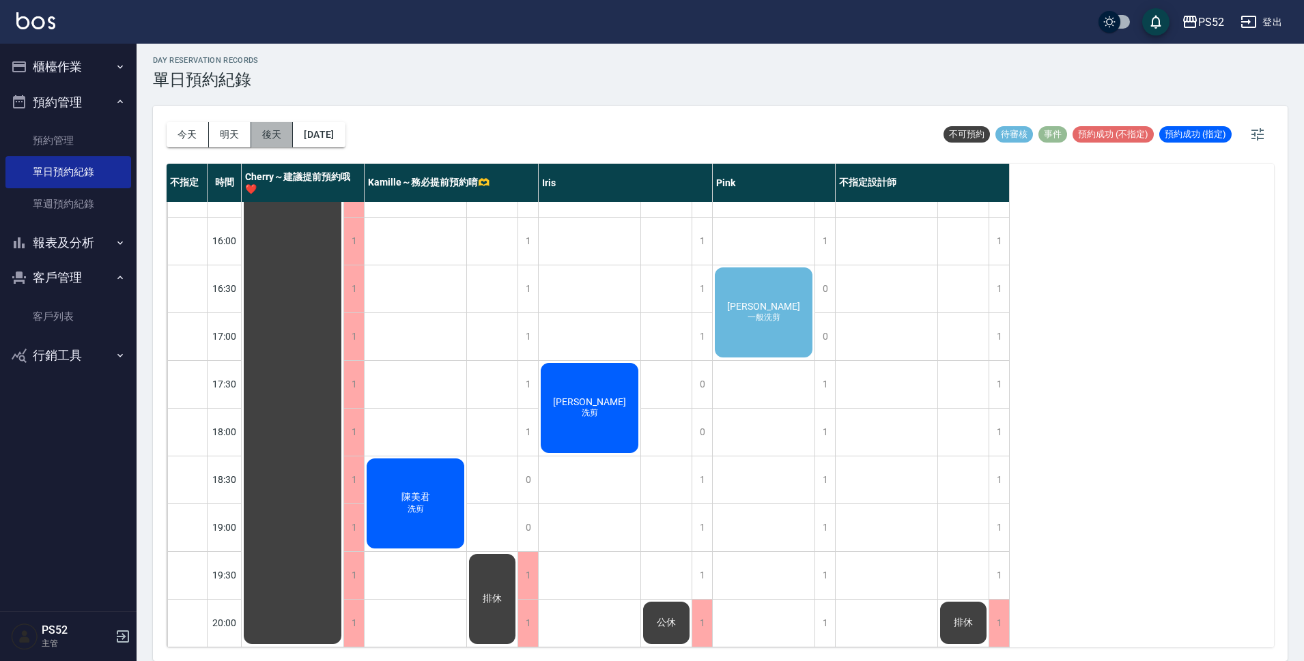
click at [261, 141] on button "後天" at bounding box center [272, 134] width 42 height 25
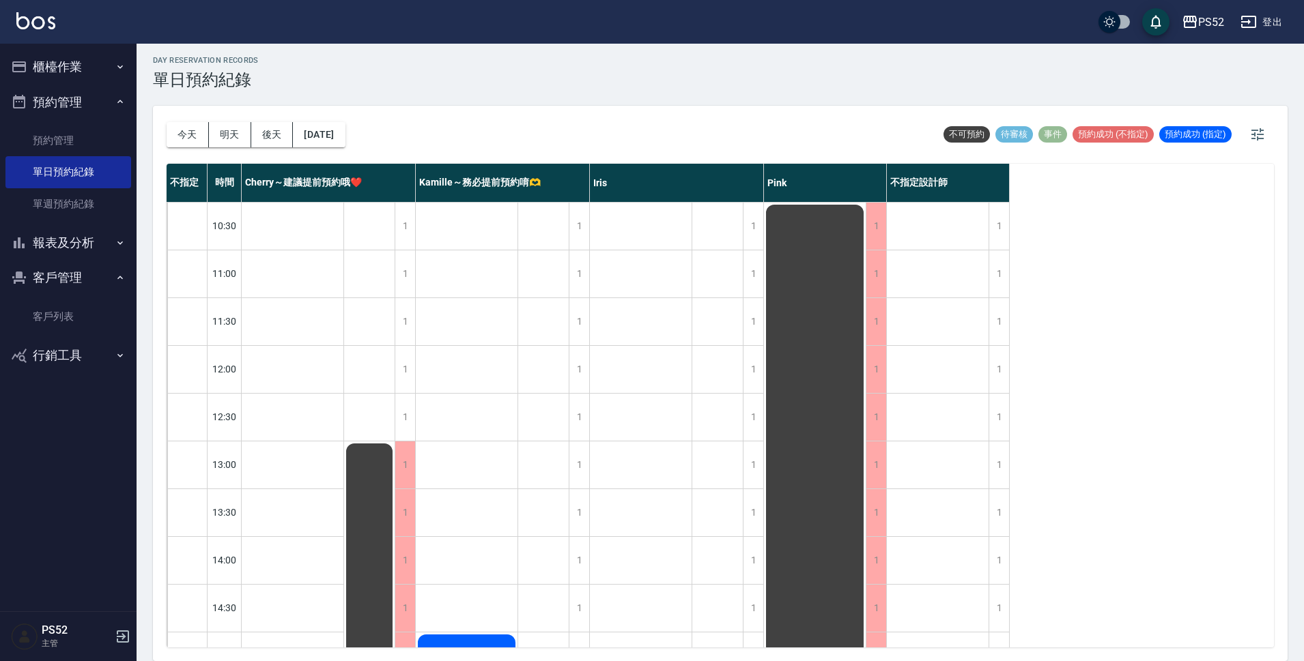
click at [321, 119] on div "今天 明天 後天 2025/08/21" at bounding box center [256, 135] width 179 height 58
click at [328, 127] on button "[DATE]" at bounding box center [319, 134] width 52 height 25
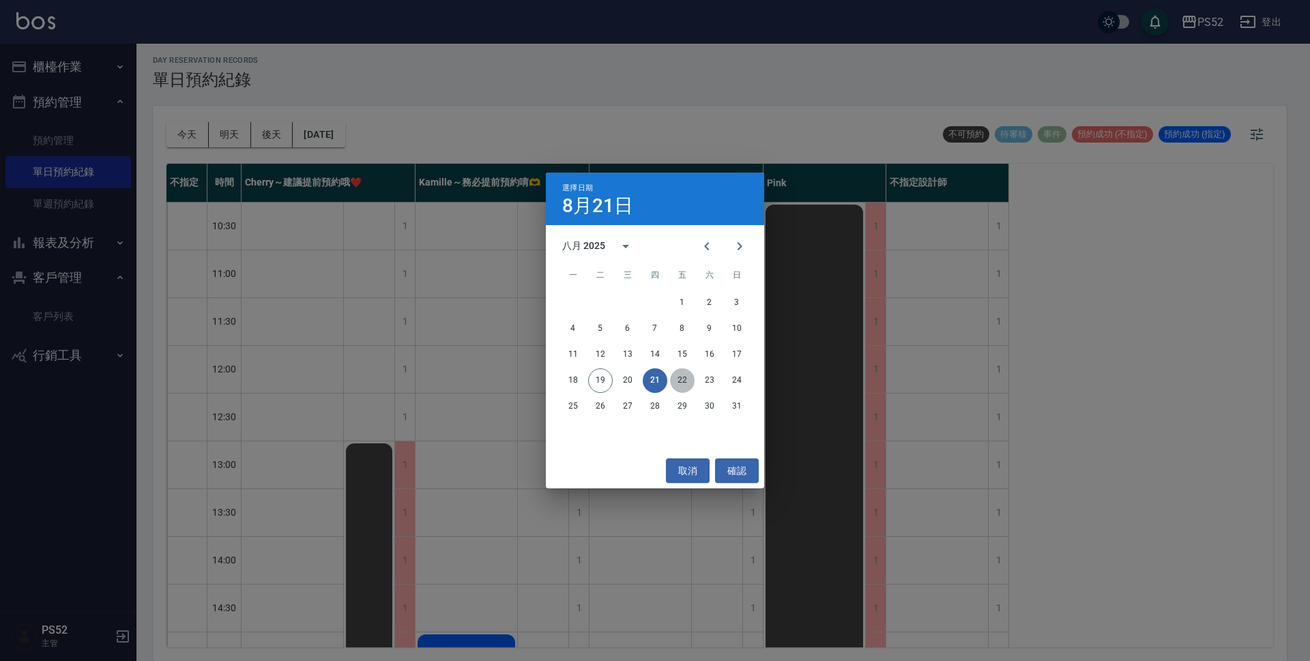
click at [678, 384] on button "22" at bounding box center [682, 381] width 25 height 25
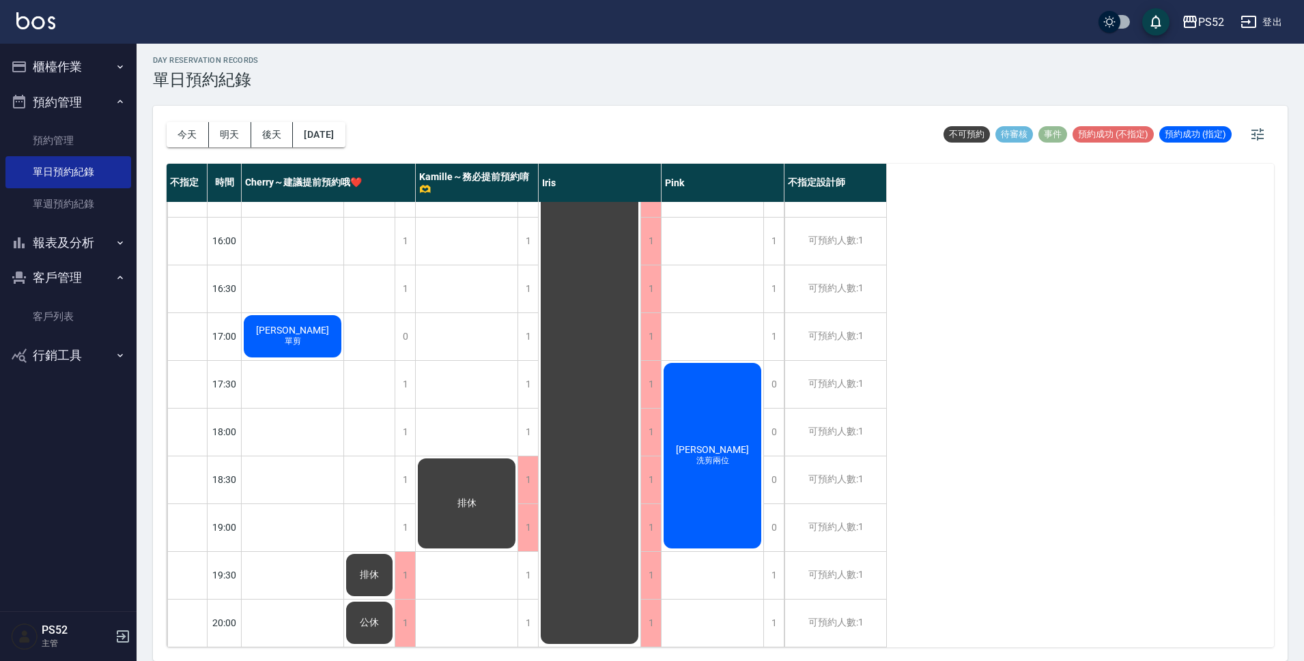
scroll to position [522, 0]
click at [345, 145] on button "2025/08/22" at bounding box center [319, 134] width 52 height 25
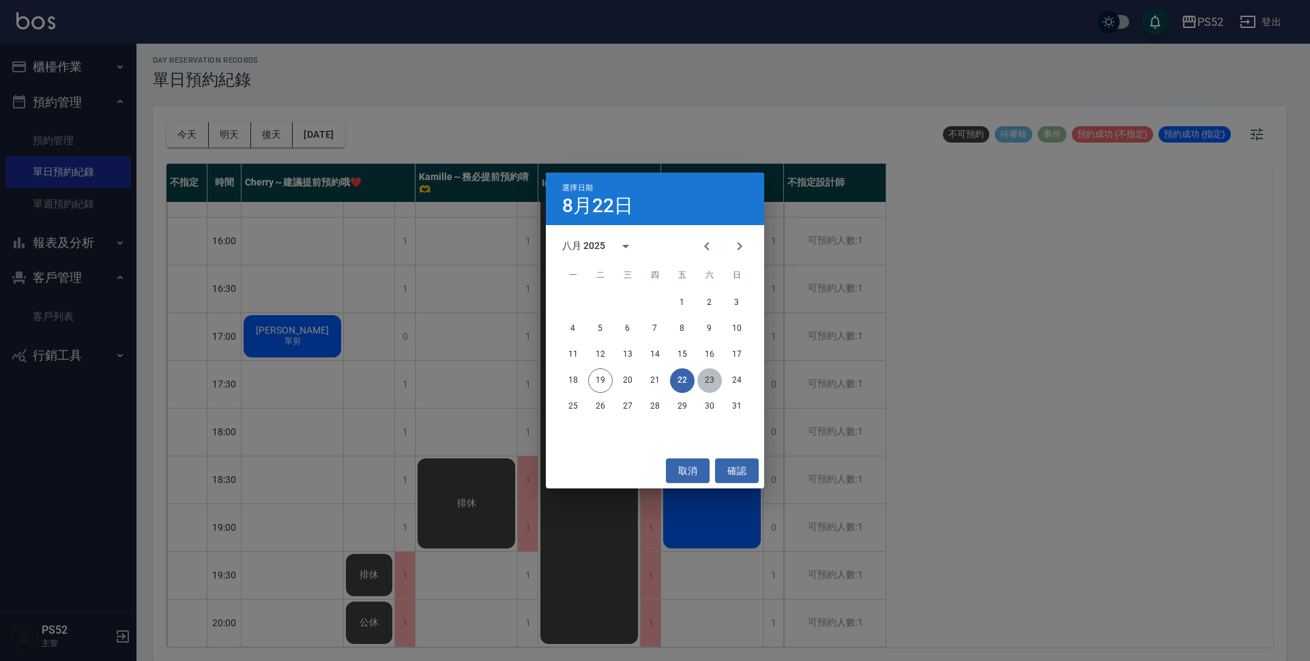
click at [701, 377] on button "23" at bounding box center [710, 381] width 25 height 25
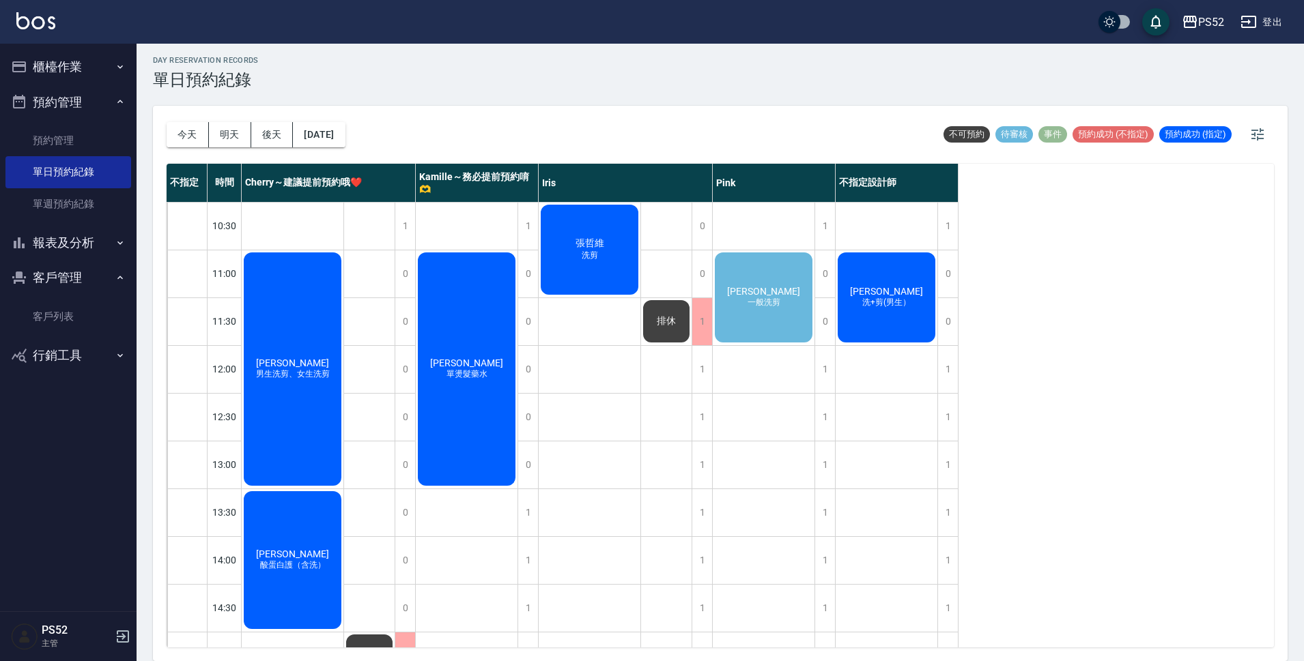
click at [343, 313] on div "孔令宜 一般洗剪" at bounding box center [293, 369] width 102 height 238
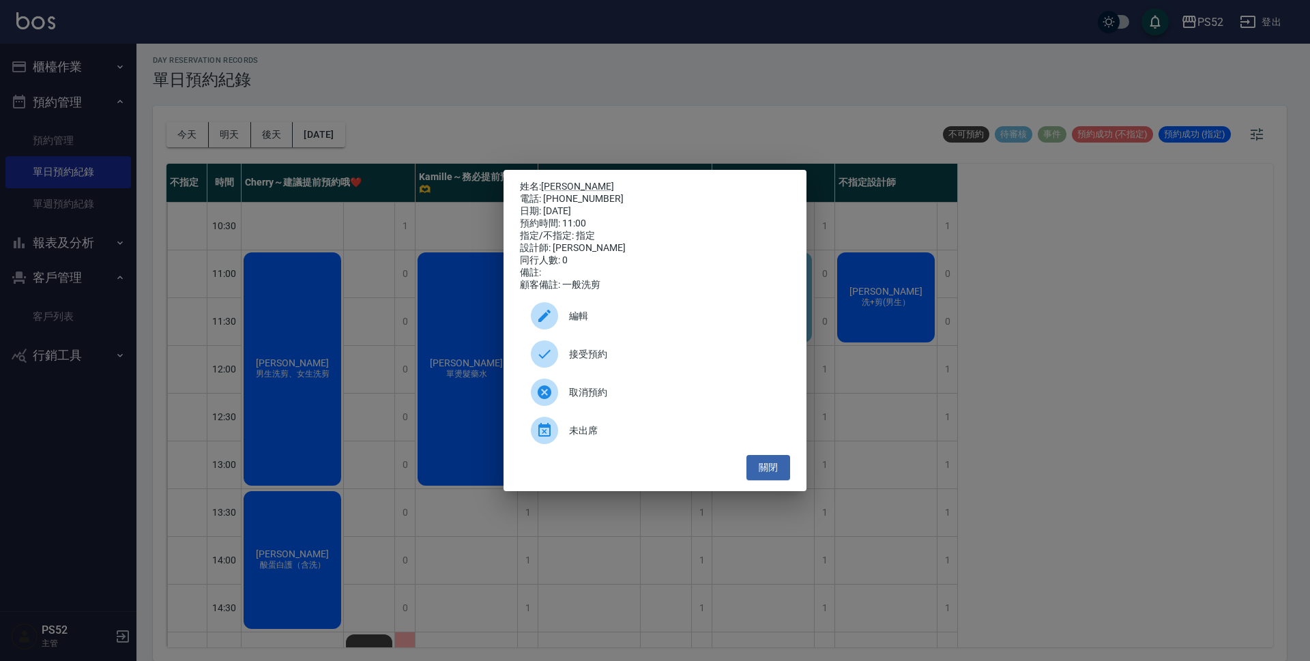
click at [694, 360] on span "接受預約" at bounding box center [674, 354] width 210 height 14
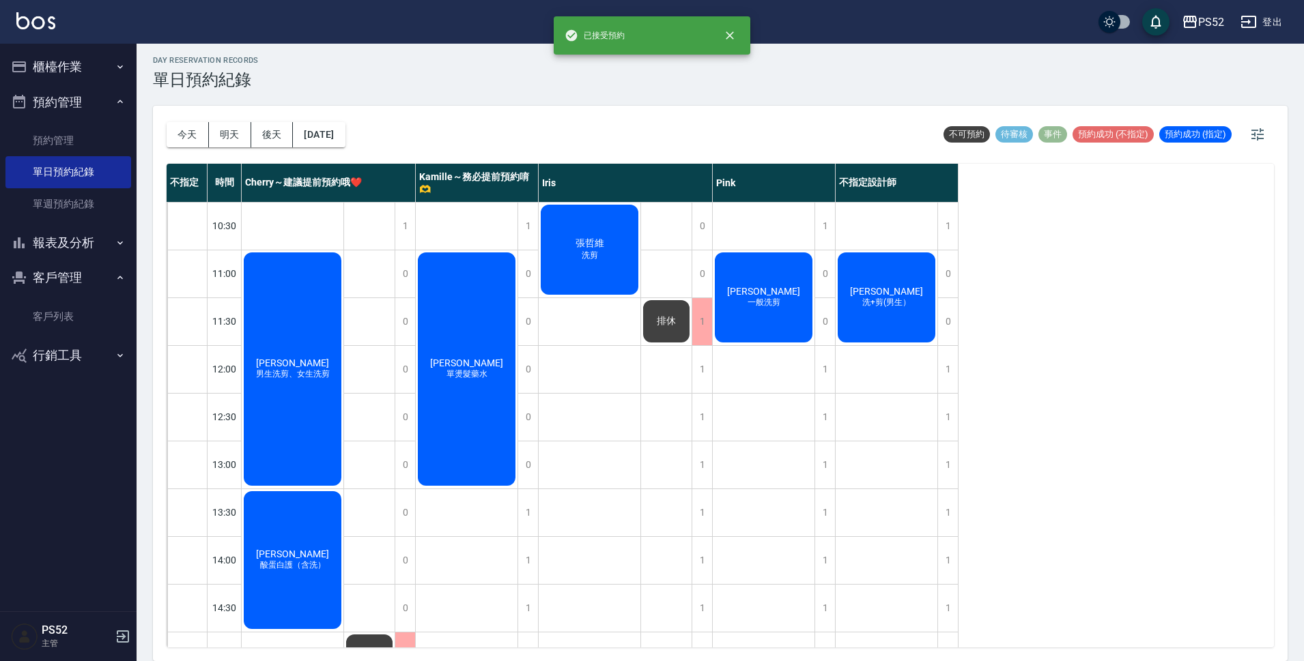
click at [343, 263] on div "張哲維 洗剪" at bounding box center [293, 369] width 102 height 238
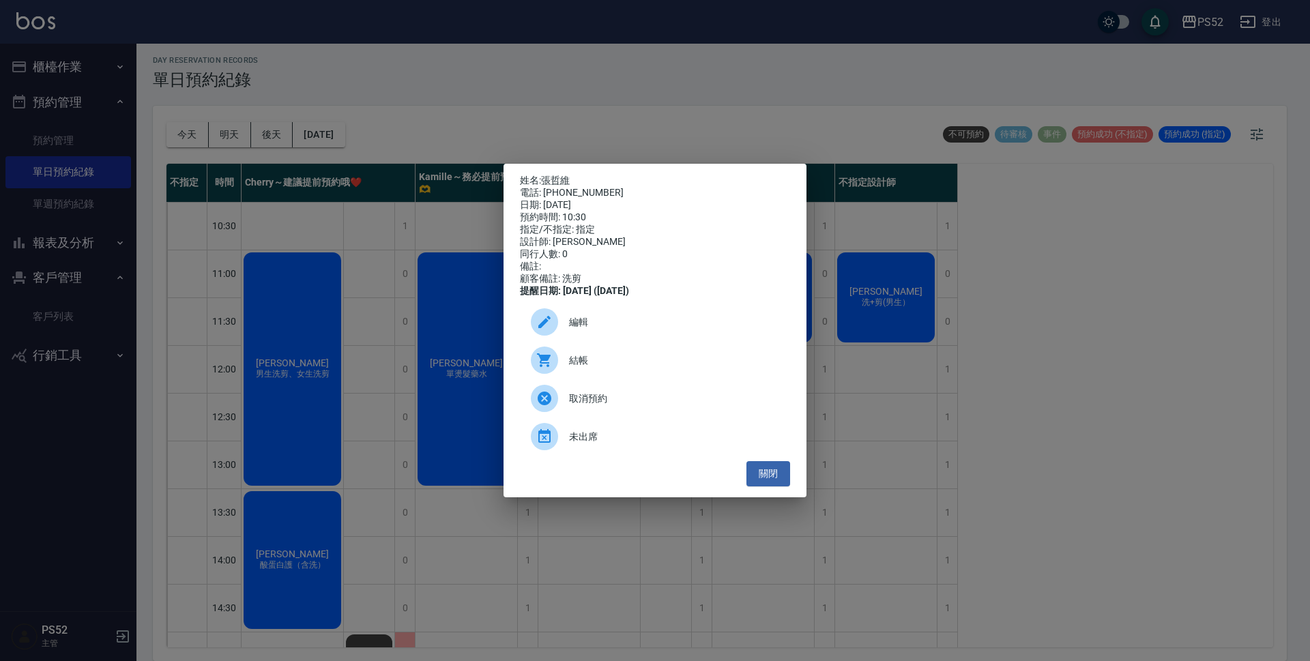
click at [608, 330] on span "編輯" at bounding box center [674, 322] width 210 height 14
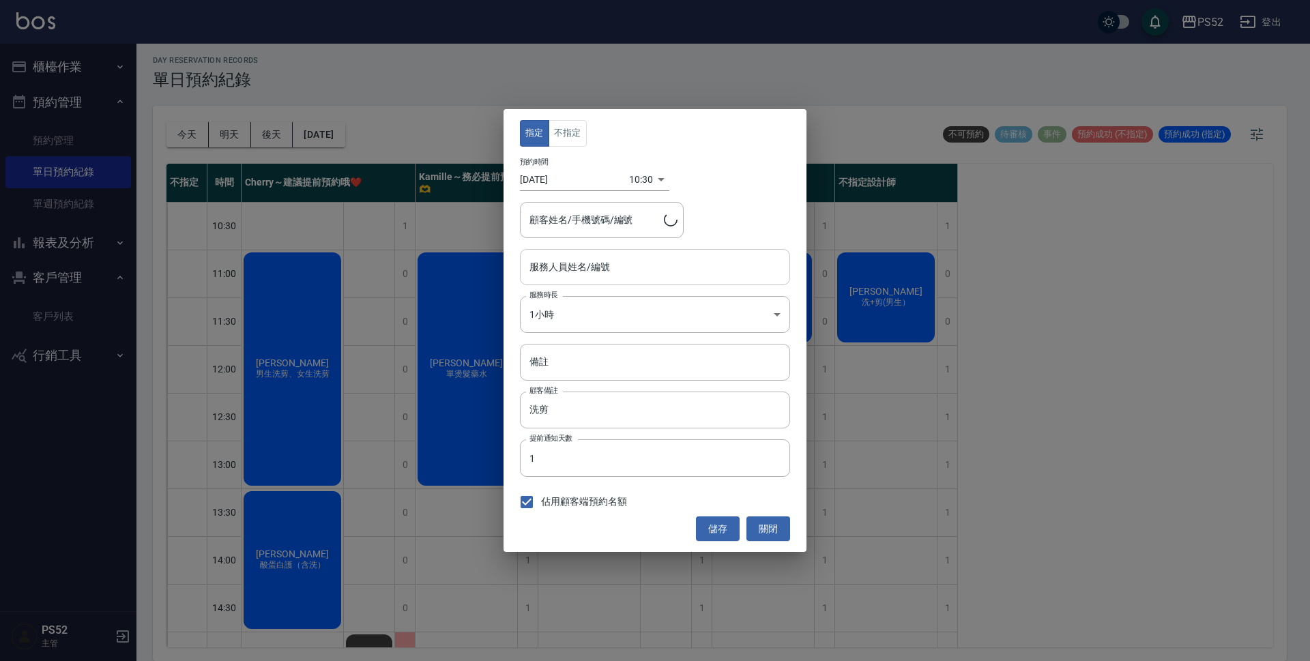
type input "張哲維/0911476329/B0911476329"
type input "Iris-10"
click at [614, 309] on body "PS52 登出 櫃檯作業 打帳單 帳單列表 現金收支登錄 材料自購登錄 每日結帳 排班表 現場電腦打卡 預約管理 預約管理 單日預約紀錄 單週預約紀錄 報表及…" at bounding box center [655, 328] width 1310 height 665
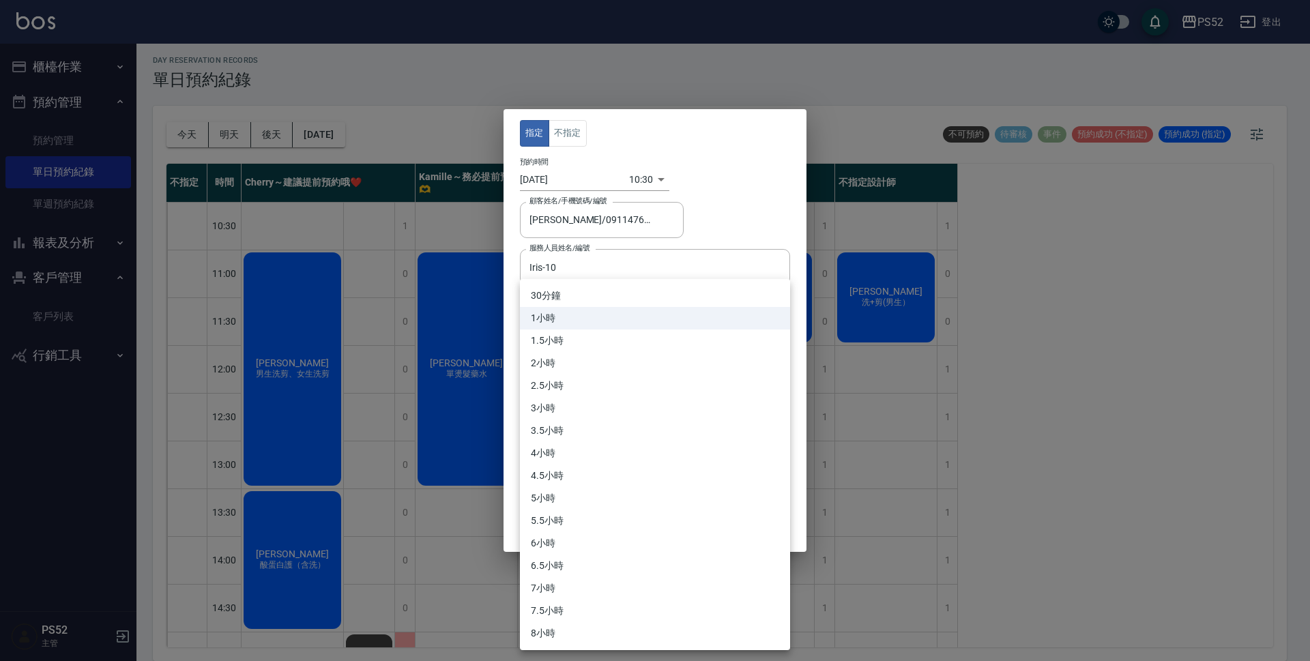
click at [600, 297] on li "30分鐘" at bounding box center [655, 296] width 270 height 23
type input "1"
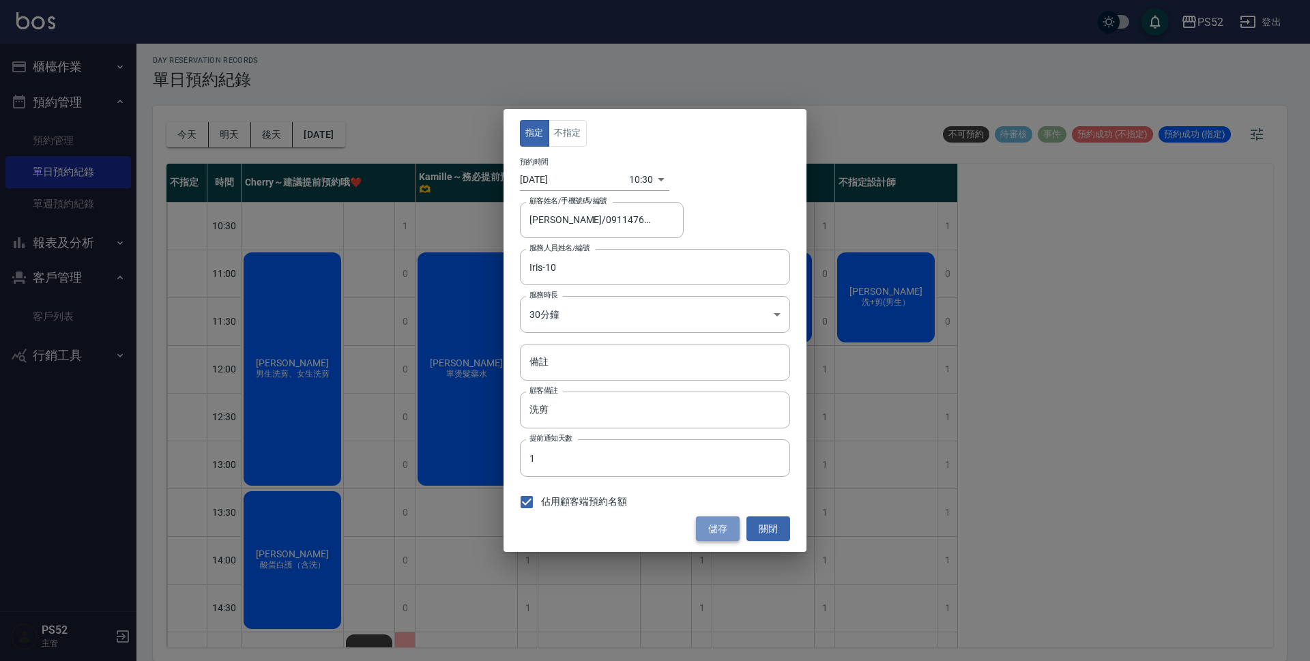
click at [721, 531] on button "儲存" at bounding box center [718, 529] width 44 height 25
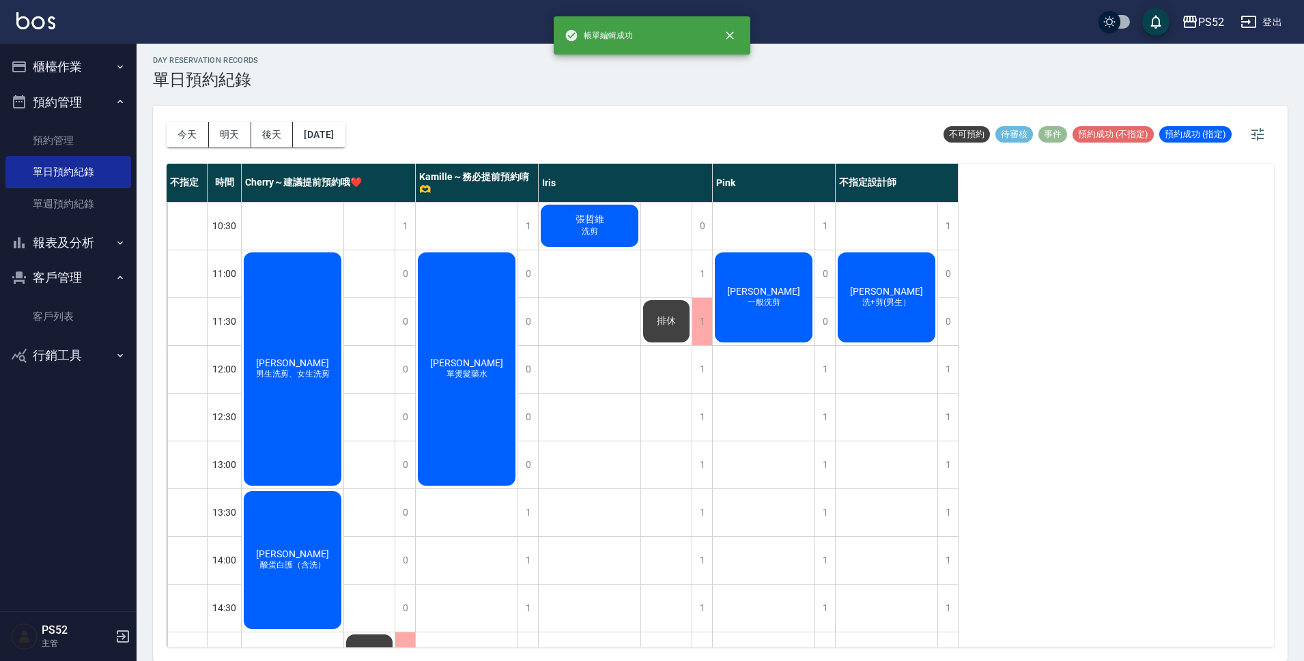
click at [343, 315] on div "林宗毅 洗+剪(男生）" at bounding box center [293, 369] width 102 height 238
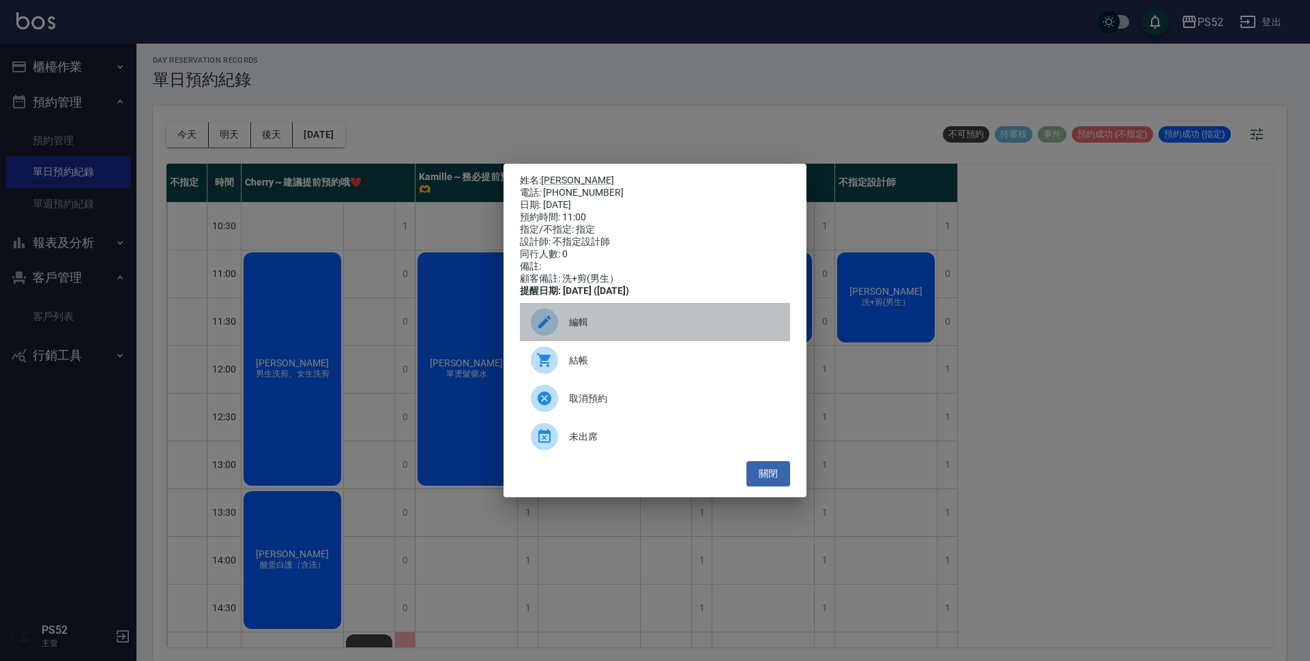
click at [622, 317] on div "編輯" at bounding box center [655, 322] width 270 height 38
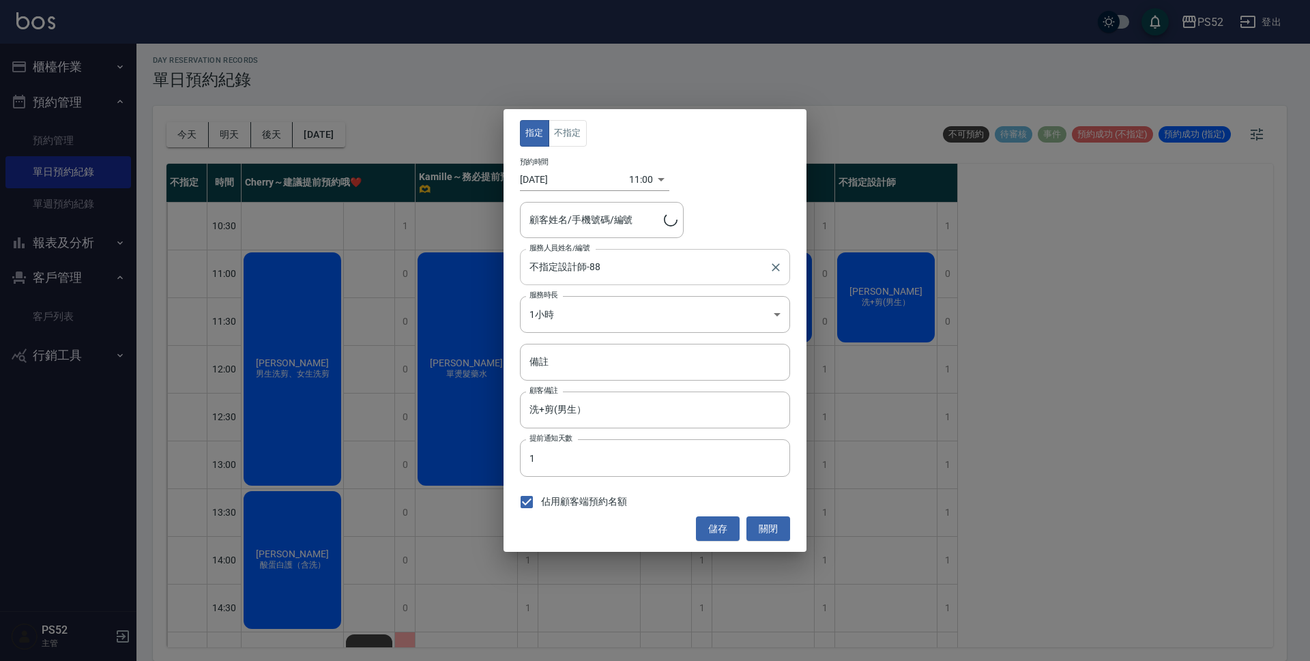
type input "林宗毅/0922756379/B0922756379"
click at [671, 259] on input "不指定設計師-88" at bounding box center [645, 267] width 238 height 24
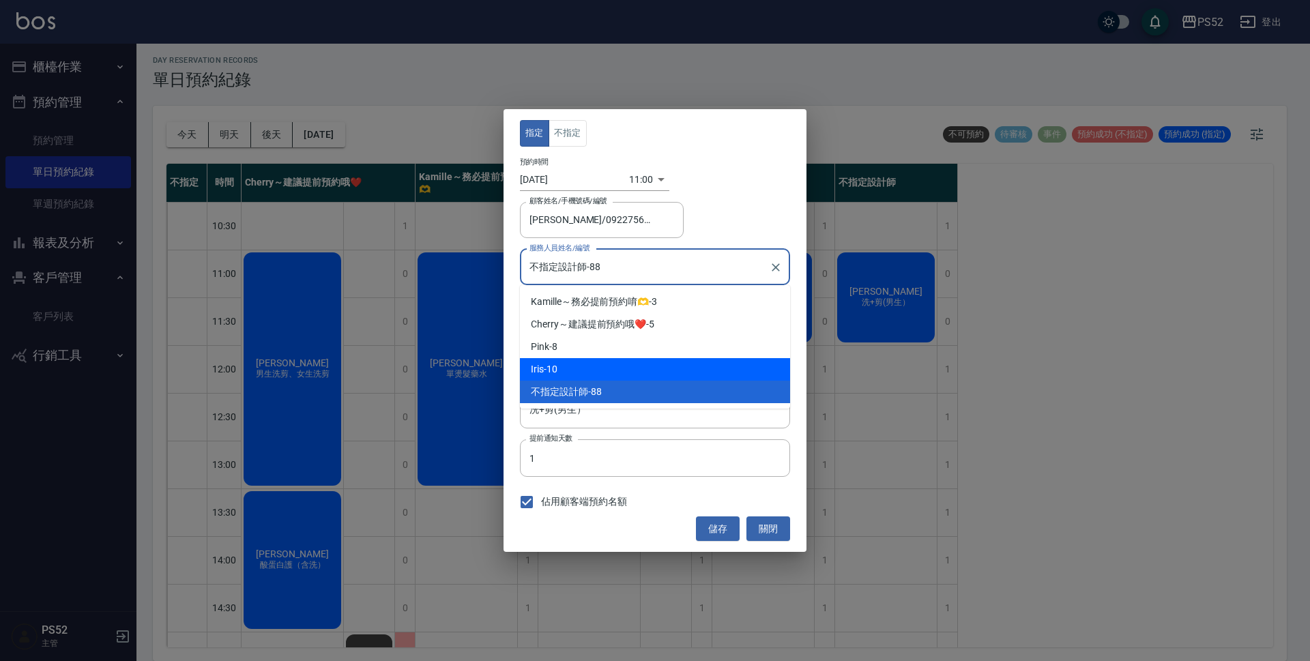
click at [648, 362] on div "Iris -10" at bounding box center [655, 369] width 270 height 23
type input "Iris-10"
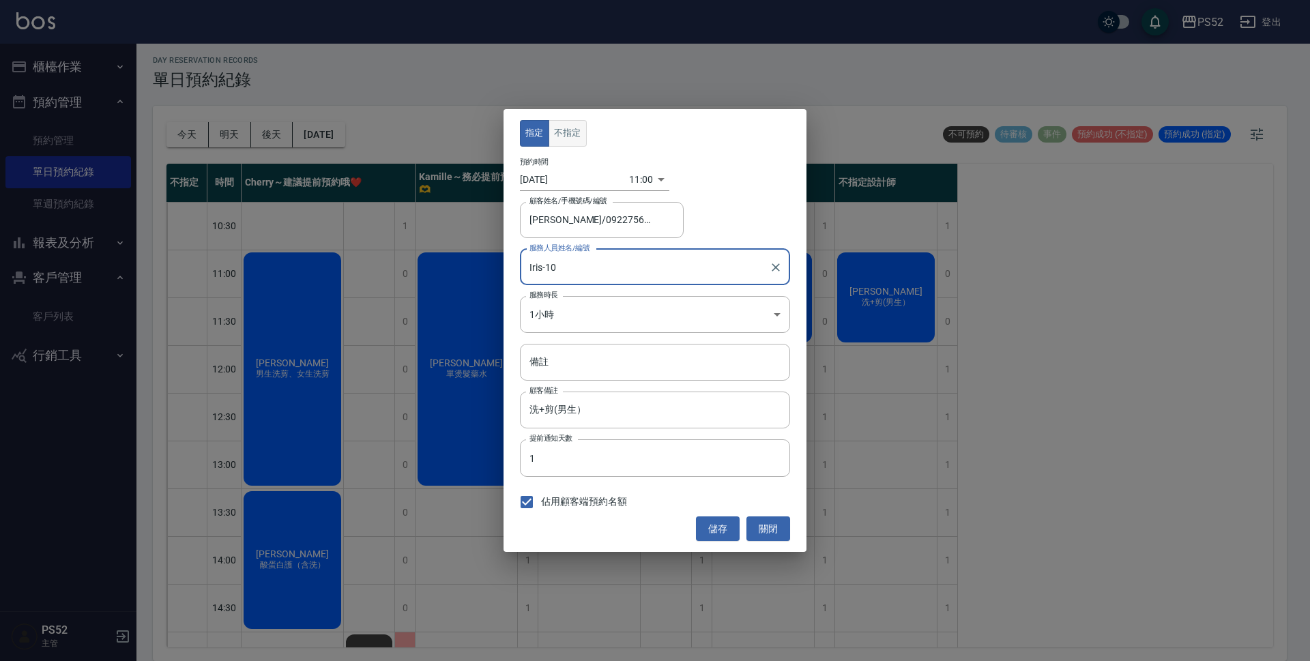
click at [562, 137] on button "不指定" at bounding box center [568, 133] width 38 height 27
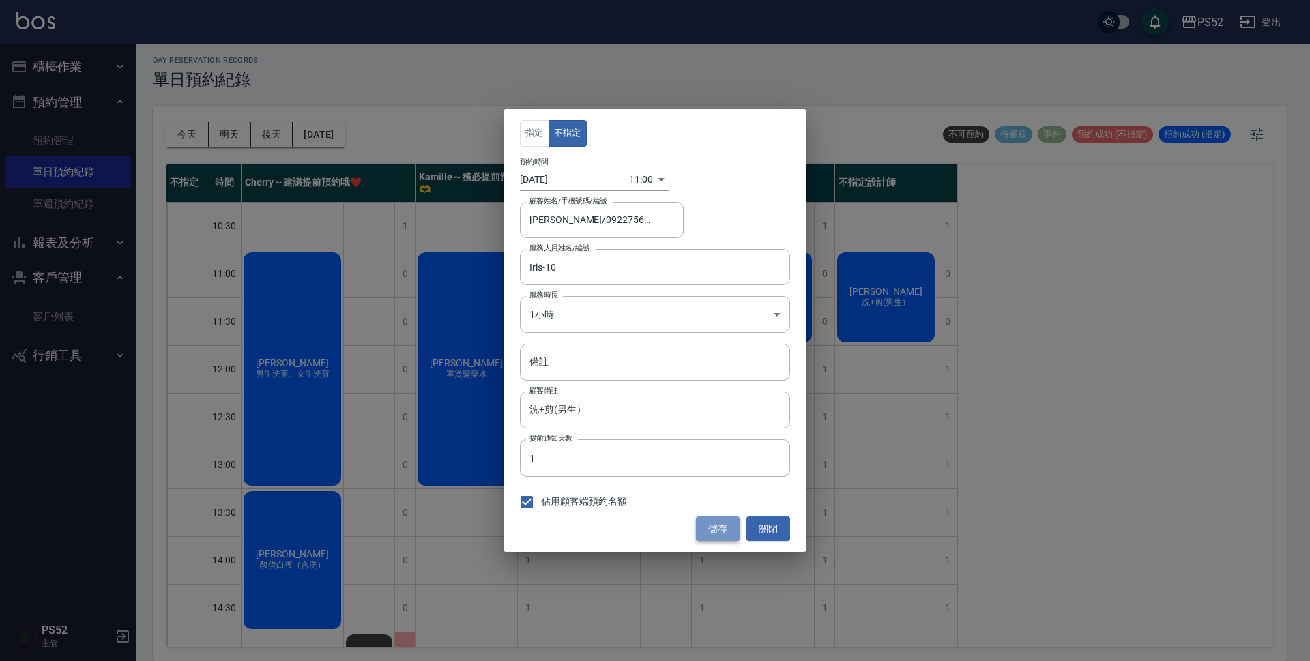
click at [721, 519] on button "儲存" at bounding box center [718, 529] width 44 height 25
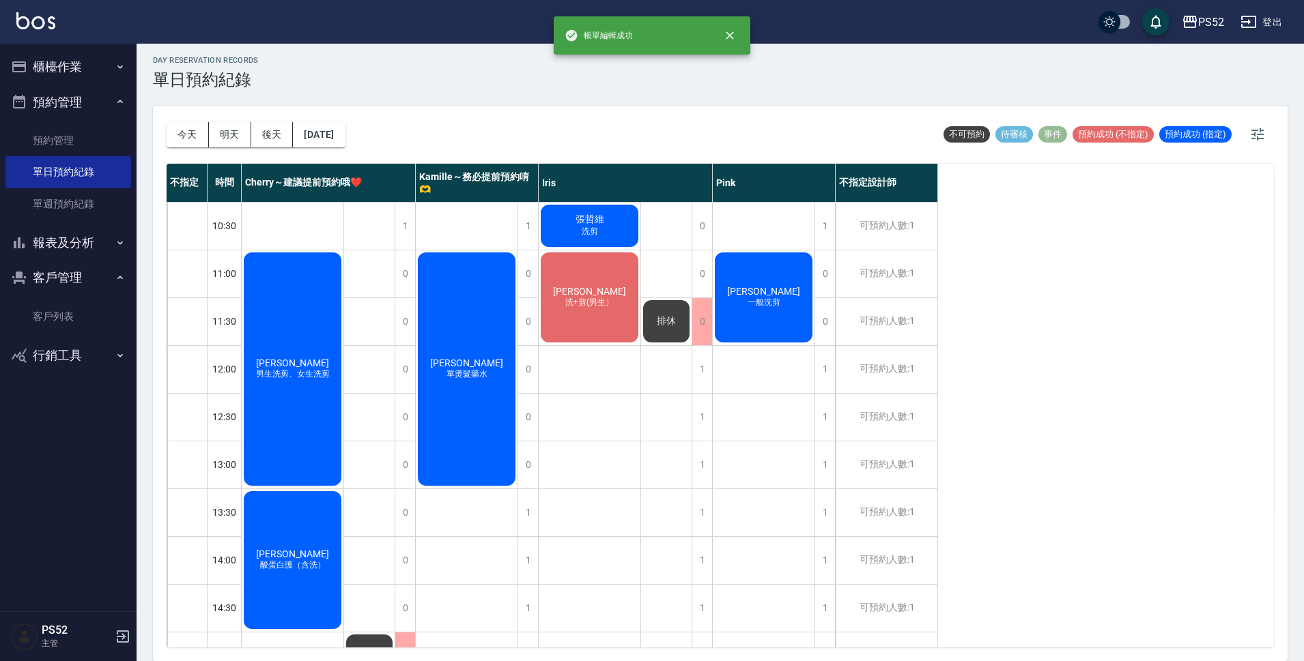
click at [332, 358] on span "排休" at bounding box center [292, 363] width 78 height 11
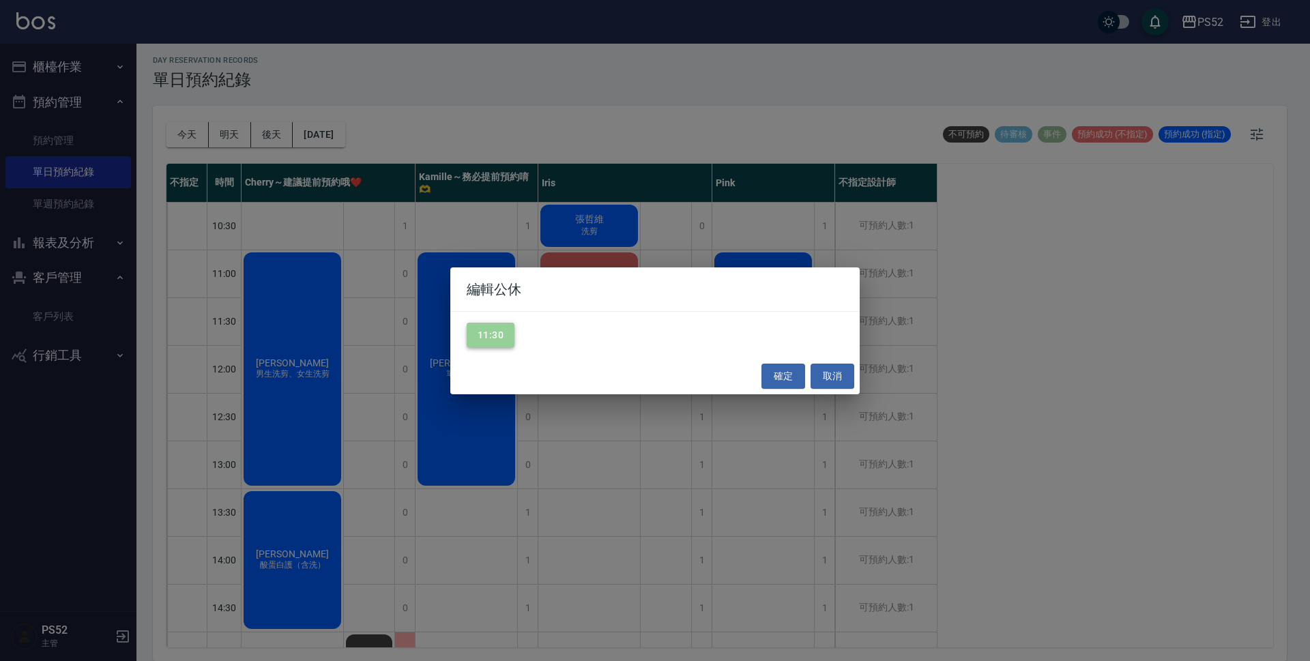
click at [503, 339] on button "11:30" at bounding box center [491, 335] width 48 height 25
click at [786, 376] on button "確定" at bounding box center [784, 376] width 44 height 25
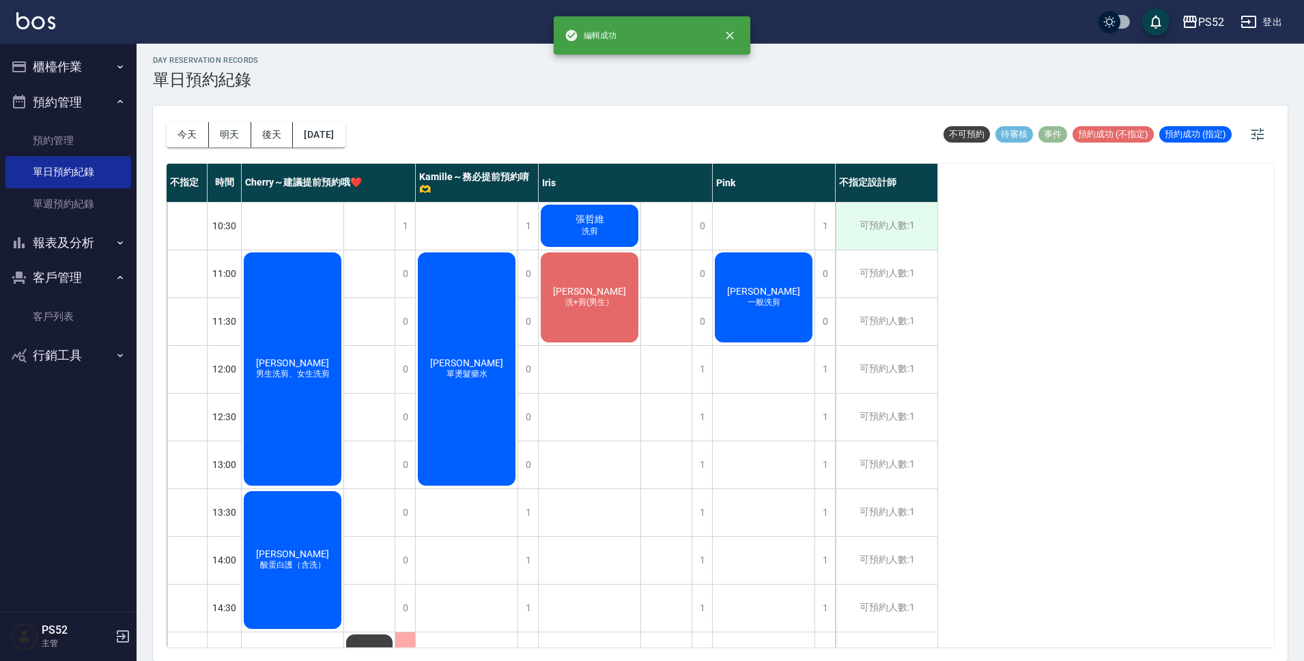
click at [925, 243] on div "可預約人數:1" at bounding box center [886, 226] width 102 height 47
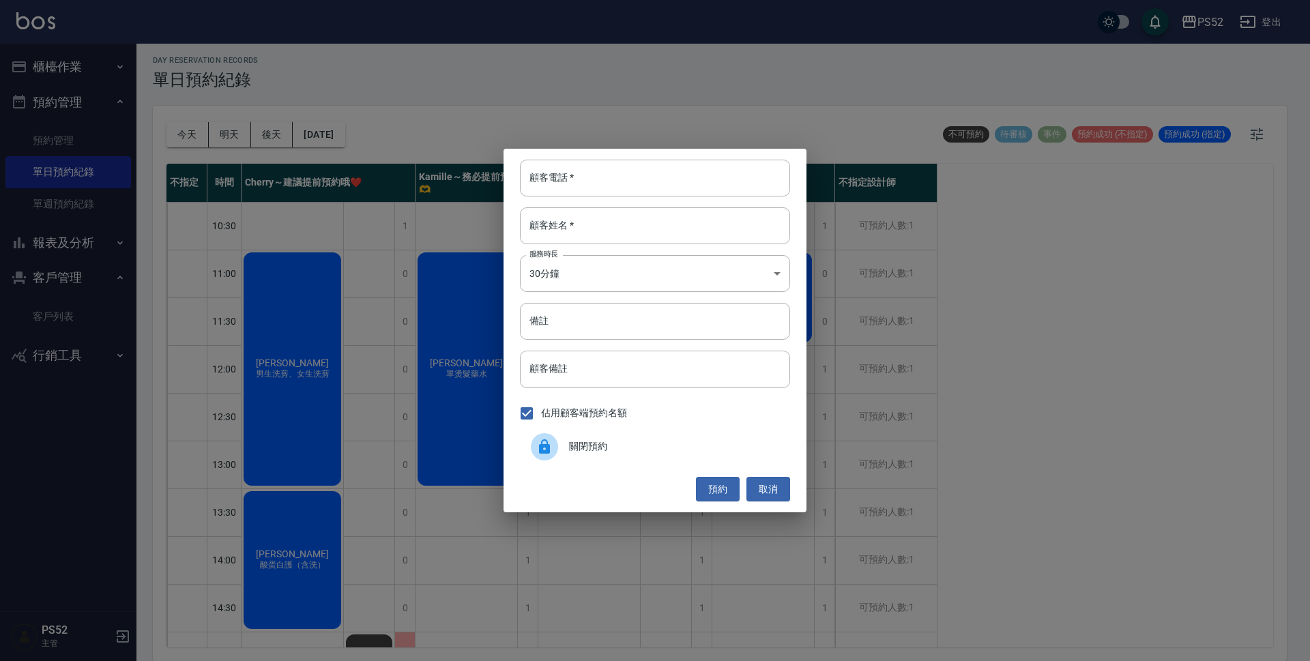
click at [652, 460] on div "關閉預約" at bounding box center [655, 447] width 270 height 38
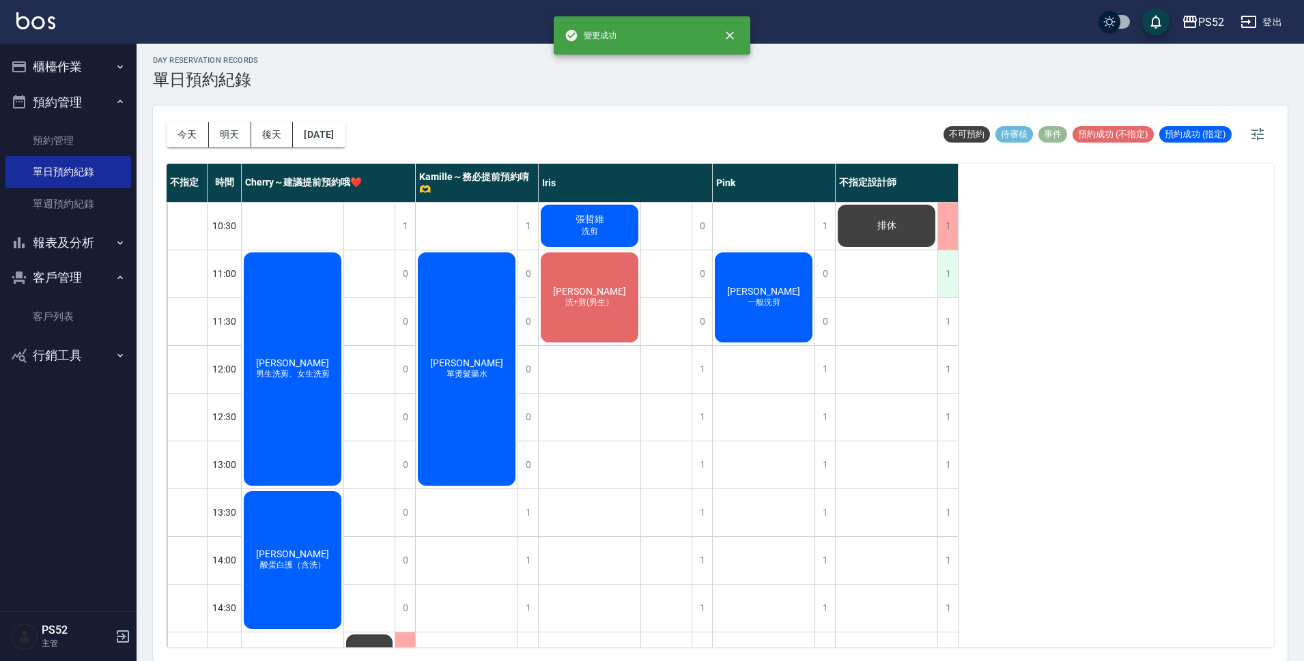
click at [945, 259] on div "1" at bounding box center [947, 273] width 20 height 47
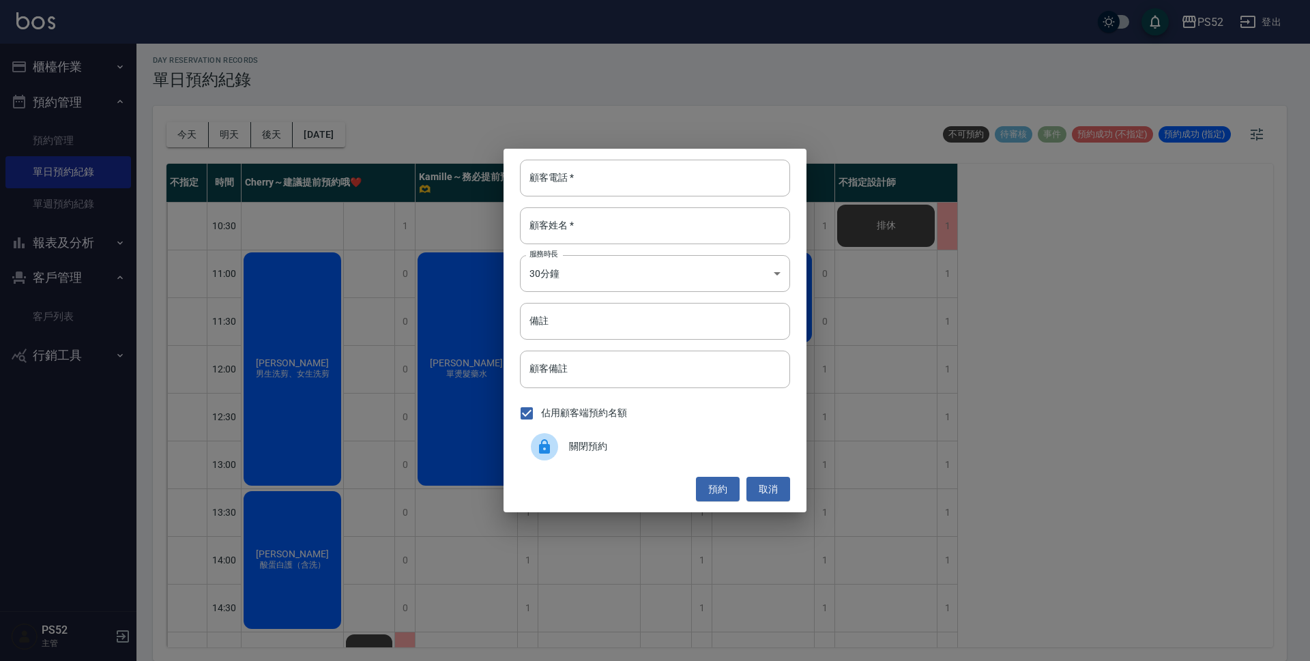
click at [622, 453] on span "關閉預約" at bounding box center [674, 447] width 210 height 14
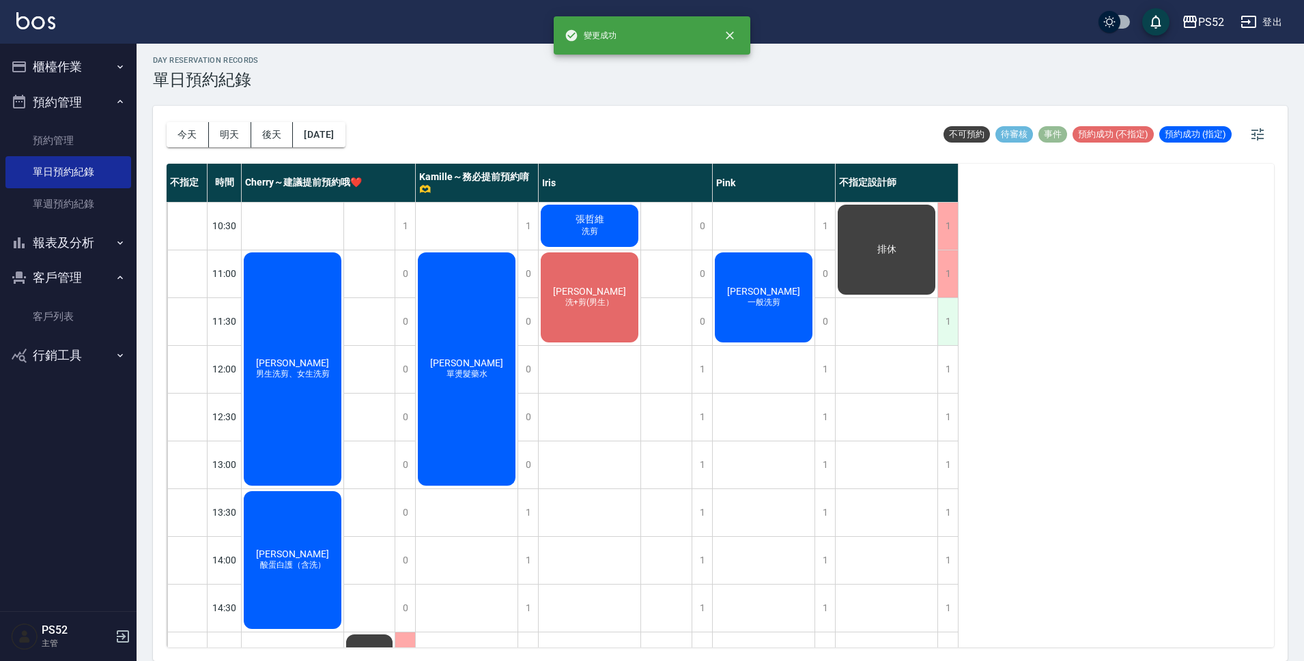
click at [946, 309] on div "1" at bounding box center [947, 321] width 20 height 47
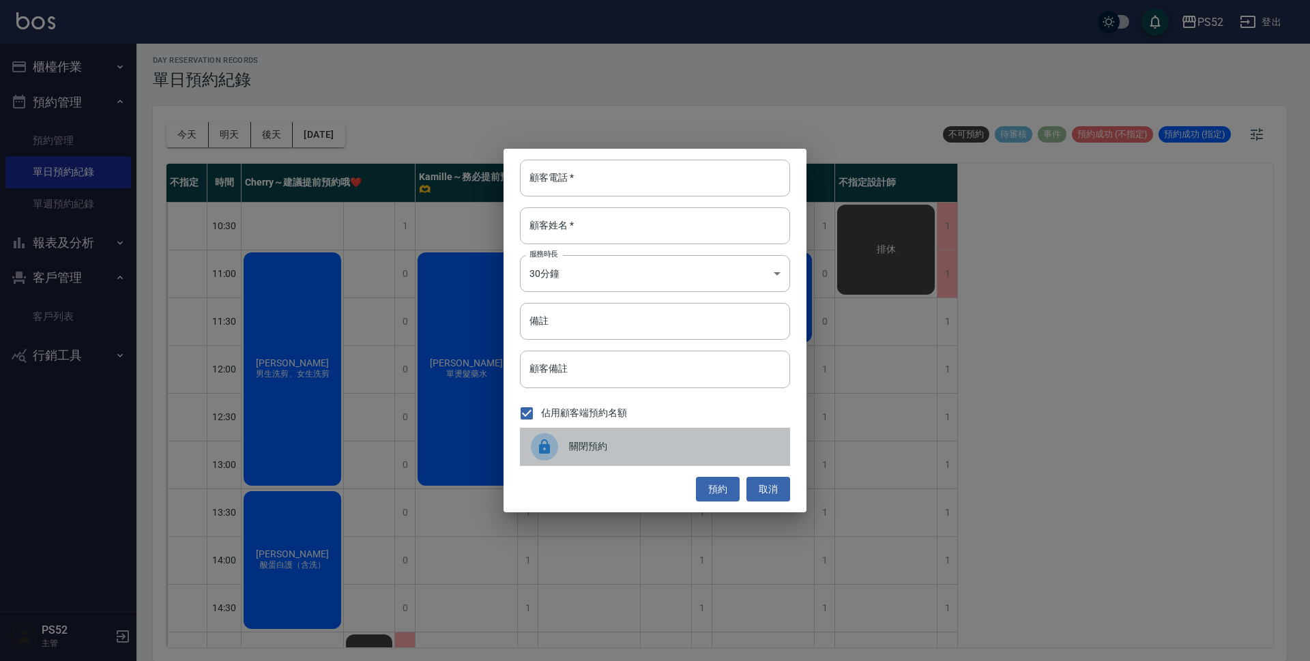
click at [665, 448] on span "關閉預約" at bounding box center [674, 447] width 210 height 14
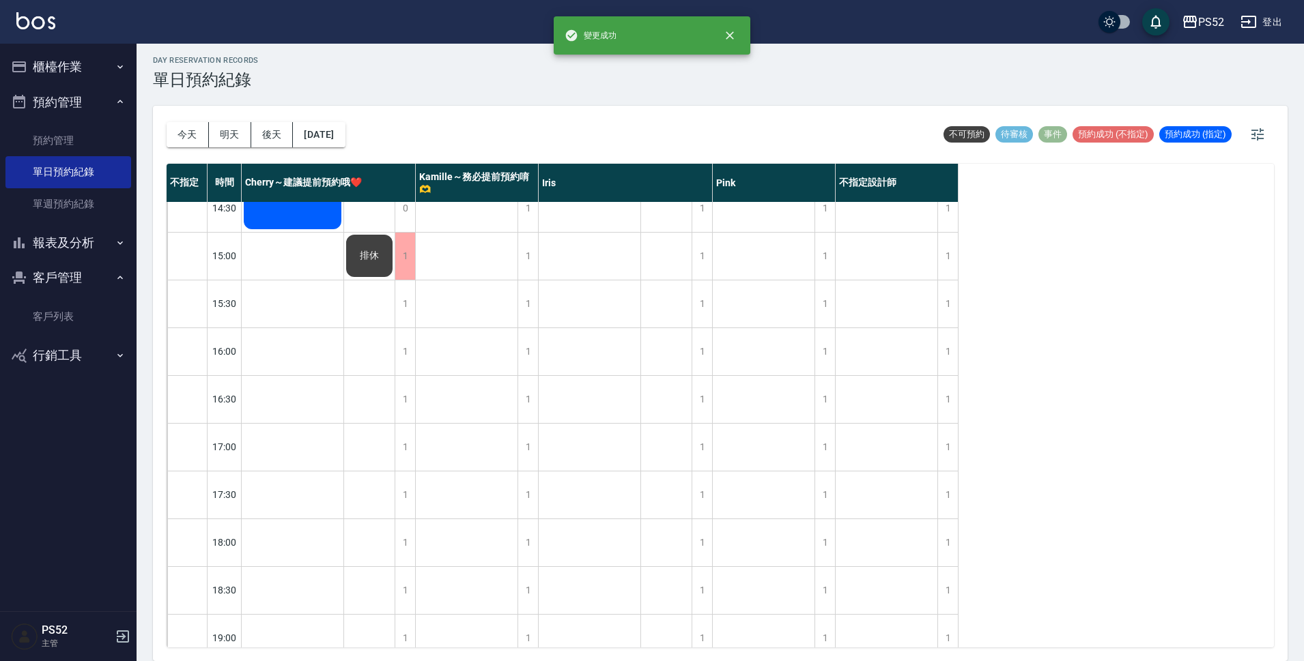
scroll to position [478, 0]
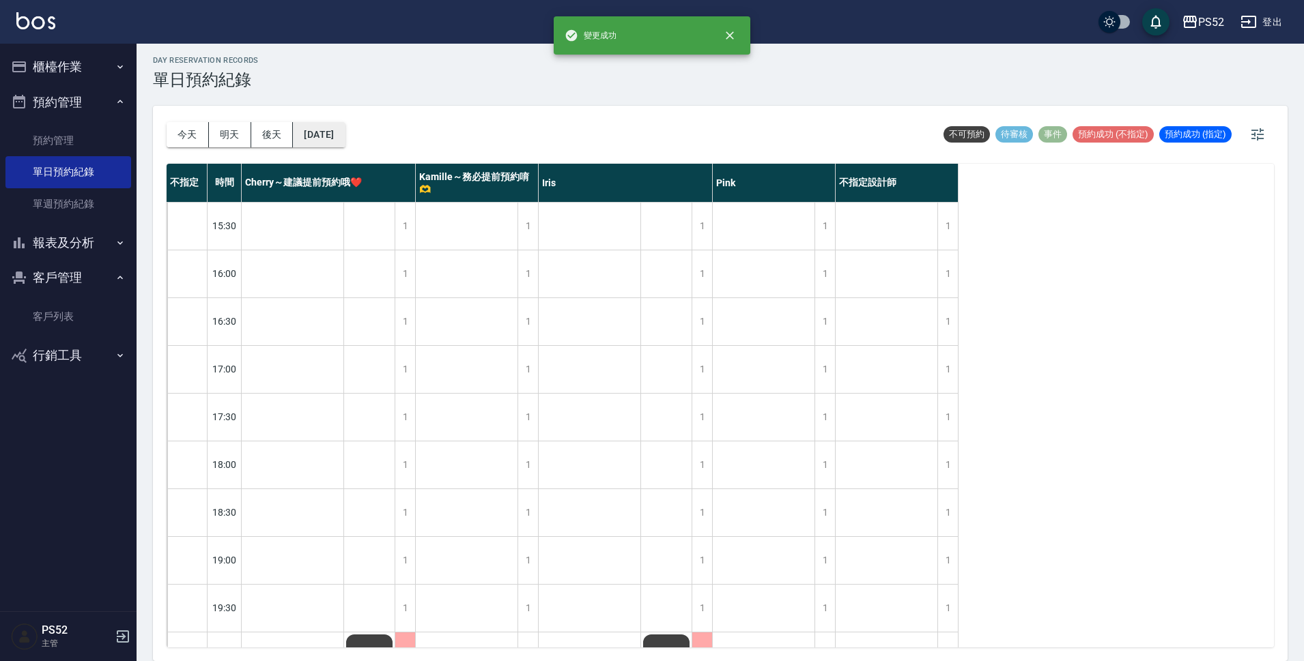
click at [345, 132] on button "2025/08/23" at bounding box center [319, 134] width 52 height 25
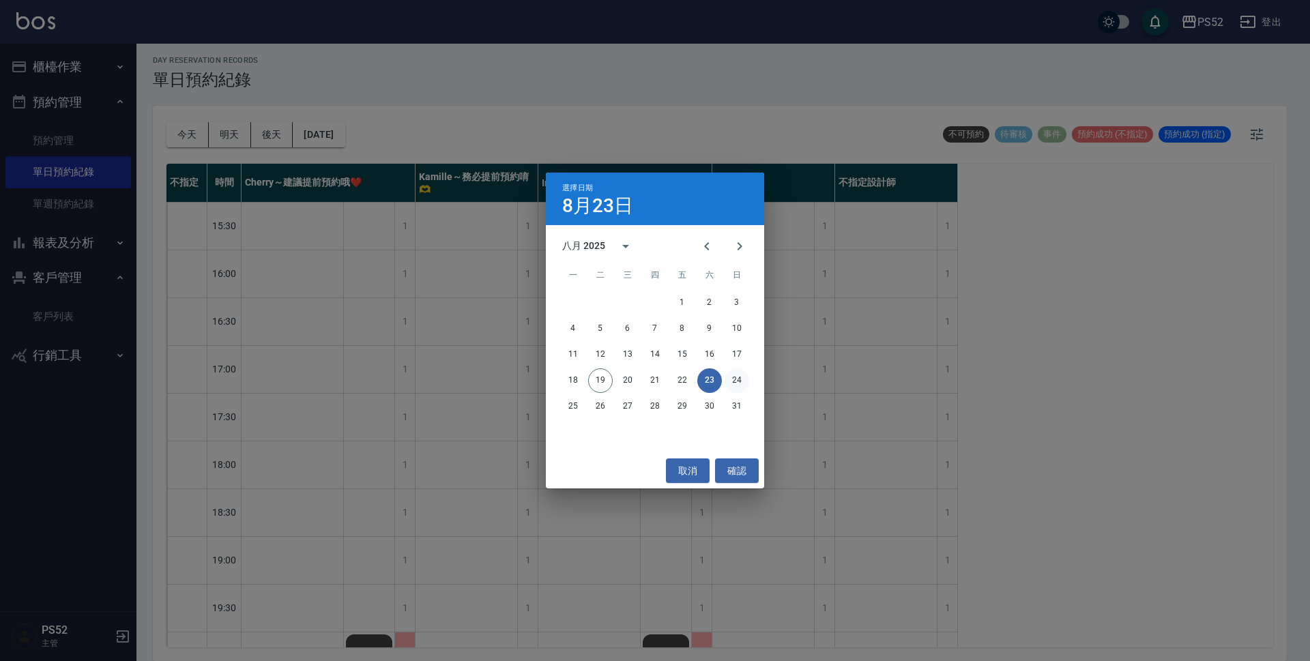
click at [739, 379] on button "24" at bounding box center [737, 381] width 25 height 25
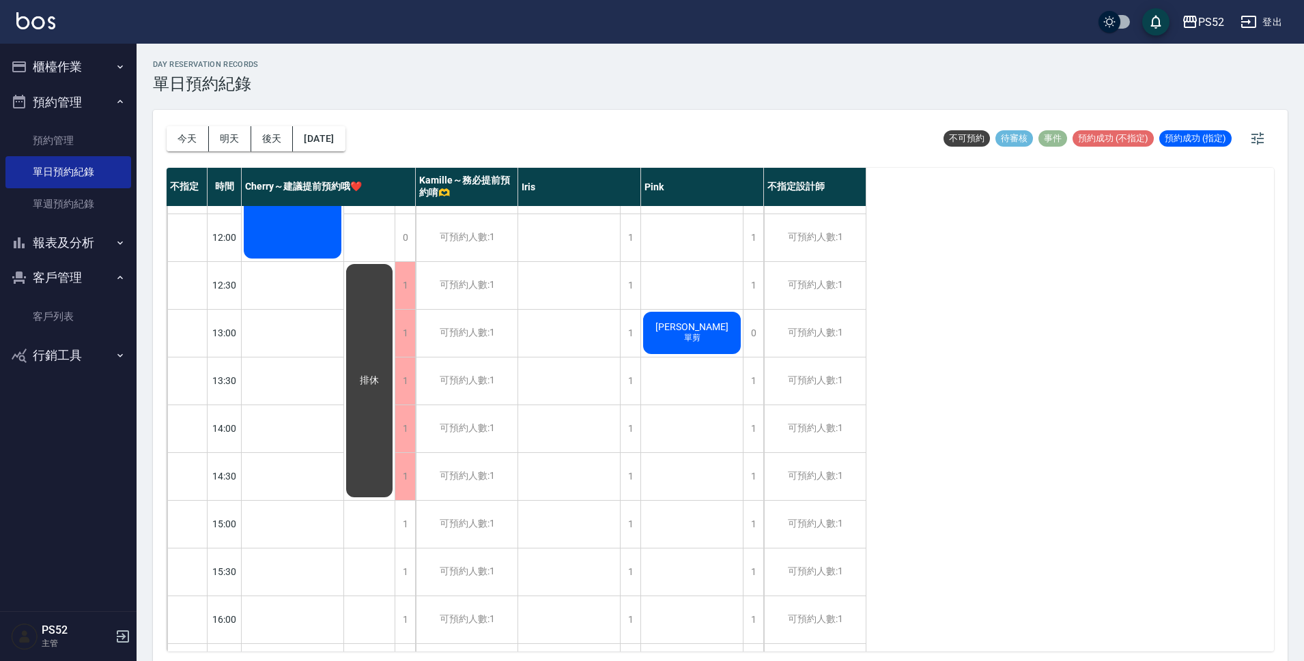
scroll to position [136, 0]
click at [345, 132] on button "2025/08/24" at bounding box center [319, 138] width 52 height 25
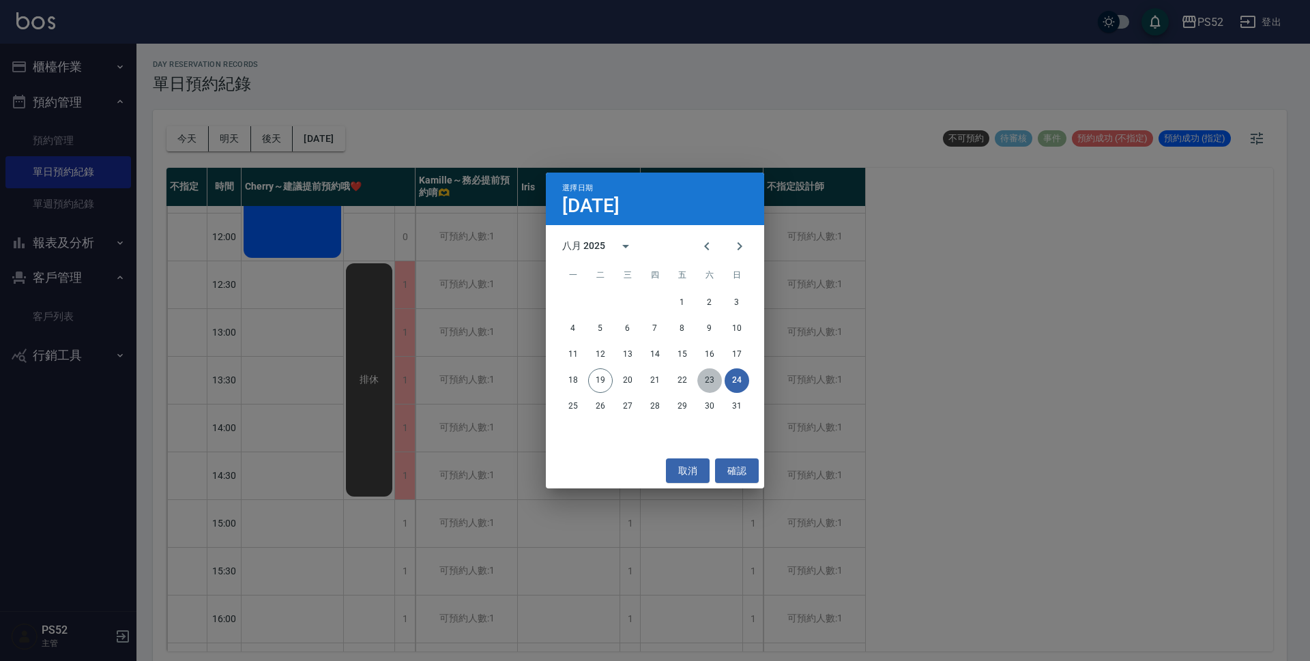
click at [708, 371] on button "23" at bounding box center [710, 381] width 25 height 25
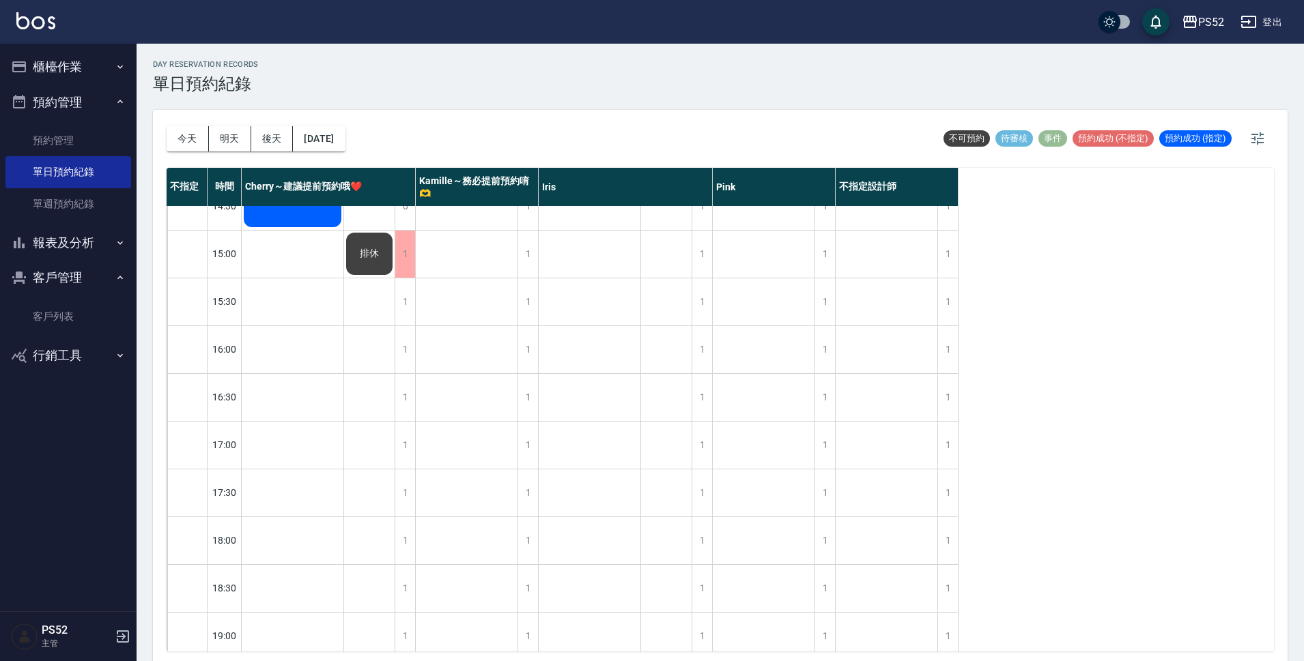
scroll to position [522, 0]
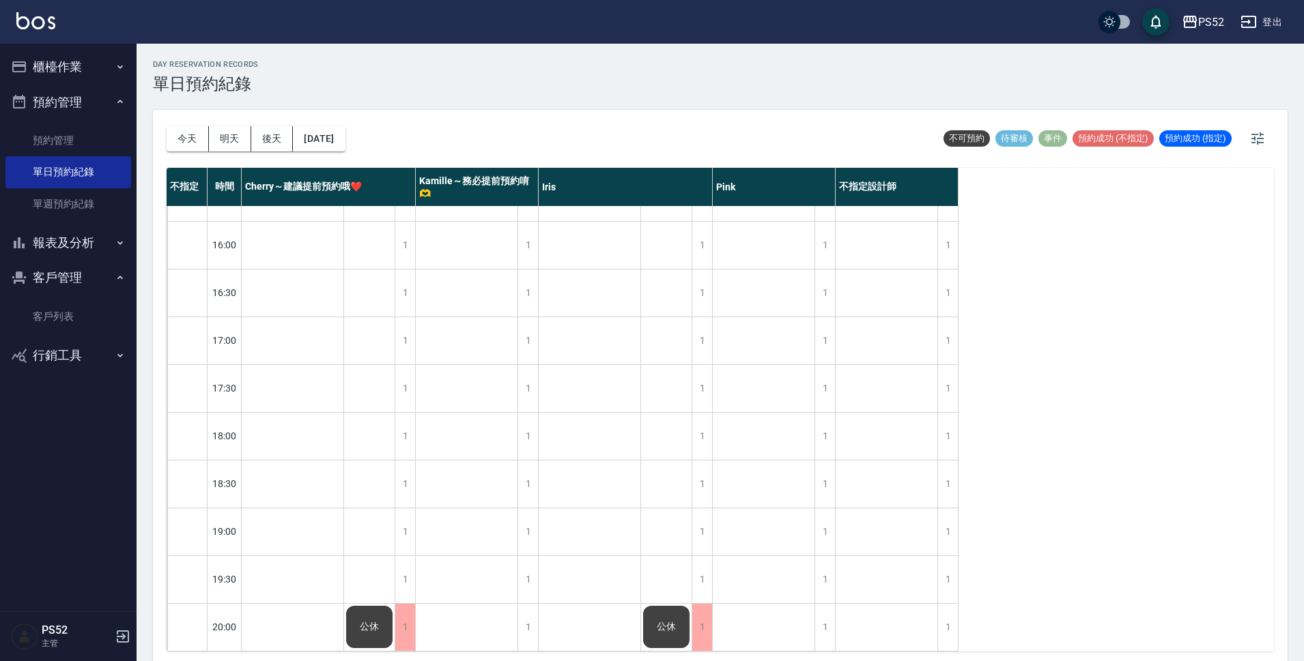
click at [341, 152] on div "今天 明天 後天 2025/08/23" at bounding box center [256, 139] width 179 height 58
click at [343, 135] on button "2025/08/23" at bounding box center [319, 138] width 52 height 25
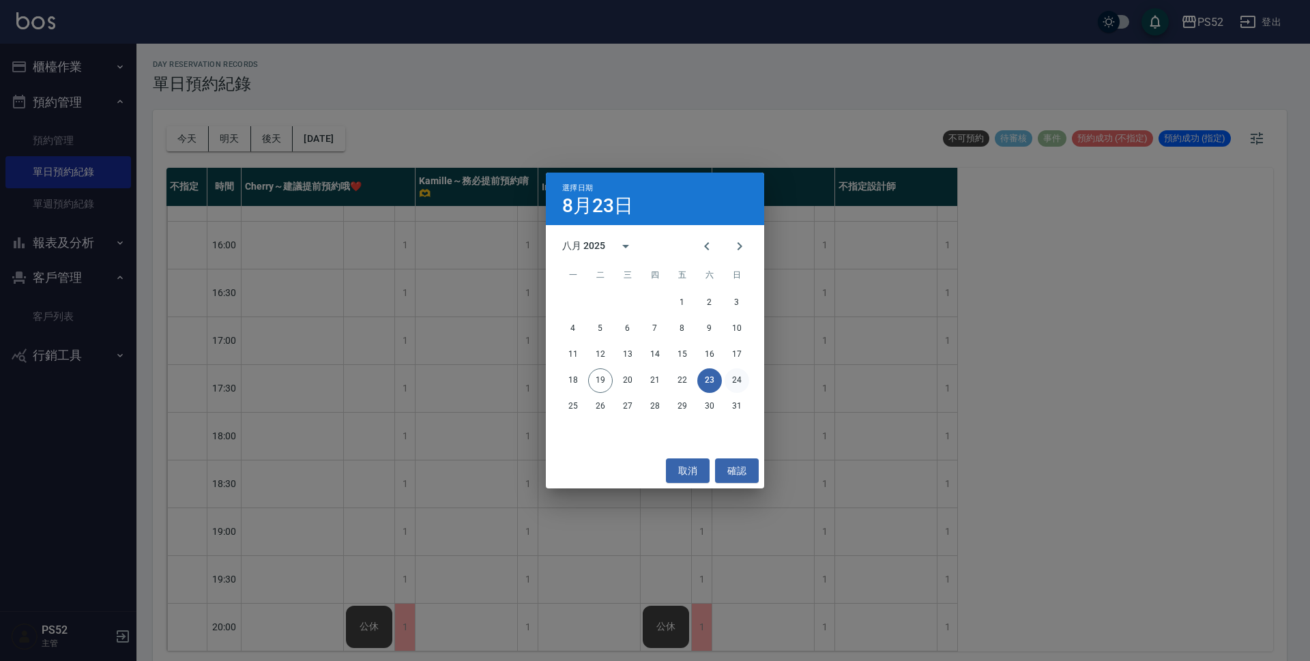
click at [734, 379] on button "24" at bounding box center [737, 381] width 25 height 25
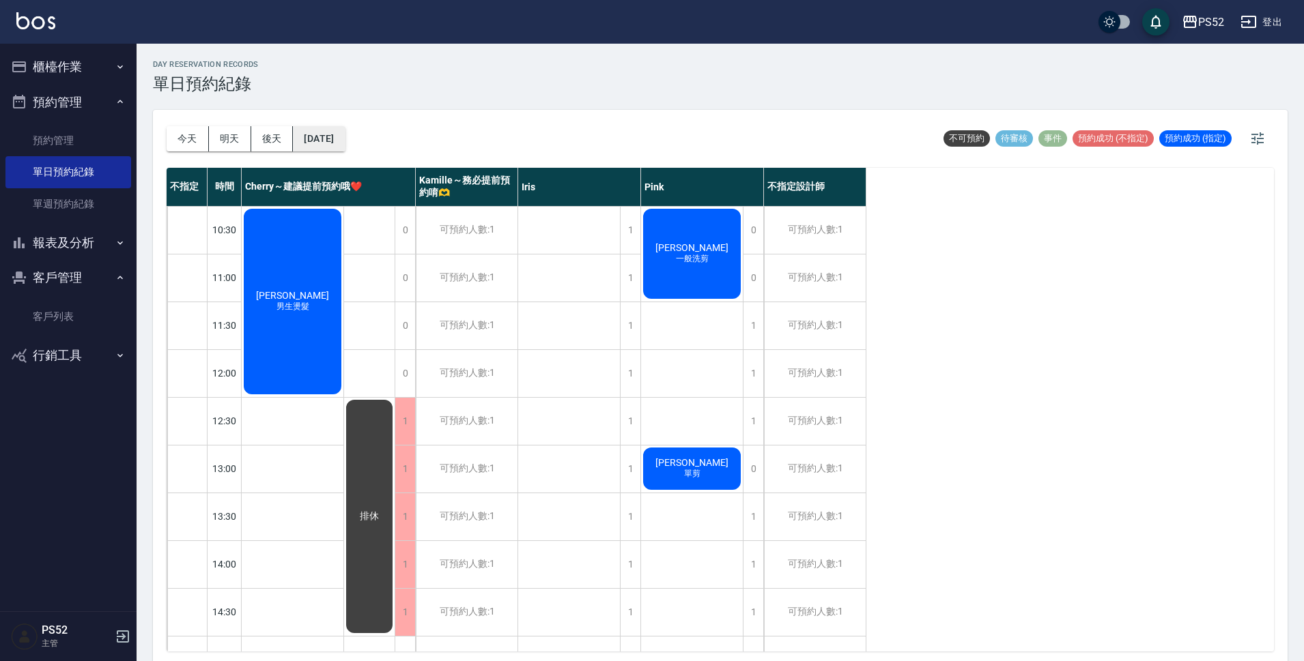
click at [345, 147] on button "2025/08/24" at bounding box center [319, 138] width 52 height 25
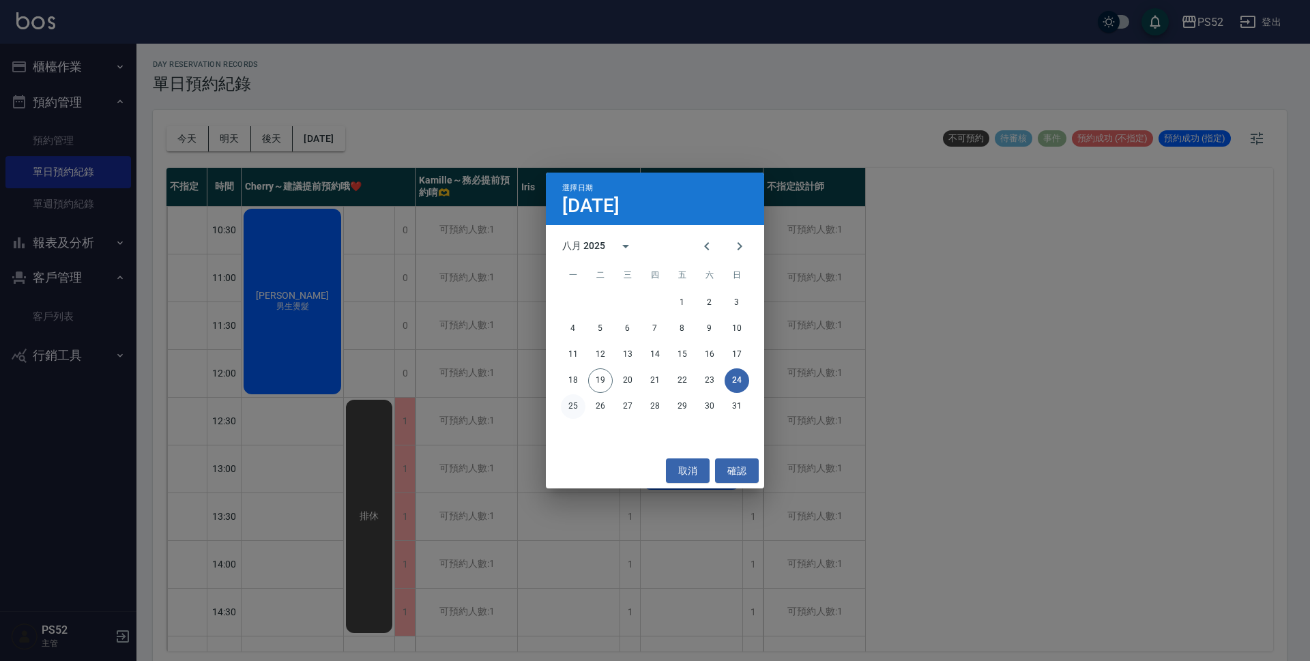
click at [584, 403] on button "25" at bounding box center [573, 406] width 25 height 25
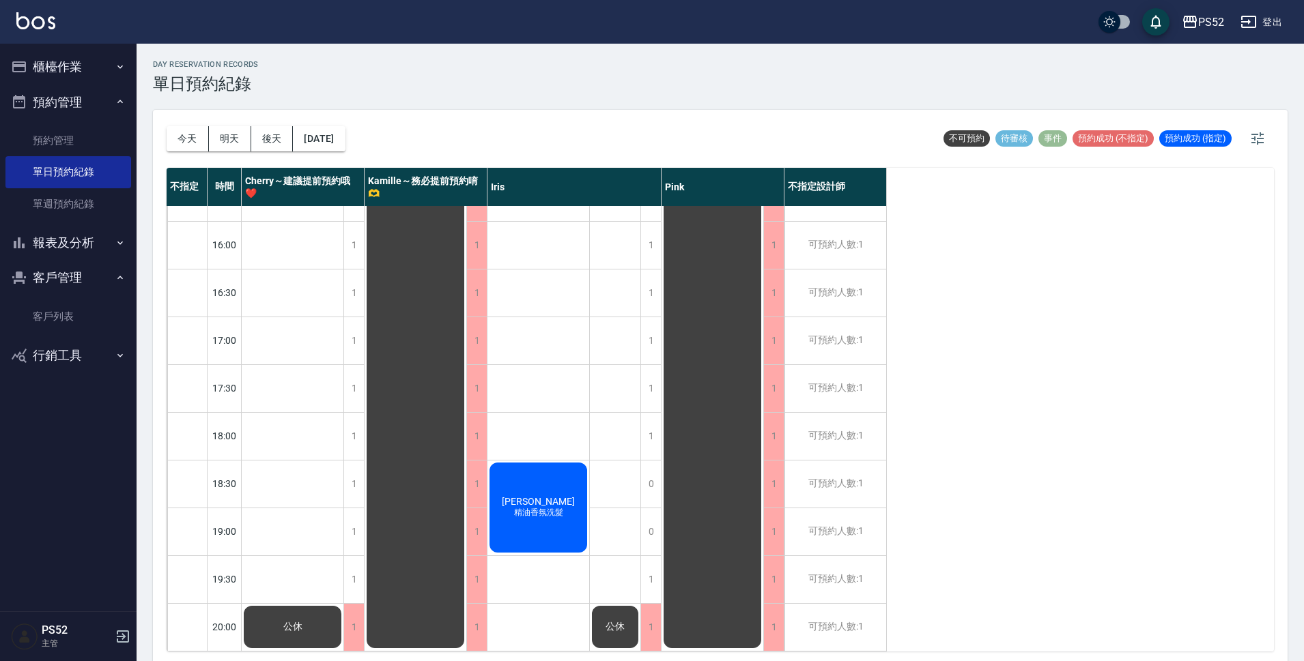
scroll to position [522, 0]
click at [345, 136] on button "2025/08/25" at bounding box center [319, 138] width 52 height 25
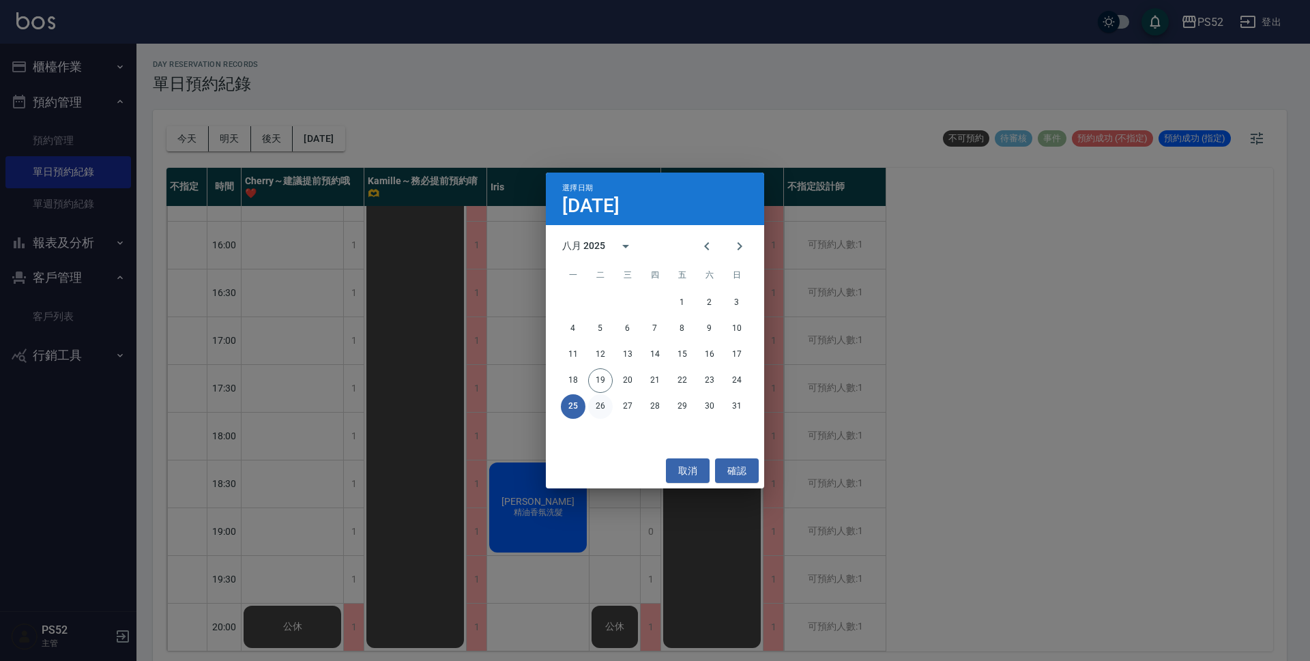
click at [608, 406] on button "26" at bounding box center [600, 406] width 25 height 25
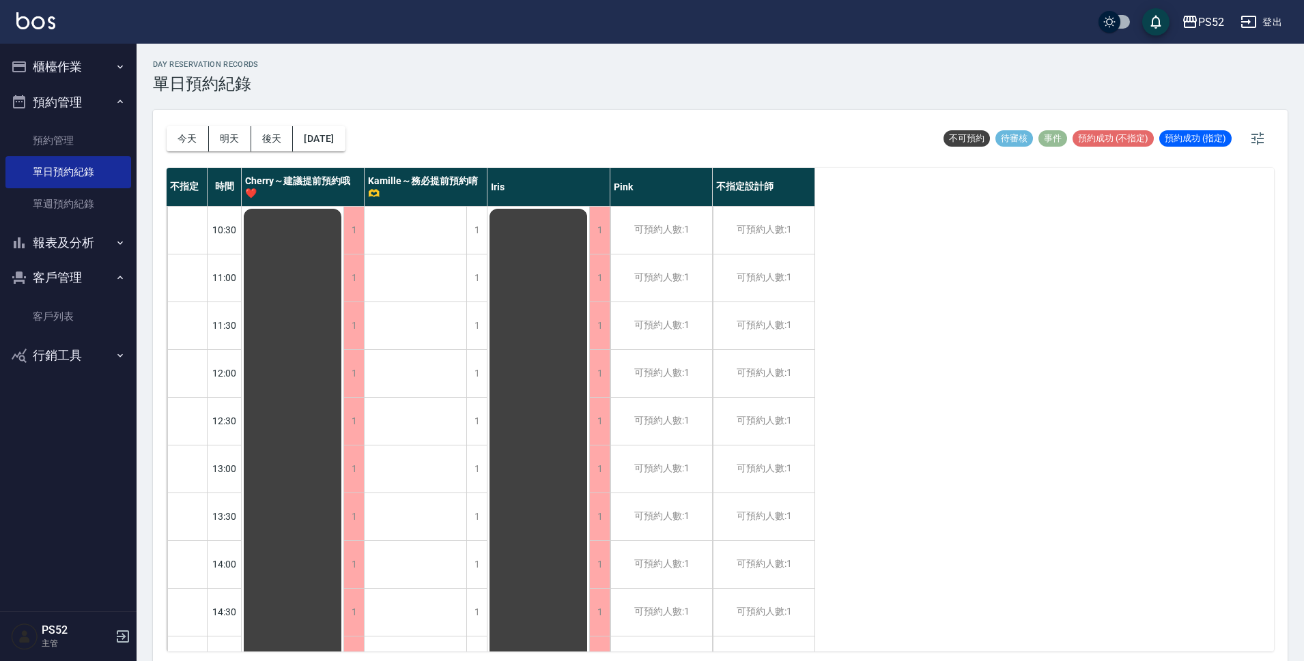
click at [70, 246] on button "報表及分析" at bounding box center [68, 242] width 126 height 35
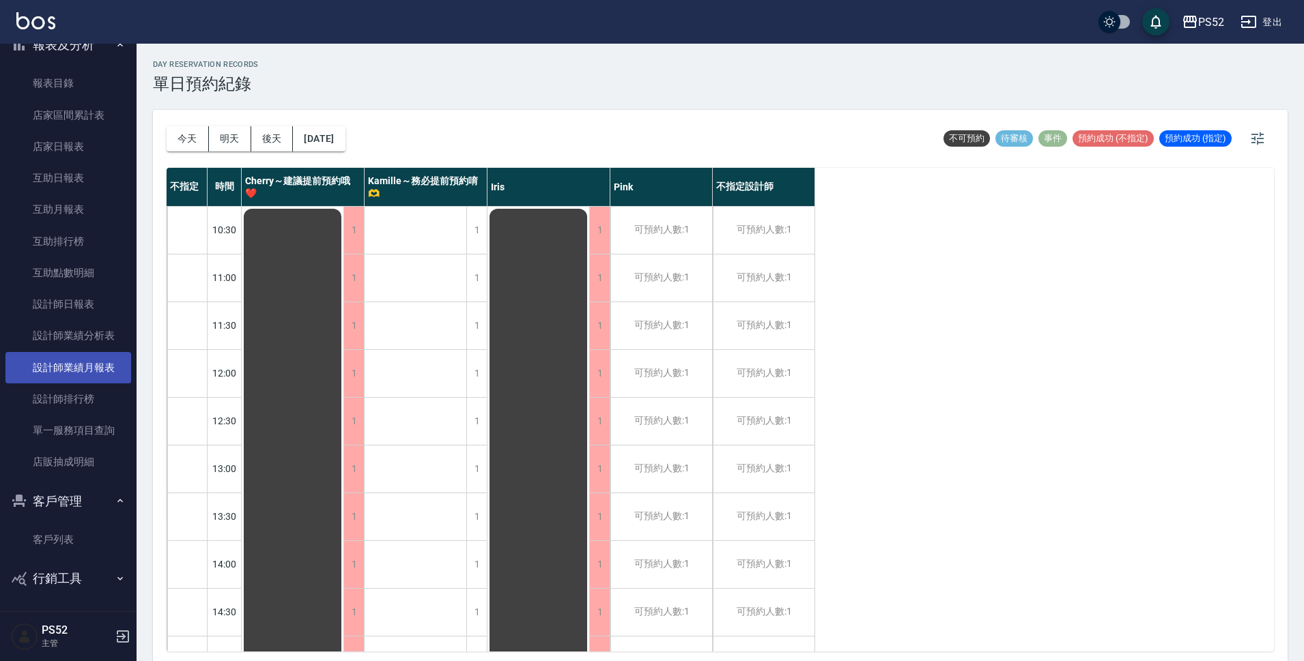
scroll to position [199, 0]
